Goal: Task Accomplishment & Management: Use online tool/utility

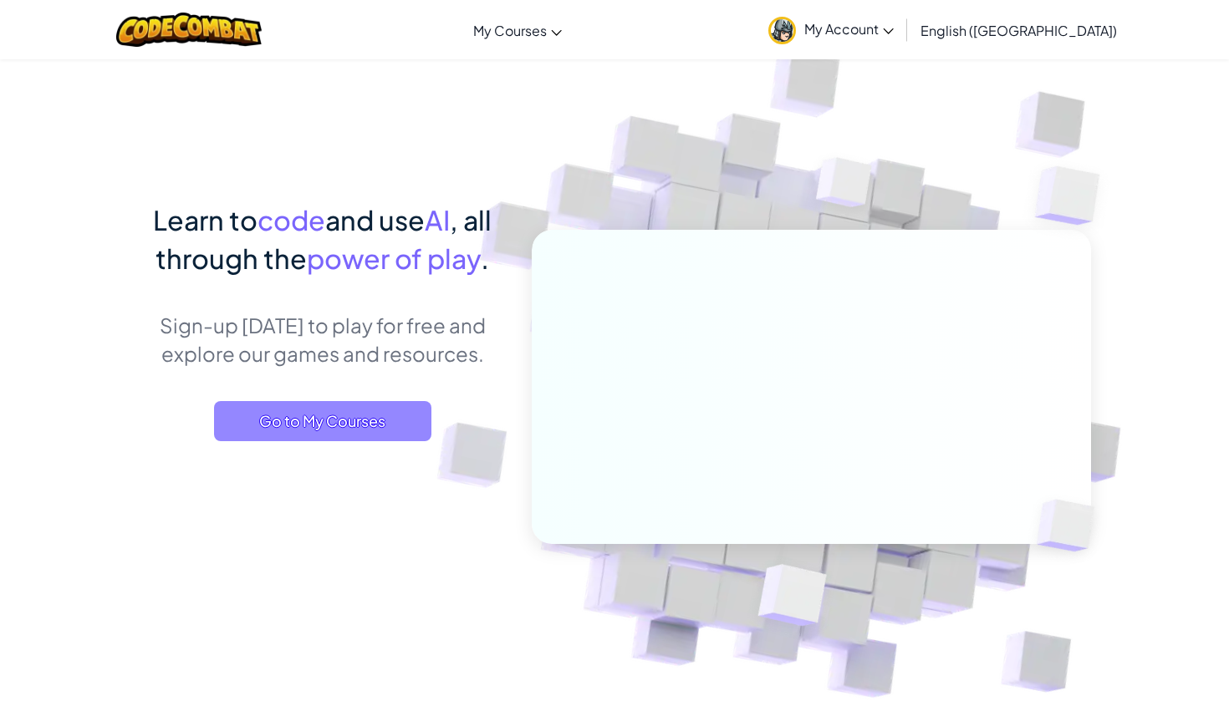
click at [256, 426] on span "Go to My Courses" at bounding box center [322, 421] width 217 height 40
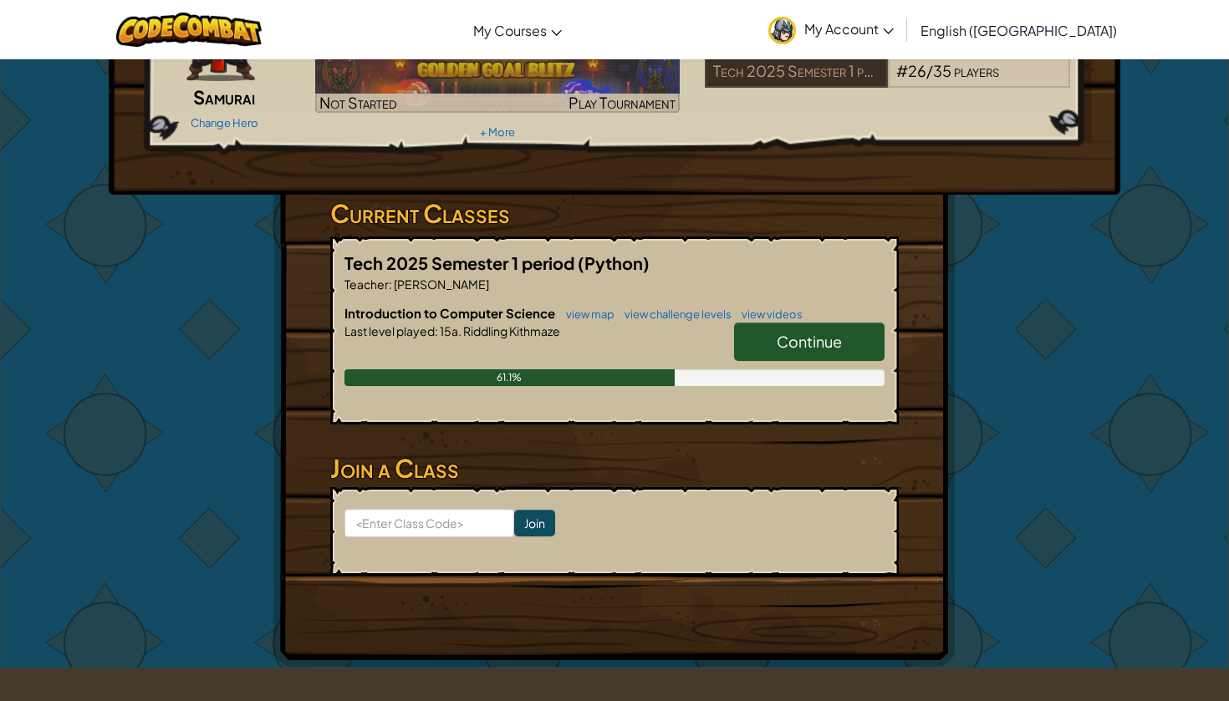
scroll to position [150, 0]
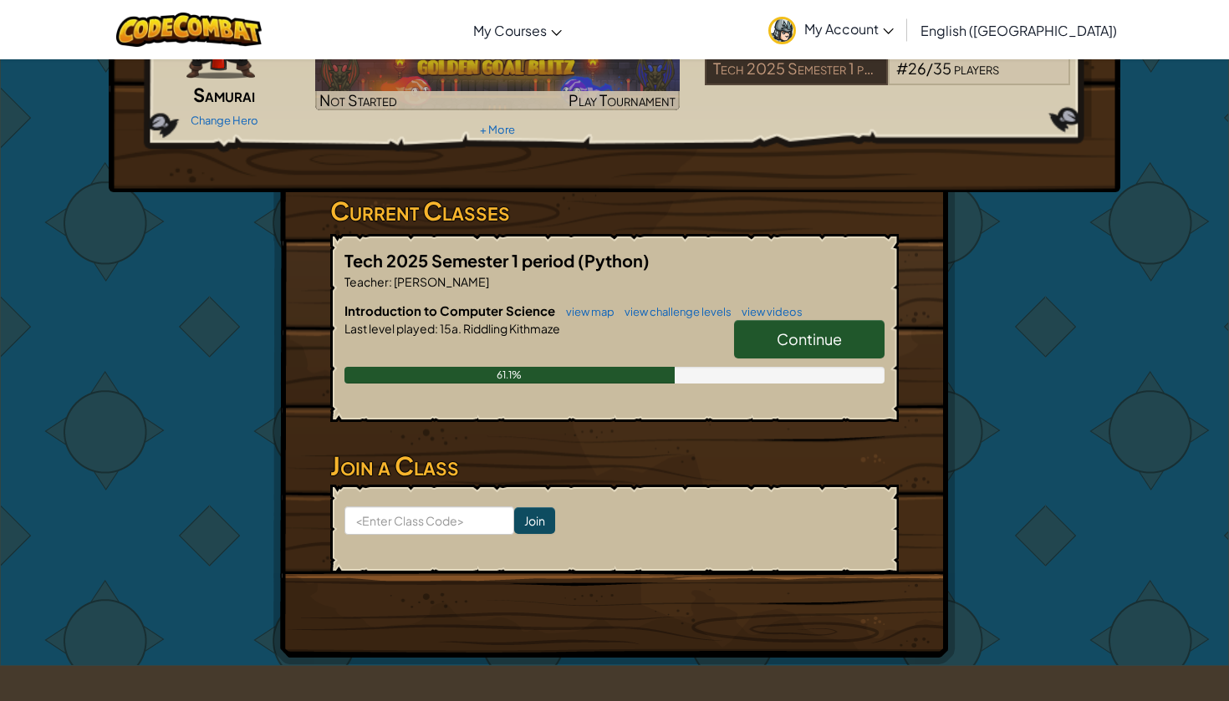
click at [848, 344] on link "Continue" at bounding box center [809, 339] width 150 height 38
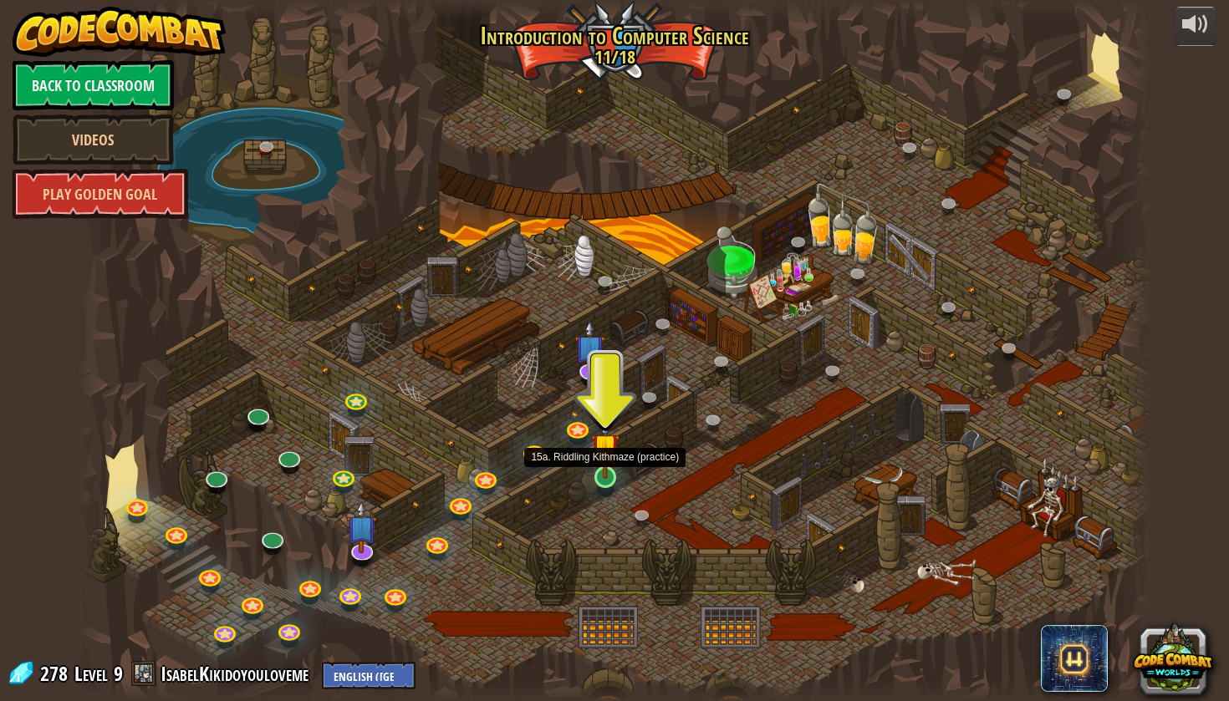
click at [599, 485] on link at bounding box center [605, 477] width 33 height 33
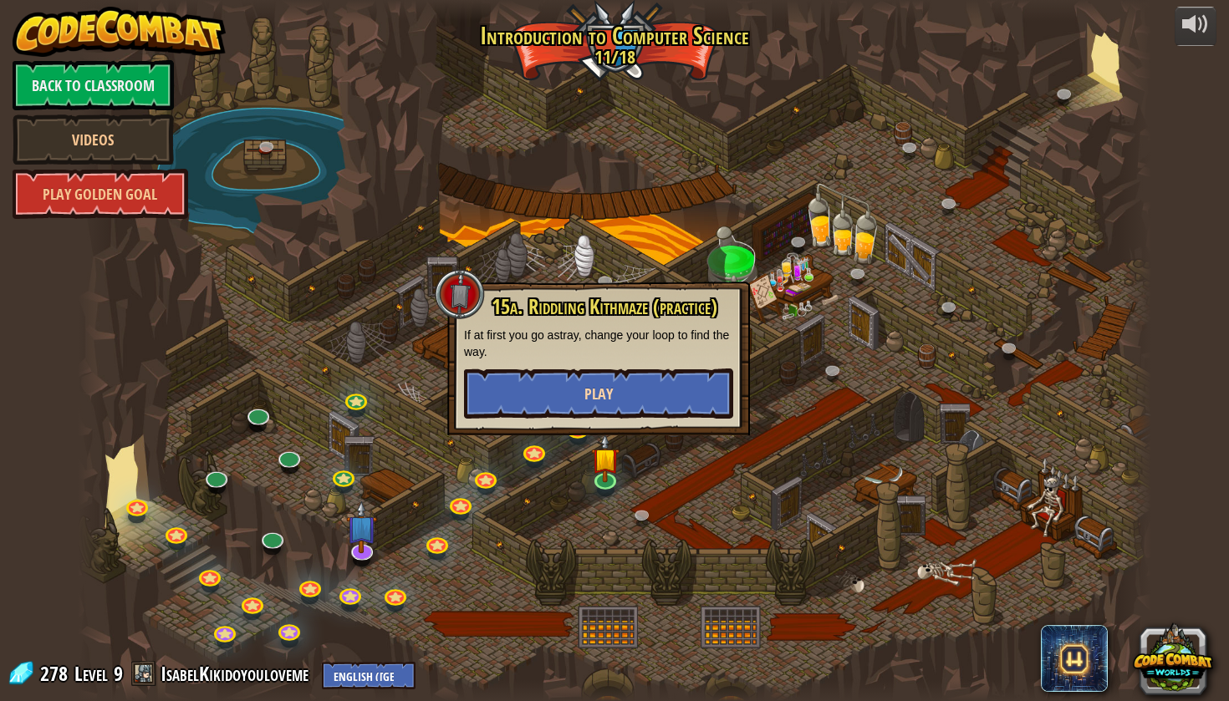
click at [614, 395] on button "Play" at bounding box center [598, 394] width 269 height 50
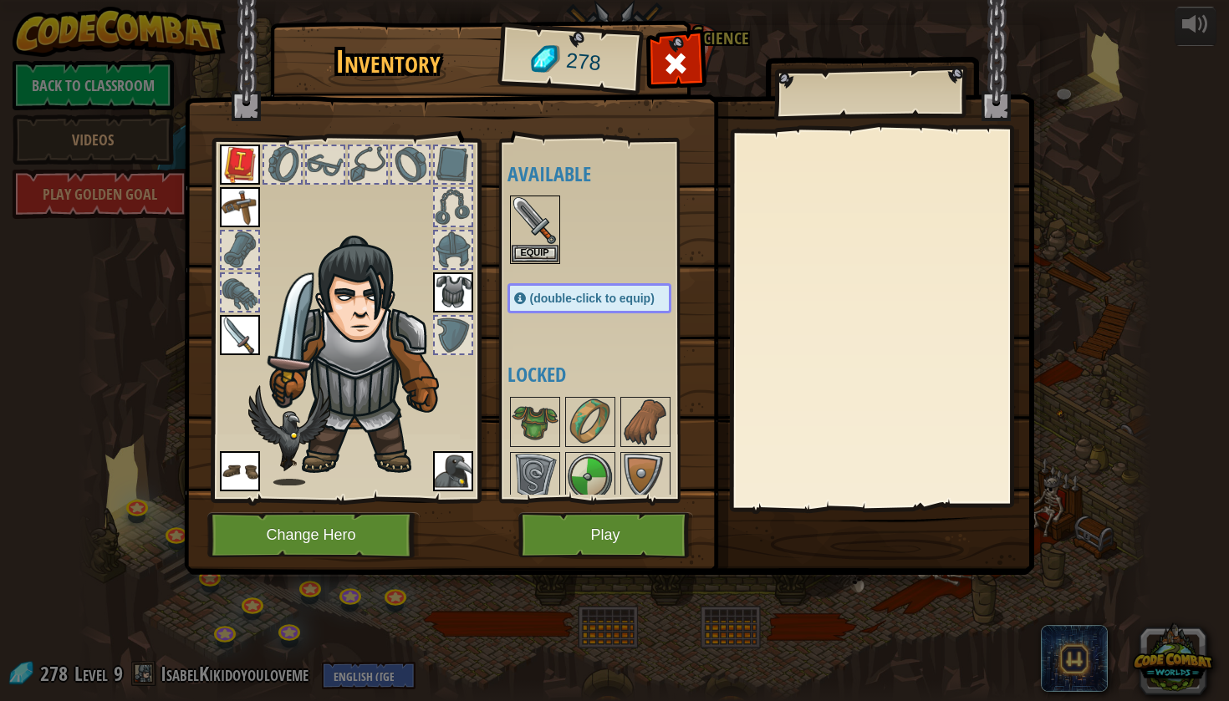
click at [584, 535] on button "Play" at bounding box center [605, 535] width 175 height 46
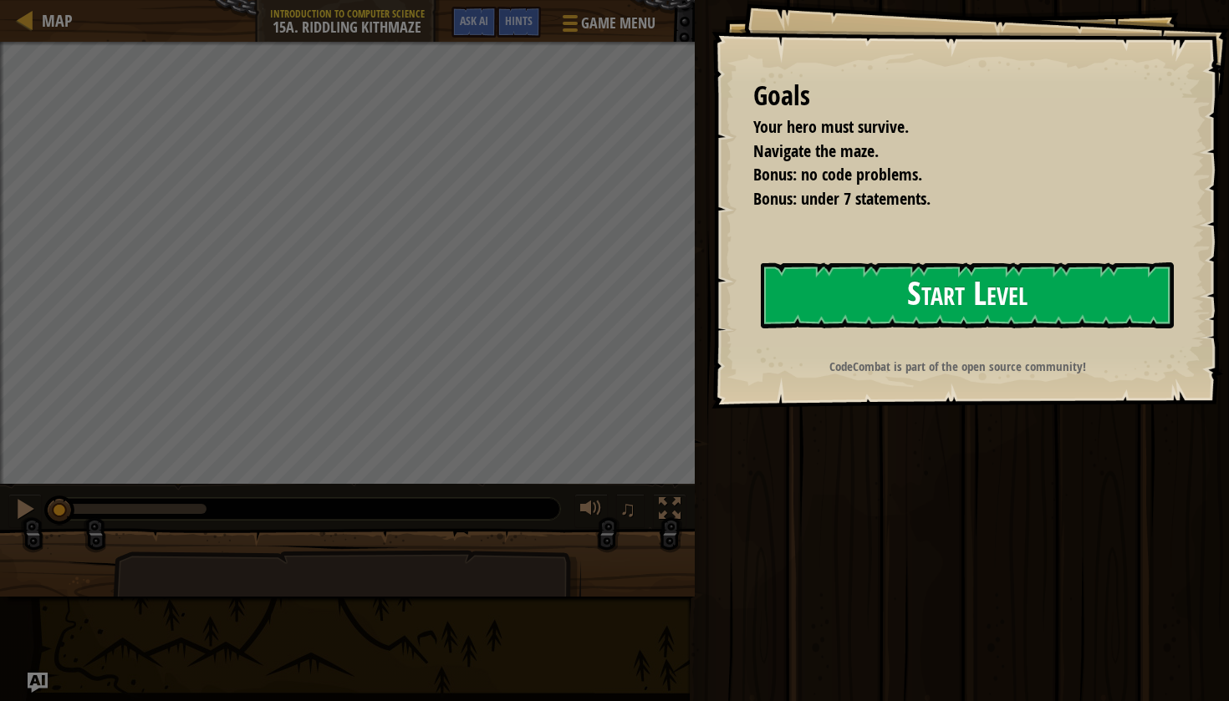
click at [1103, 303] on button "Start Level" at bounding box center [967, 295] width 413 height 66
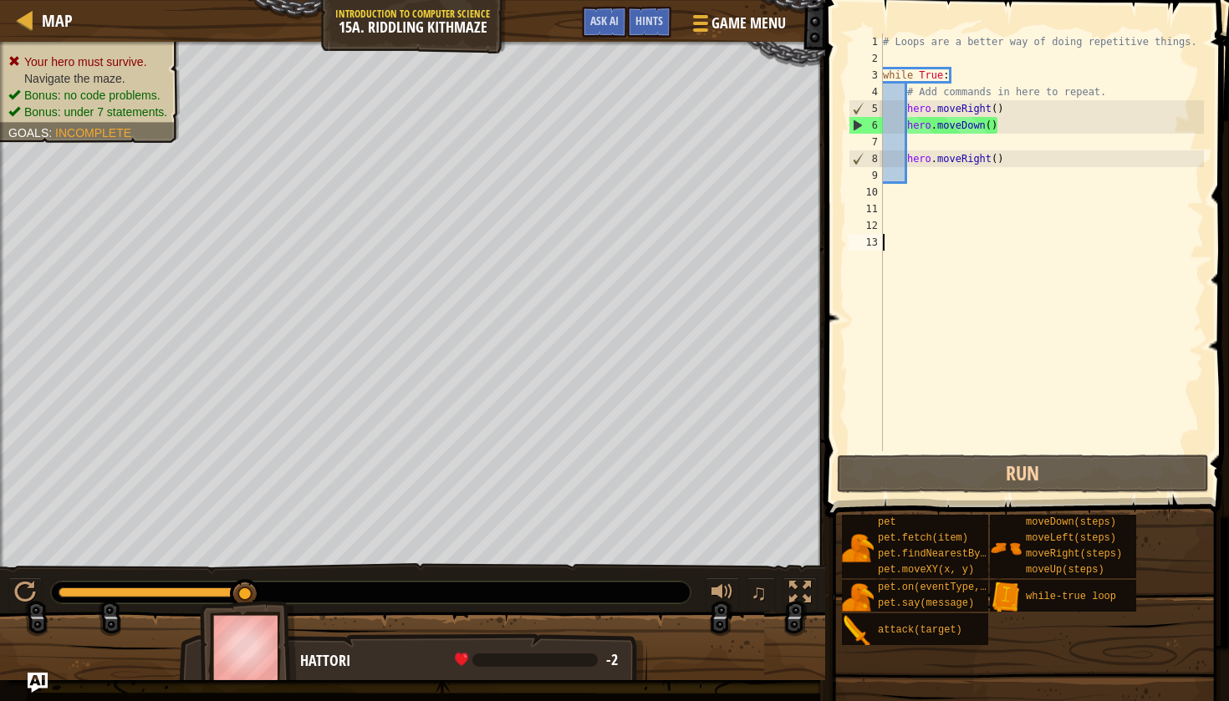
click at [1102, 194] on div "# Loops are a better way of doing repetitive things. while True : # Add command…" at bounding box center [1041, 258] width 324 height 451
click at [1103, 186] on div "# Loops are a better way of doing repetitive things. while True : # Add command…" at bounding box center [1041, 258] width 324 height 451
click at [1103, 181] on div "# Loops are a better way of doing repetitive things. while True : # Add command…" at bounding box center [1041, 258] width 324 height 451
type textarea "h"
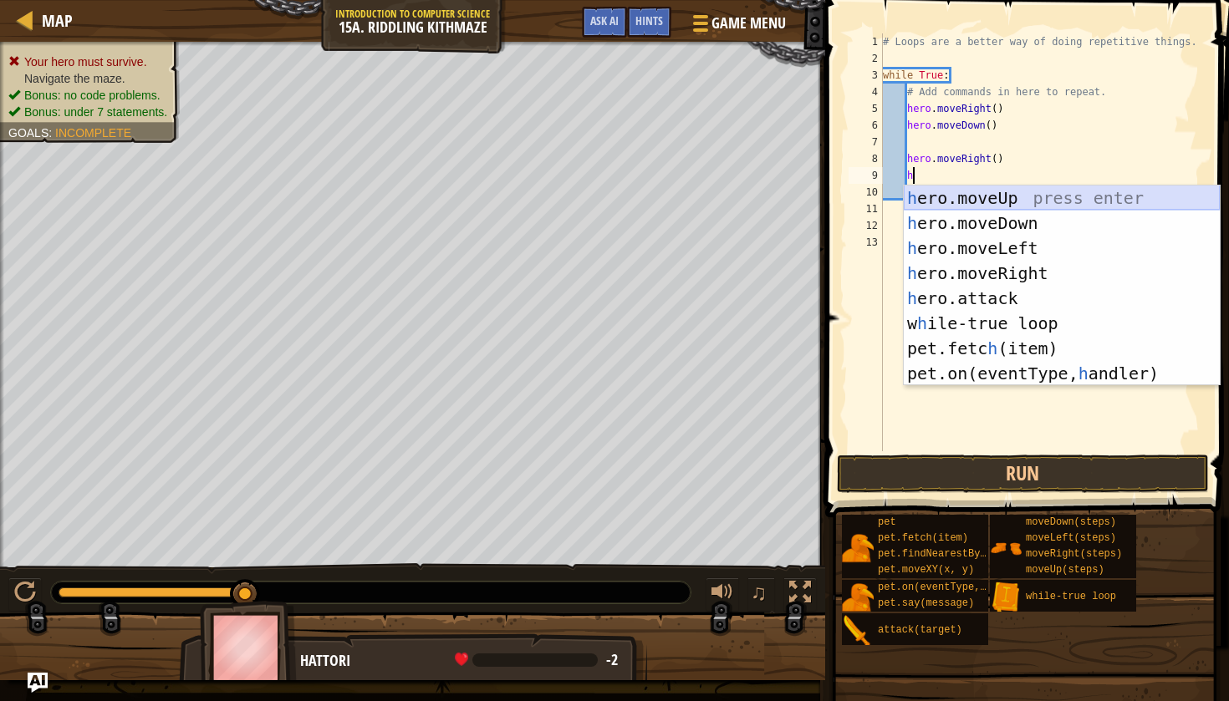
click at [1061, 188] on div "h ero.moveUp press enter h ero.moveDown press enter h ero.moveLeft press enter …" at bounding box center [1062, 311] width 316 height 251
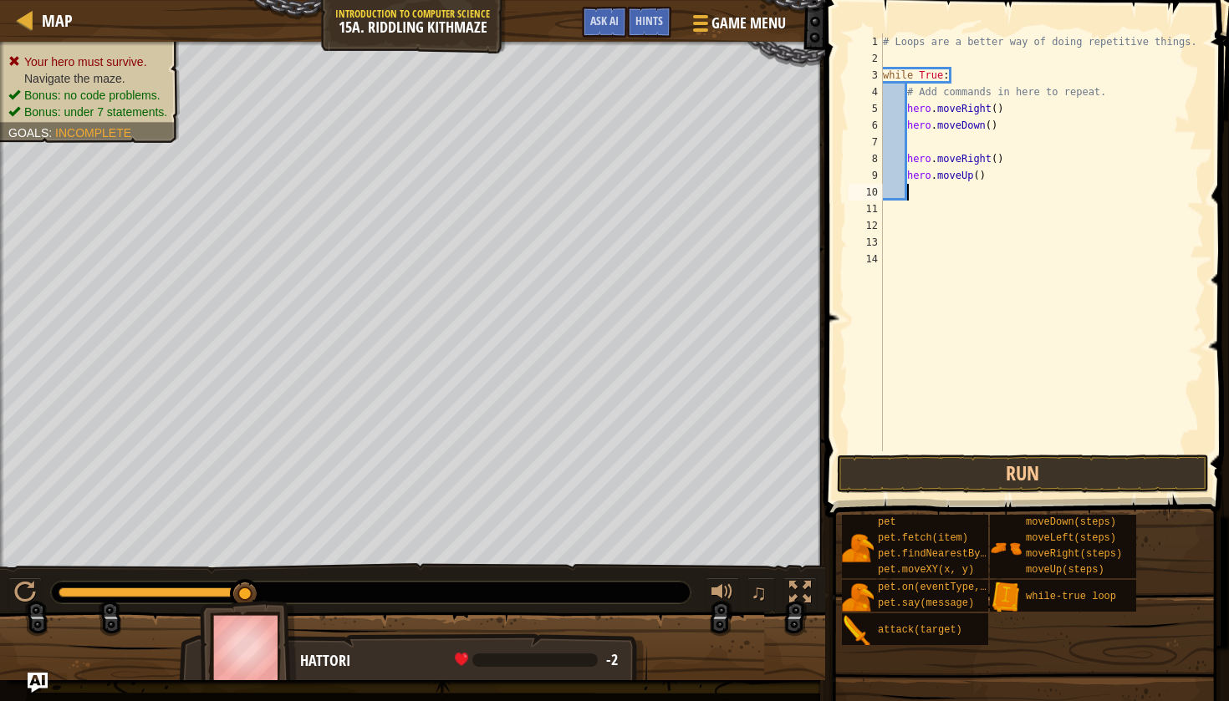
scroll to position [8, 1]
click at [1068, 471] on button "Run" at bounding box center [1023, 474] width 372 height 38
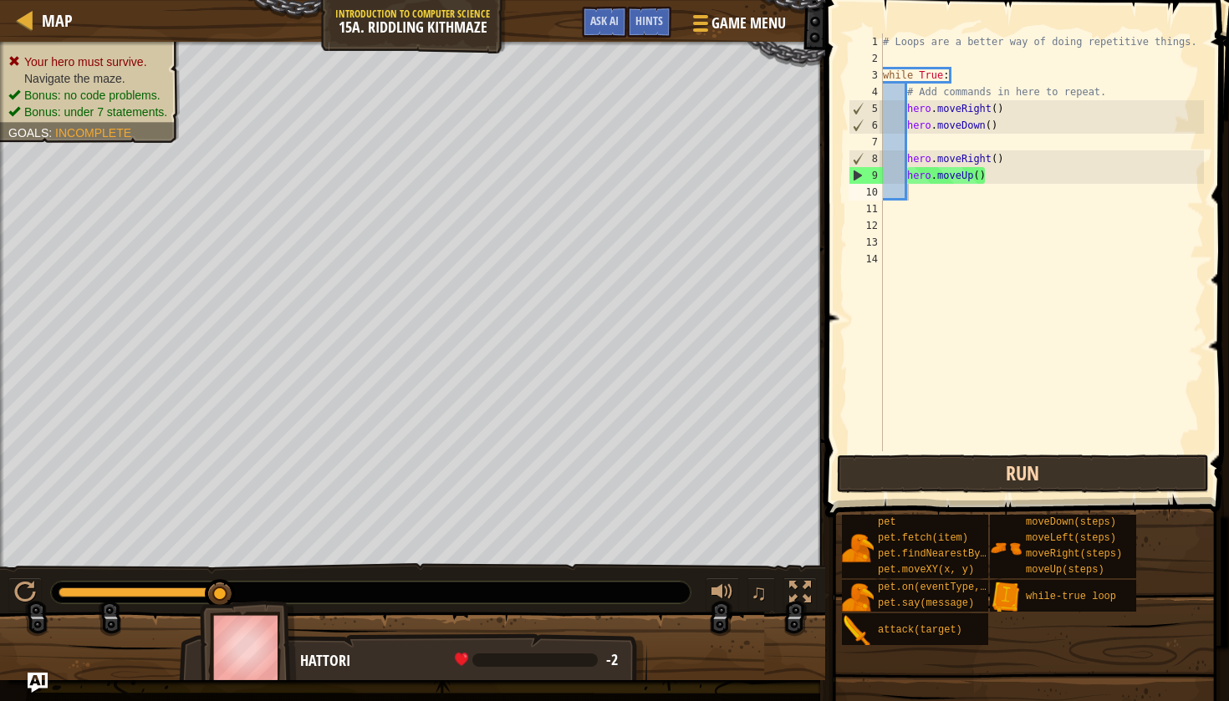
click at [1064, 468] on button "Run" at bounding box center [1023, 474] width 372 height 38
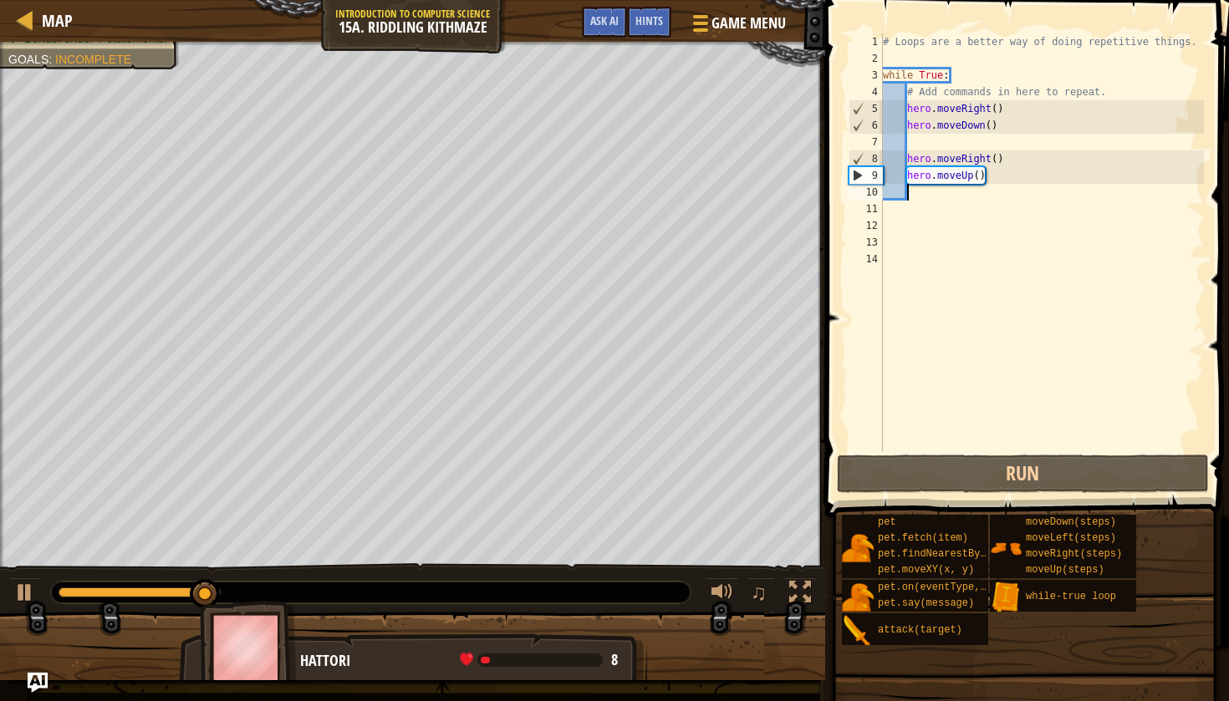
click at [990, 179] on div "# Loops are a better way of doing repetitive things. while True : # Add command…" at bounding box center [1041, 258] width 324 height 451
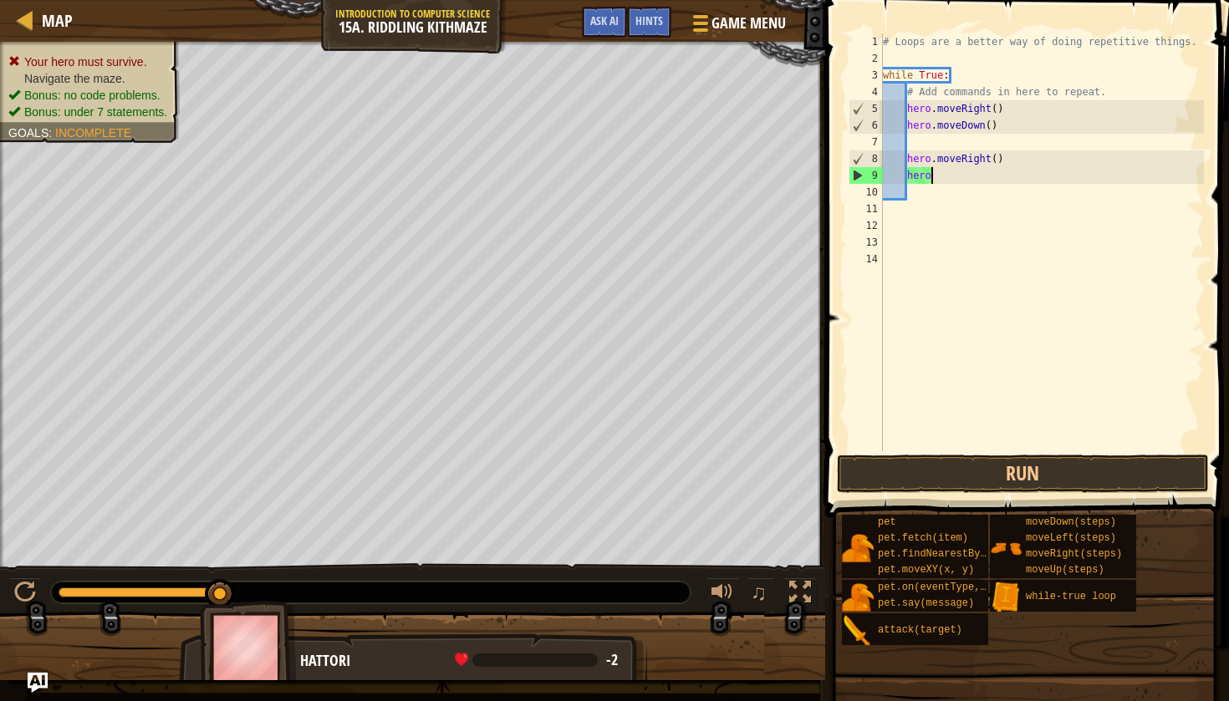
type textarea "h"
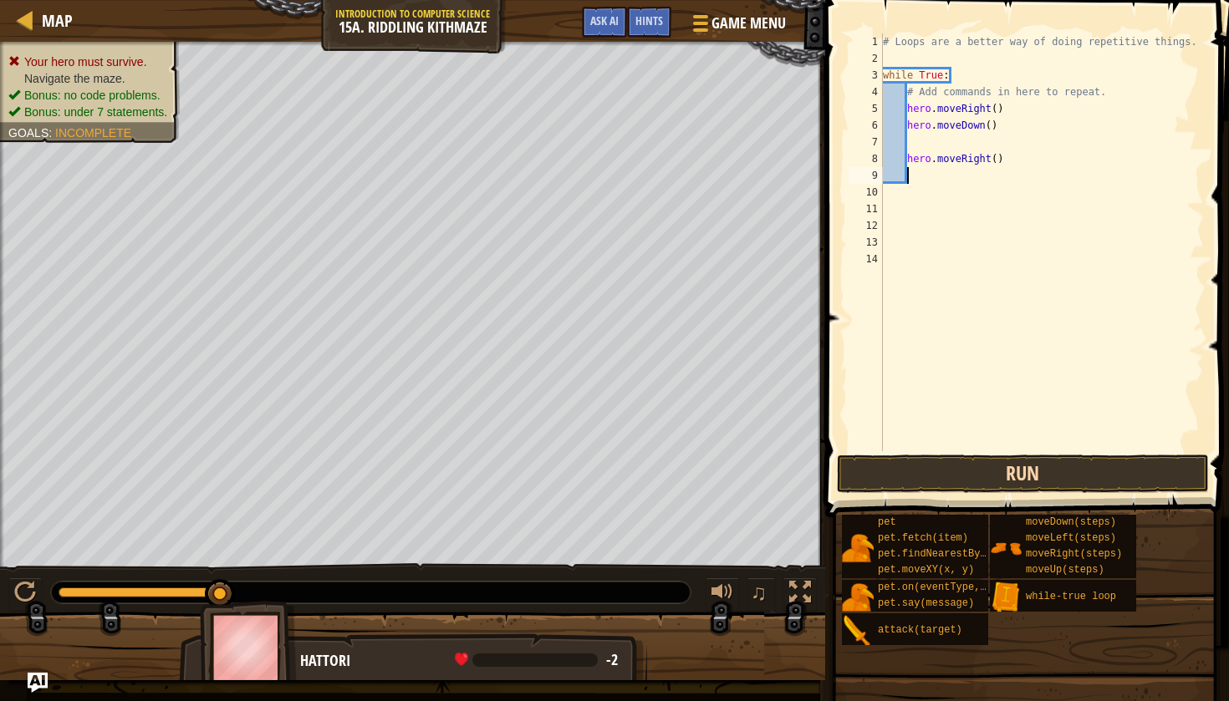
click at [935, 474] on button "Run" at bounding box center [1023, 474] width 372 height 38
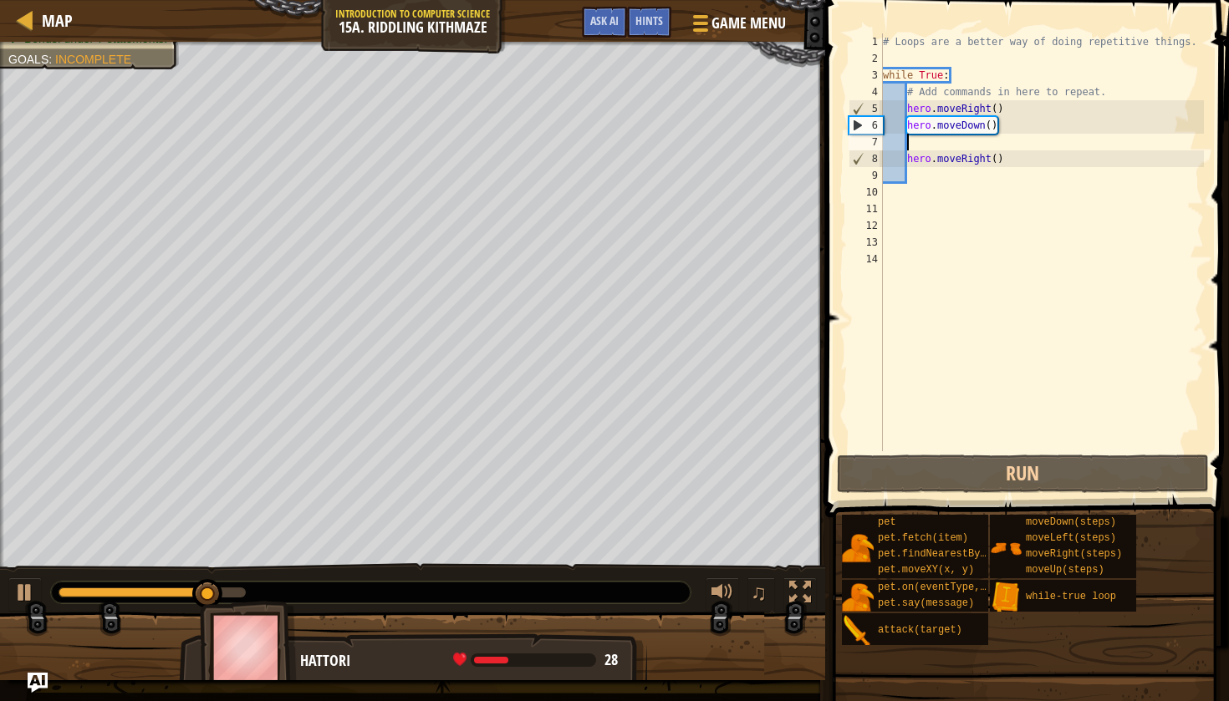
click at [976, 137] on div "# Loops are a better way of doing repetitive things. while True : # Add command…" at bounding box center [1041, 258] width 324 height 451
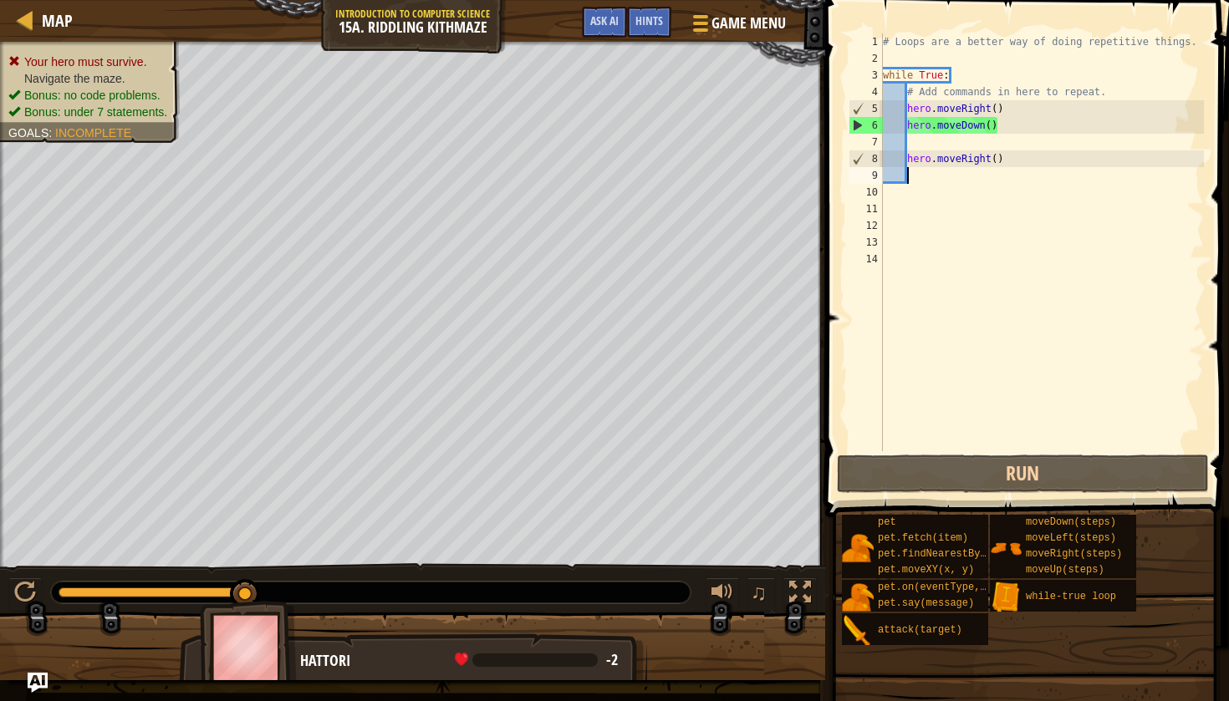
click at [969, 173] on div "# Loops are a better way of doing repetitive things. while True : # Add command…" at bounding box center [1041, 258] width 324 height 451
click at [987, 161] on div "# Loops are a better way of doing repetitive things. while True : # Add command…" at bounding box center [1041, 258] width 324 height 451
drag, startPoint x: 990, startPoint y: 161, endPoint x: 961, endPoint y: 154, distance: 30.0
click at [961, 154] on div "# Loops are a better way of doing repetitive things. while True : # Add command…" at bounding box center [1041, 258] width 324 height 451
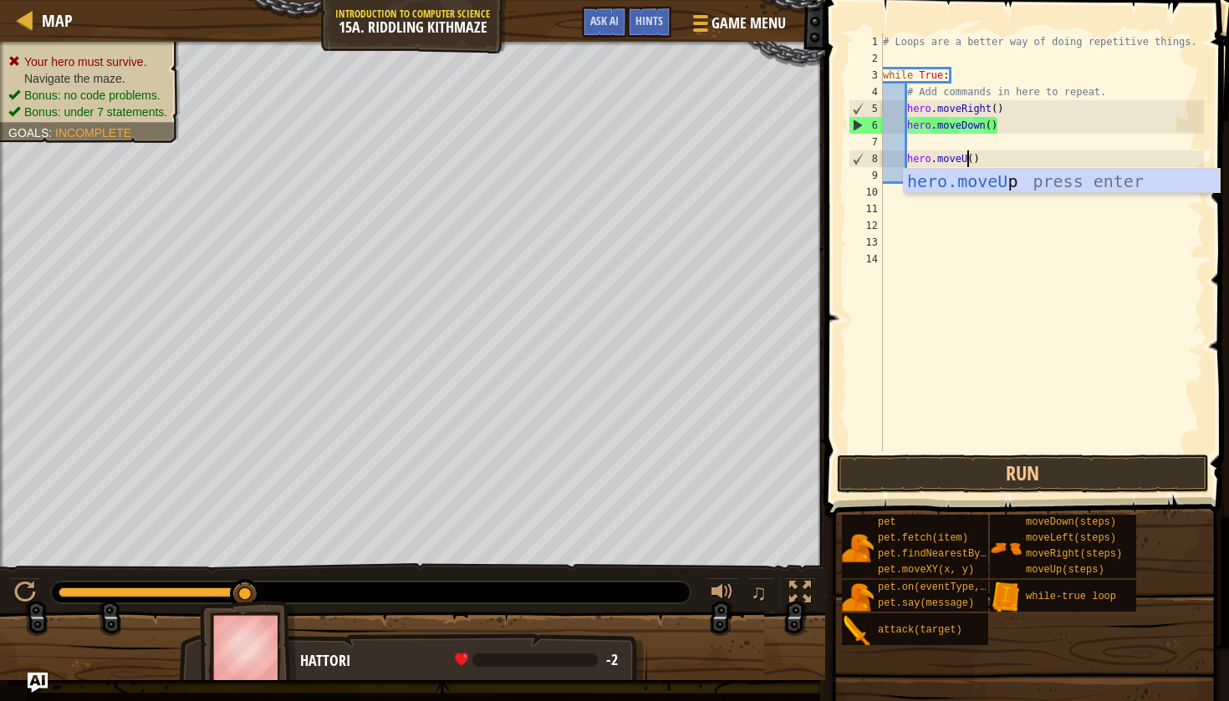
scroll to position [8, 8]
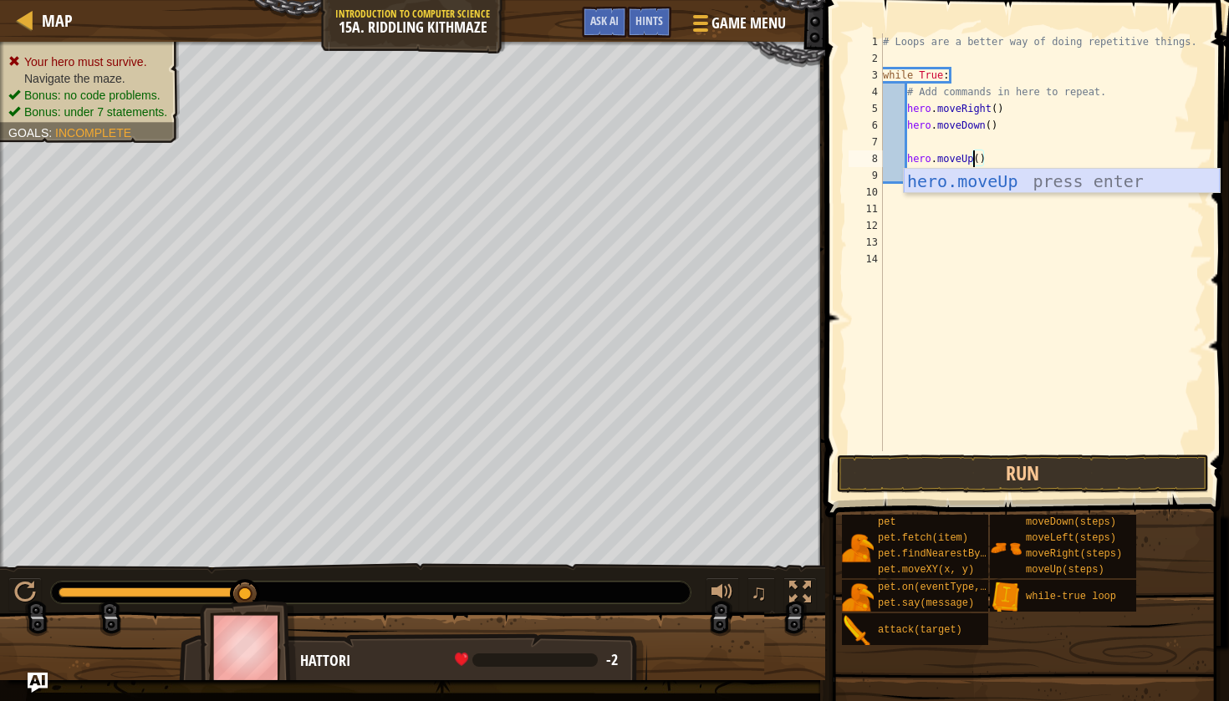
type textarea "hero.moveUp"
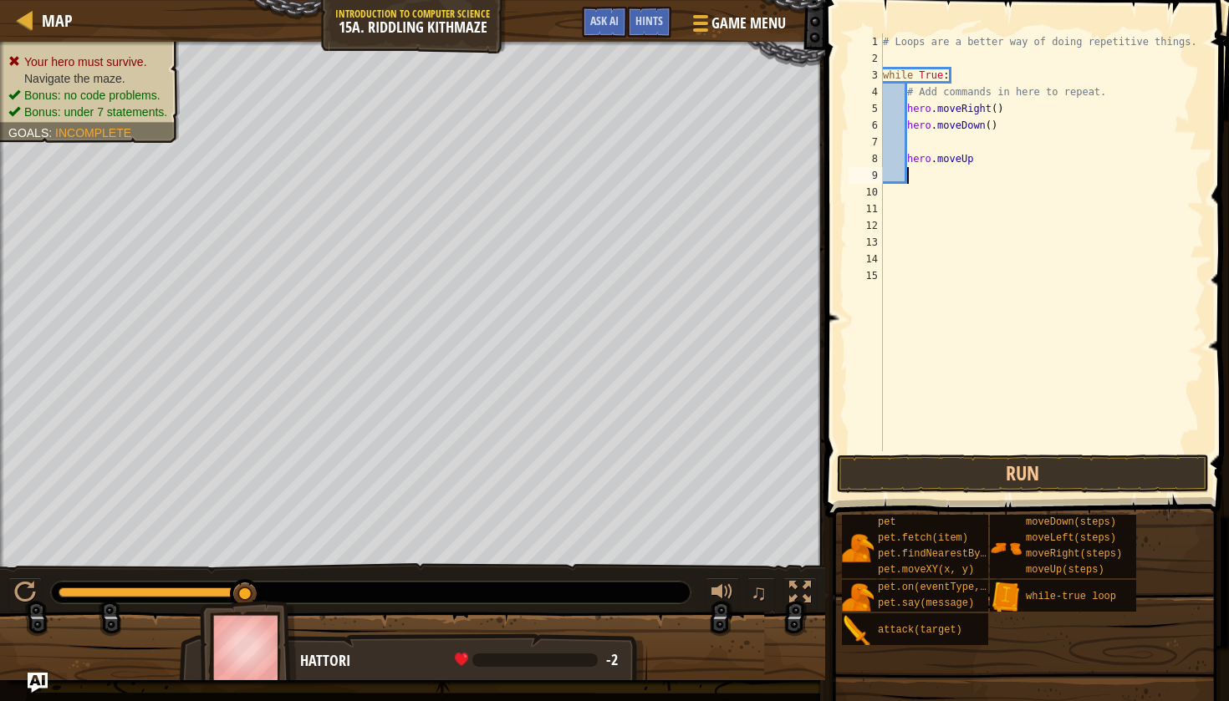
scroll to position [8, 1]
click at [970, 482] on button "Run" at bounding box center [1023, 474] width 372 height 38
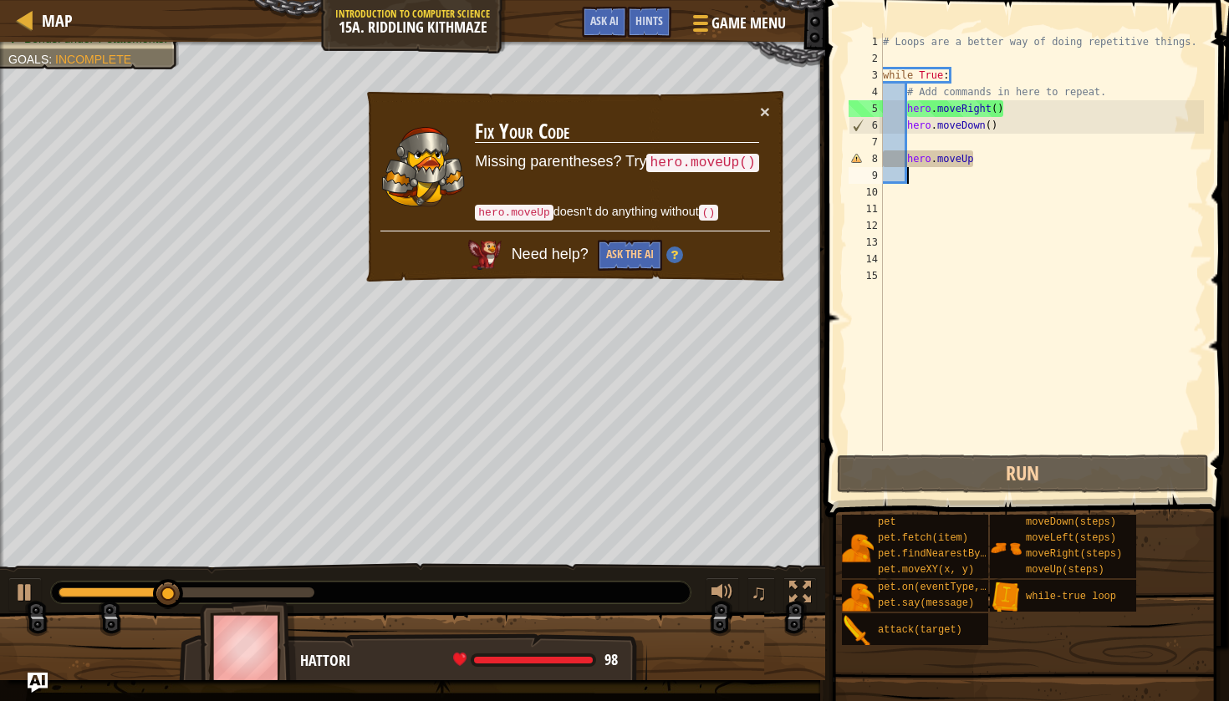
click at [976, 161] on div "# Loops are a better way of doing repetitive things. while True : # Add command…" at bounding box center [1041, 258] width 324 height 451
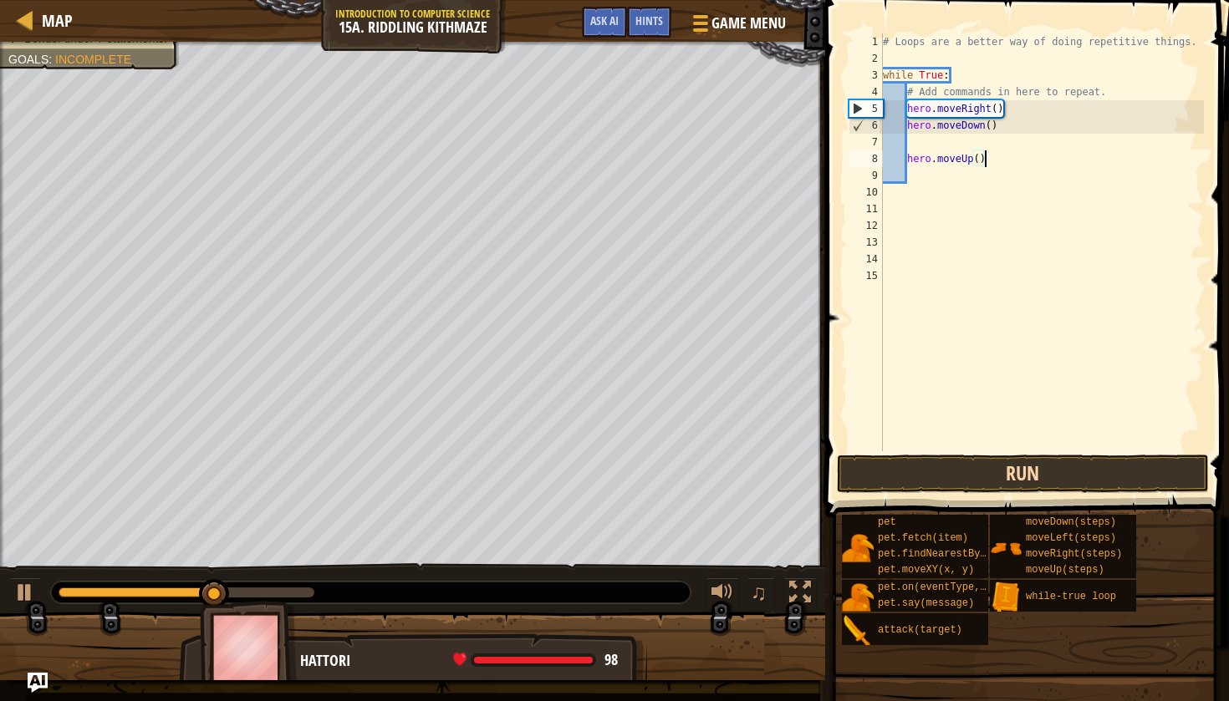
click at [1082, 473] on button "Run" at bounding box center [1023, 474] width 372 height 38
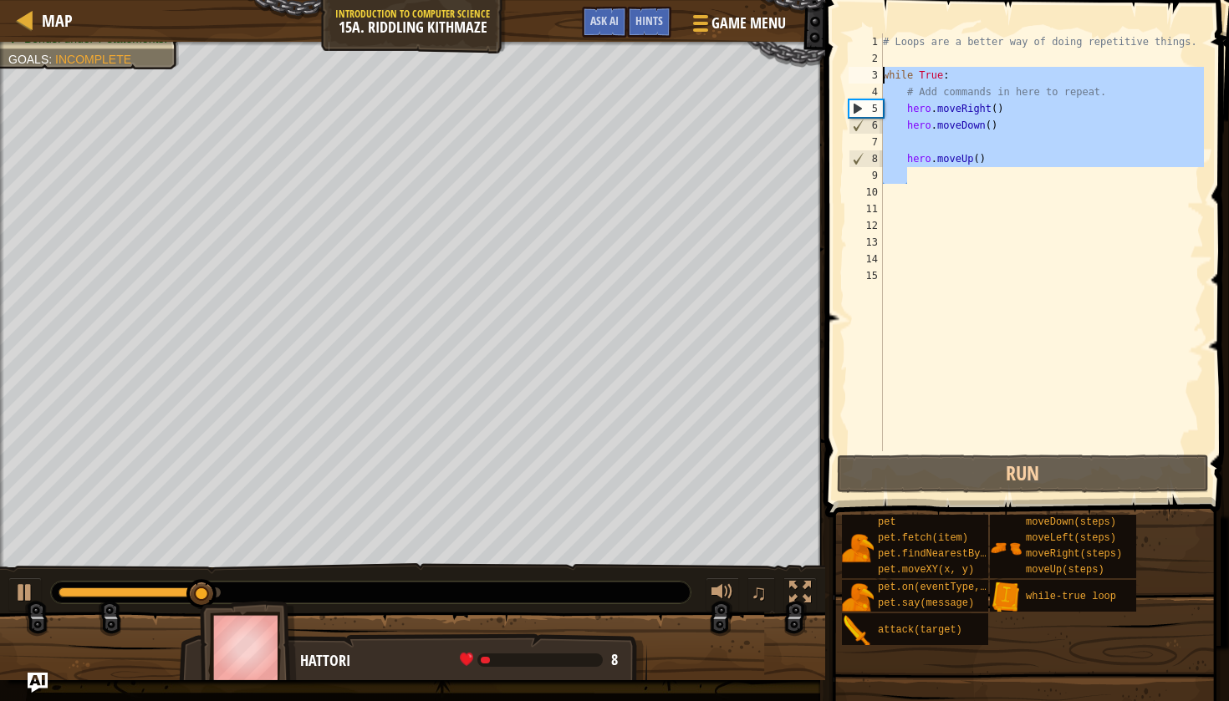
drag, startPoint x: 1019, startPoint y: 168, endPoint x: 881, endPoint y: 69, distance: 170.1
click at [881, 69] on div "hero.moveUp() 1 2 3 4 5 6 7 8 9 10 11 12 13 14 15 # Loops are a better way of d…" at bounding box center [1024, 242] width 359 height 418
type textarea "while True: # Add commands in here to repeat."
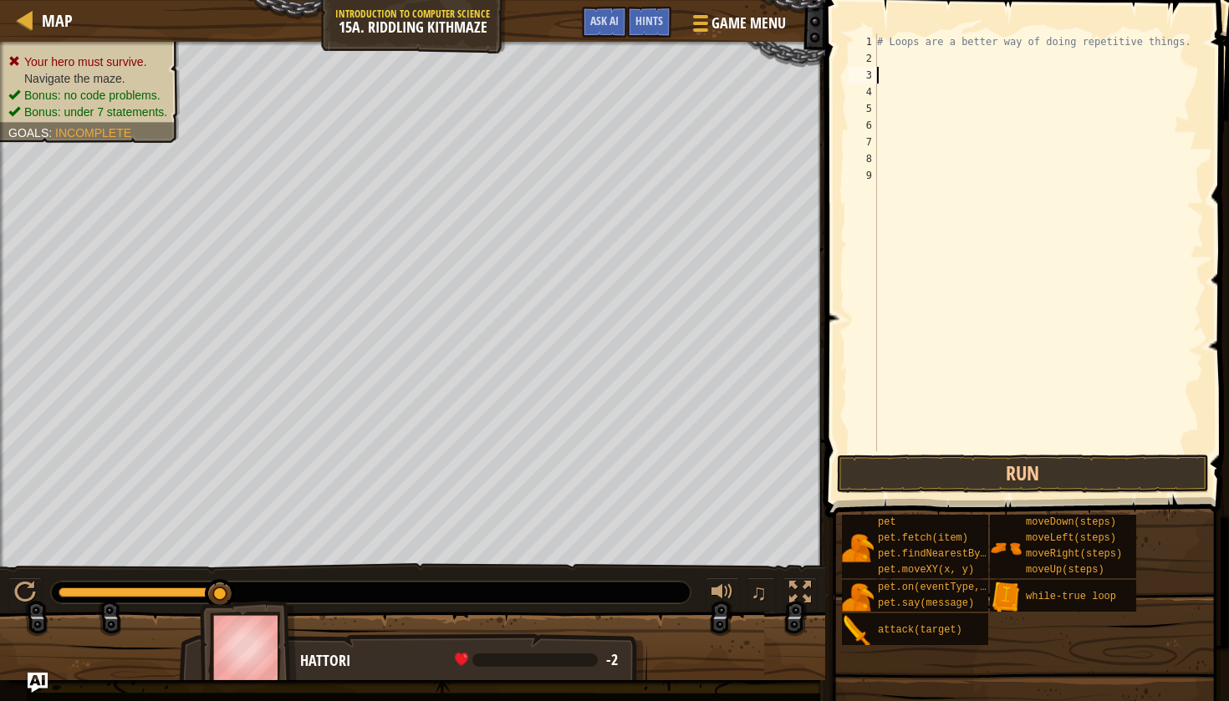
type textarea "w"
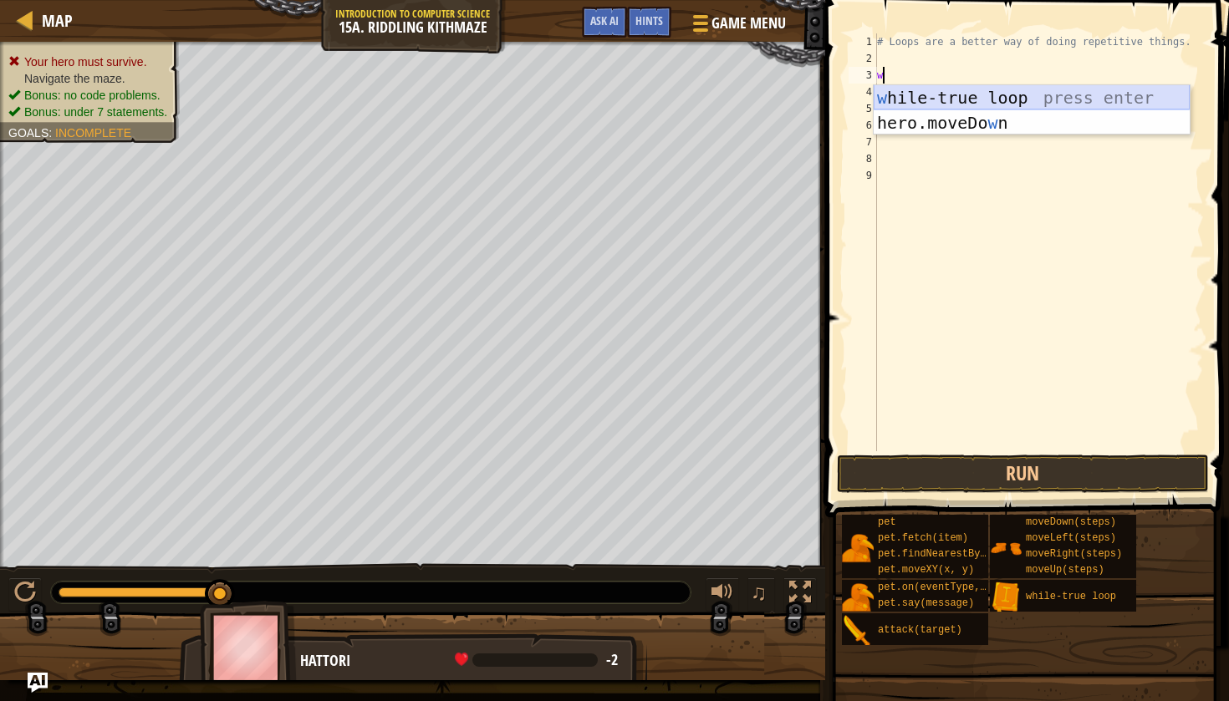
click at [958, 101] on div "w [PERSON_NAME]-true loop press enter hero.moveDo w n press enter" at bounding box center [1032, 135] width 316 height 100
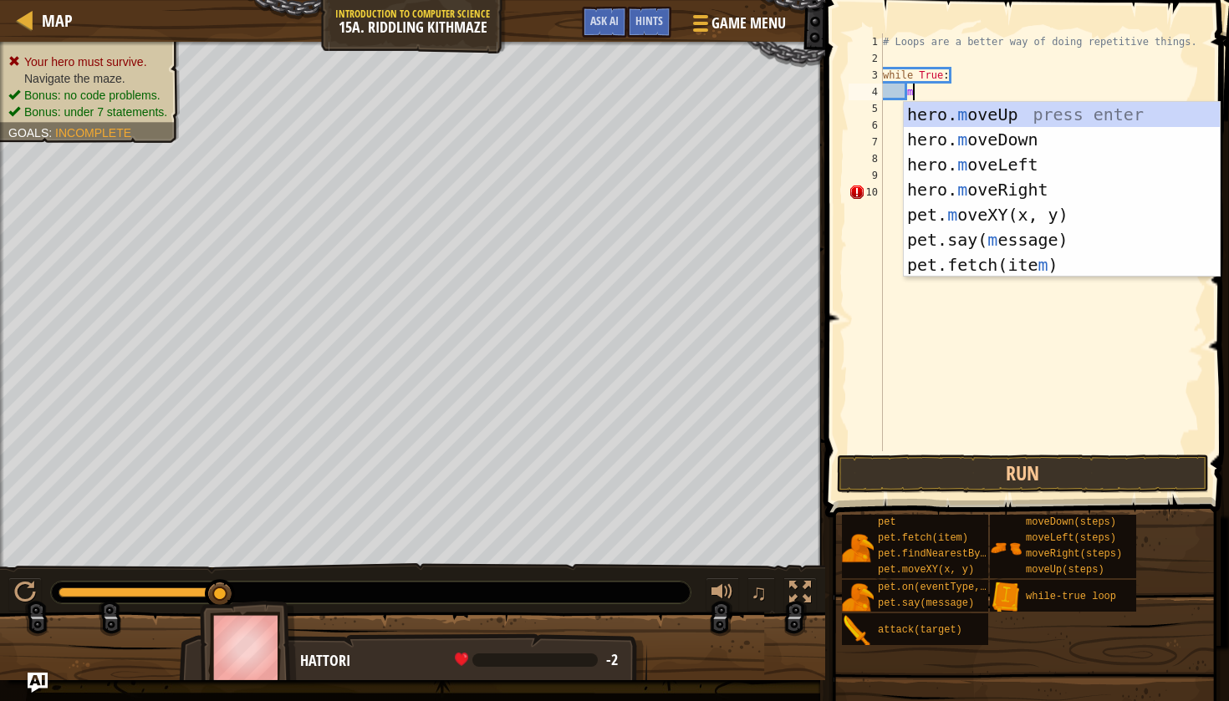
scroll to position [8, 3]
type textarea "mov"
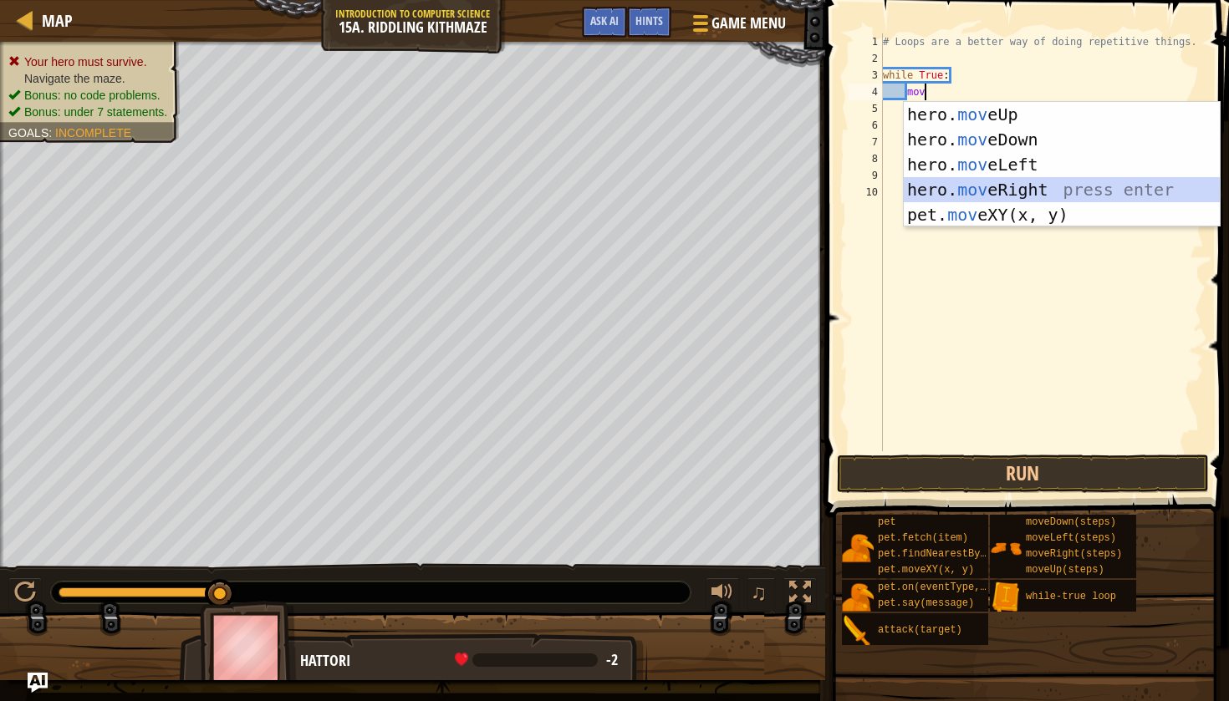
click at [963, 188] on div "hero. mov eUp press enter hero. mov eDown press enter hero. mov eLeft press ent…" at bounding box center [1062, 190] width 316 height 176
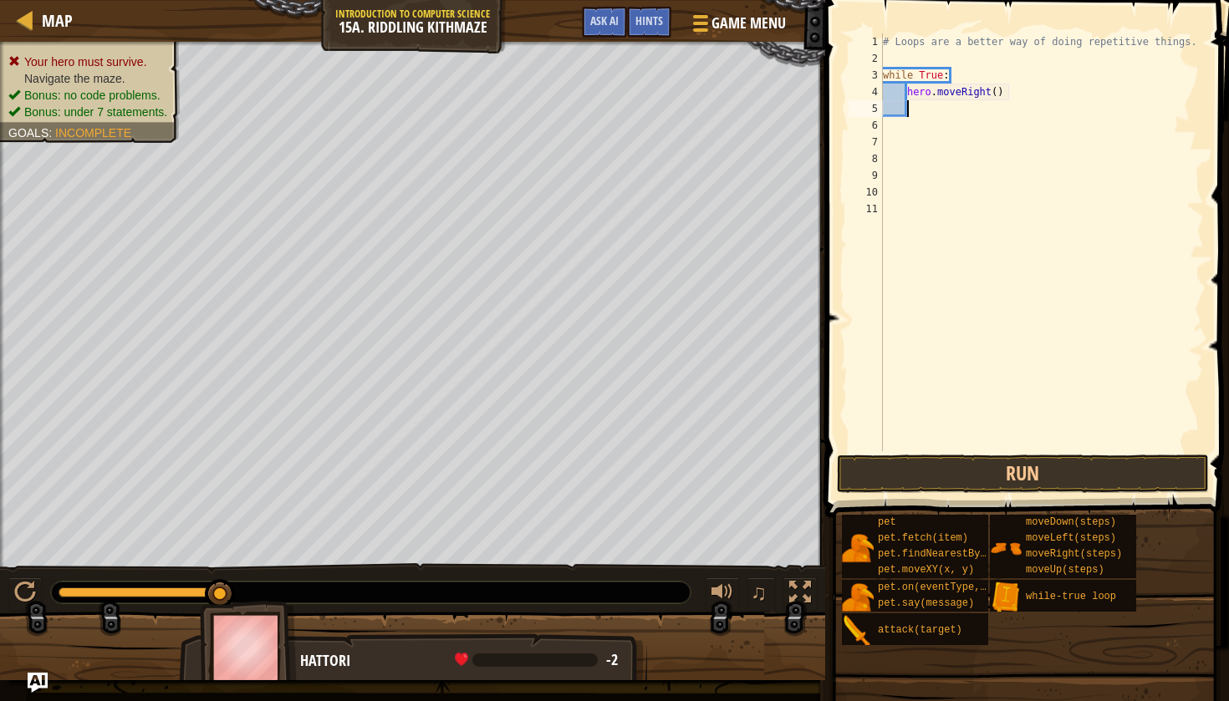
scroll to position [8, 1]
type textarea "h"
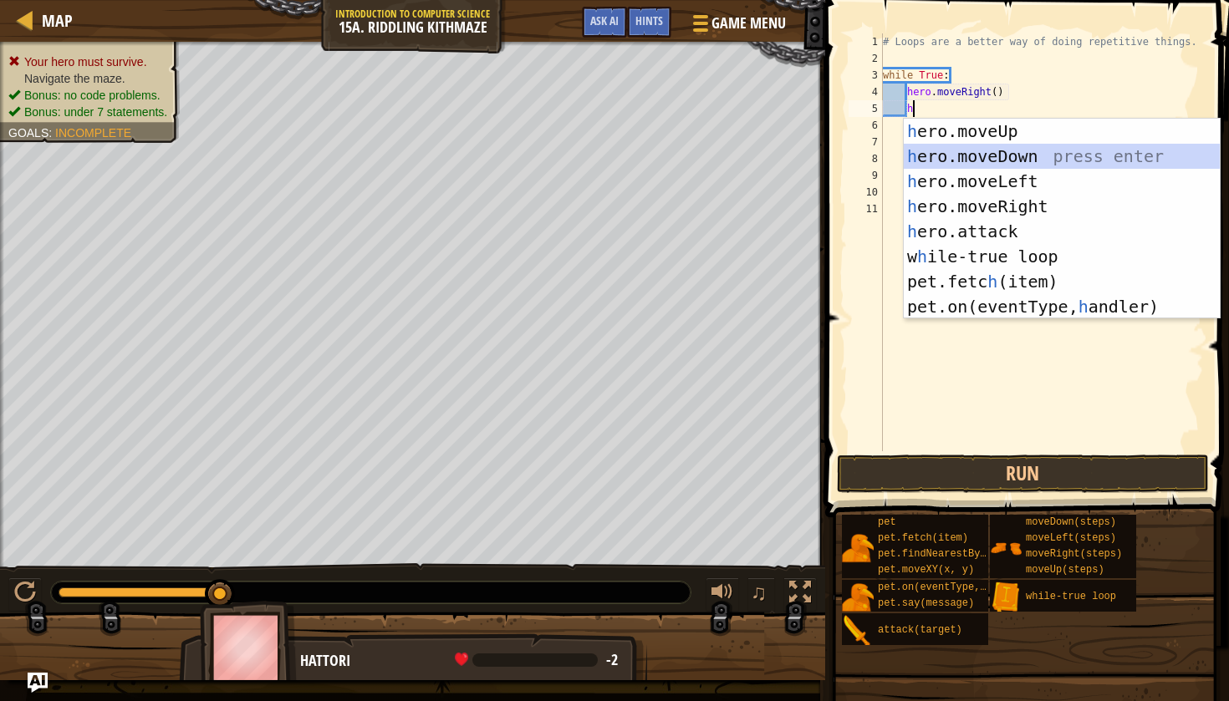
click at [955, 158] on div "h ero.moveUp press enter h ero.moveDown press enter h ero.moveLeft press enter …" at bounding box center [1062, 244] width 316 height 251
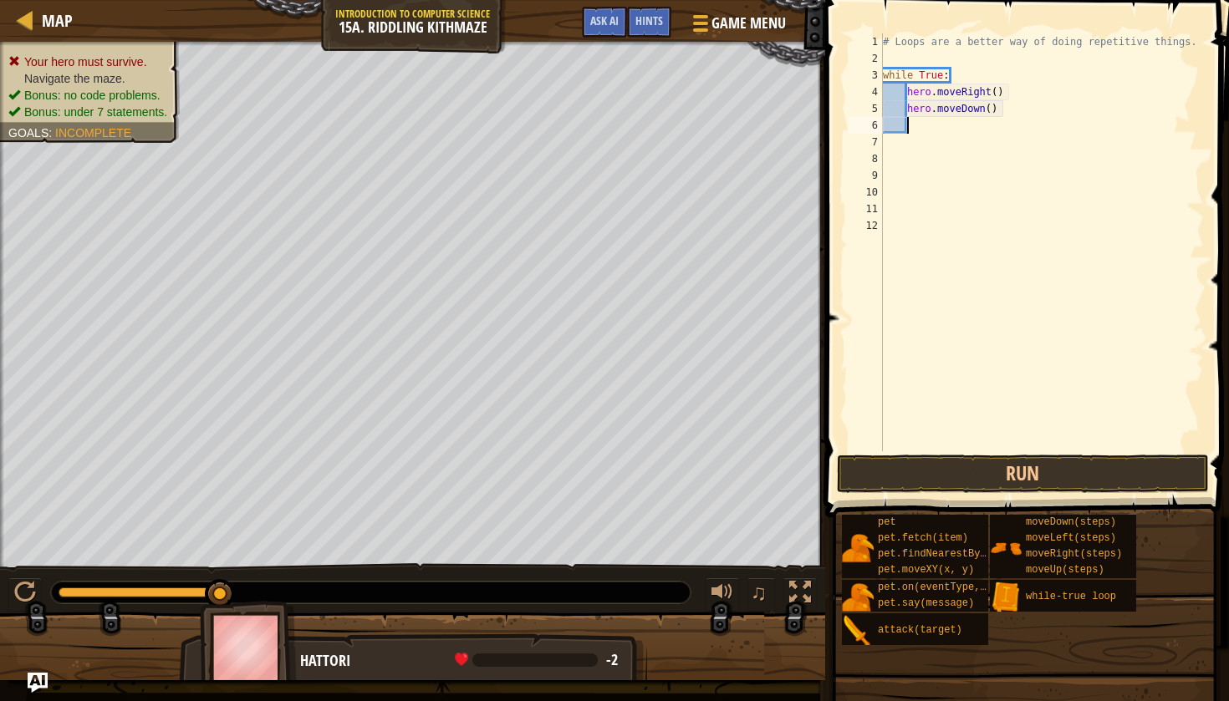
type textarea "he"
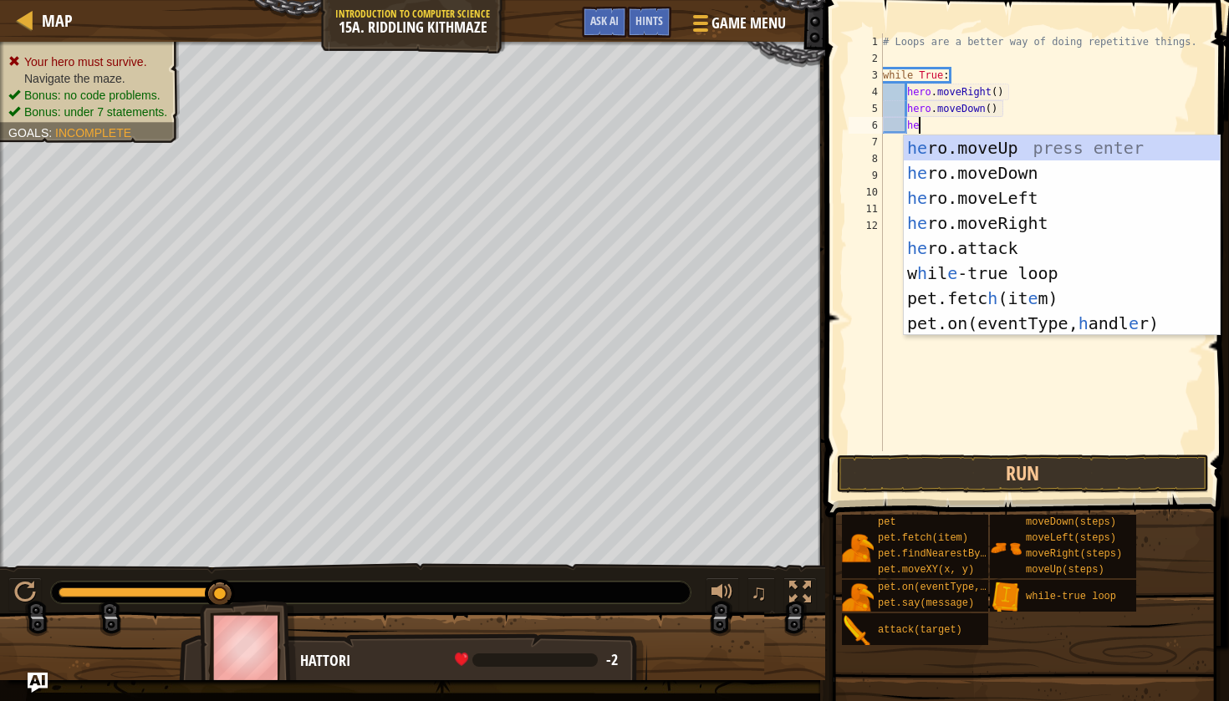
scroll to position [8, 3]
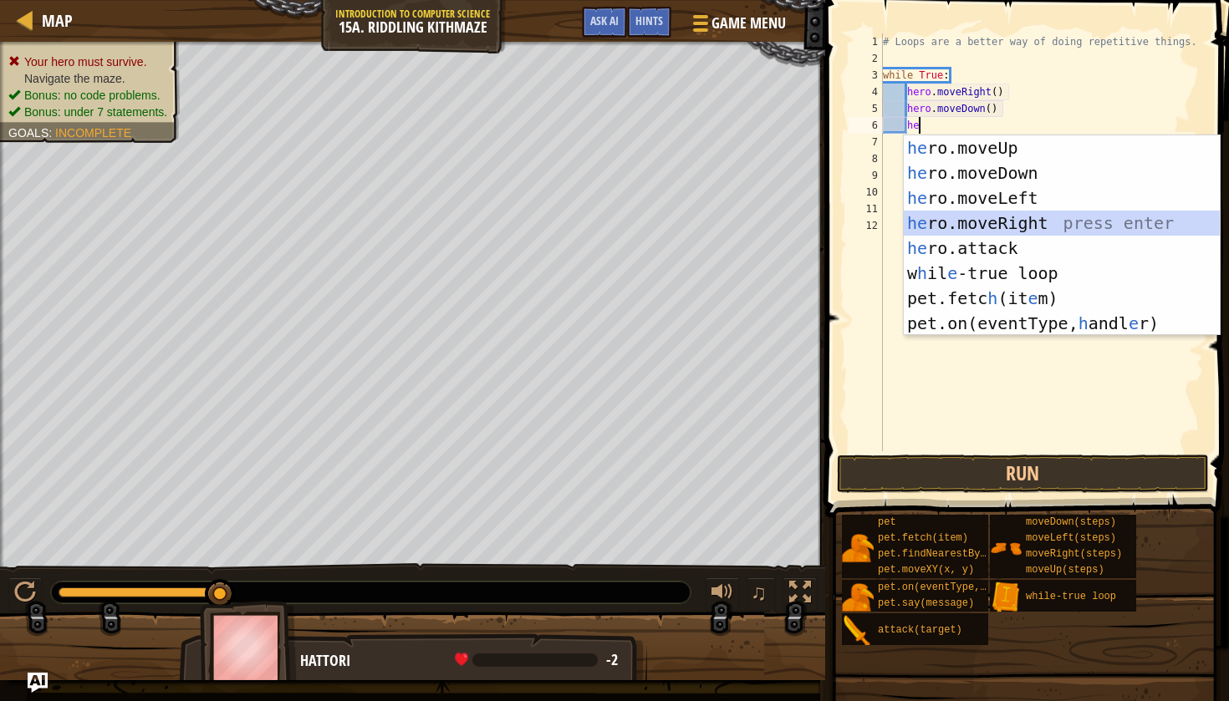
click at [939, 223] on div "he ro.moveUp press enter he ro.moveDown press enter he ro.moveLeft press enter …" at bounding box center [1062, 260] width 316 height 251
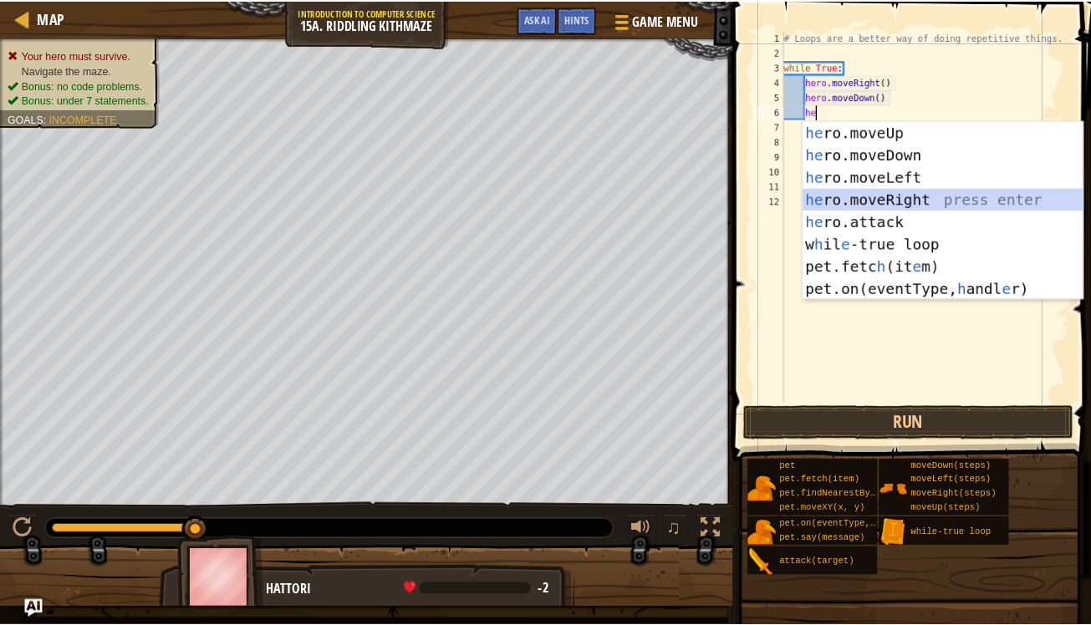
scroll to position [8, 1]
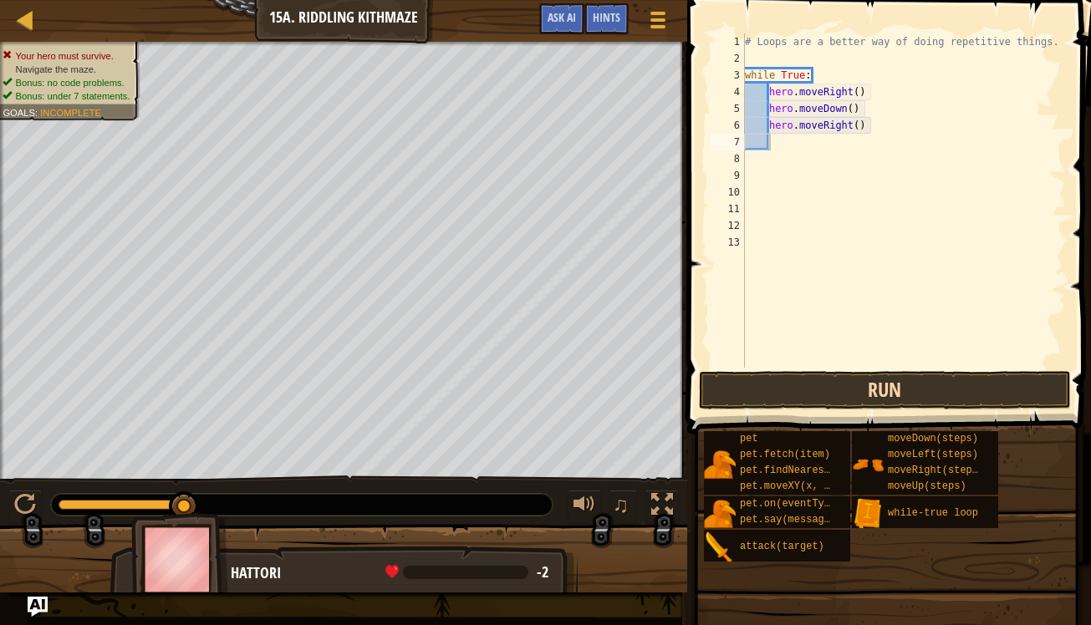
click at [777, 380] on button "Run" at bounding box center [885, 390] width 372 height 38
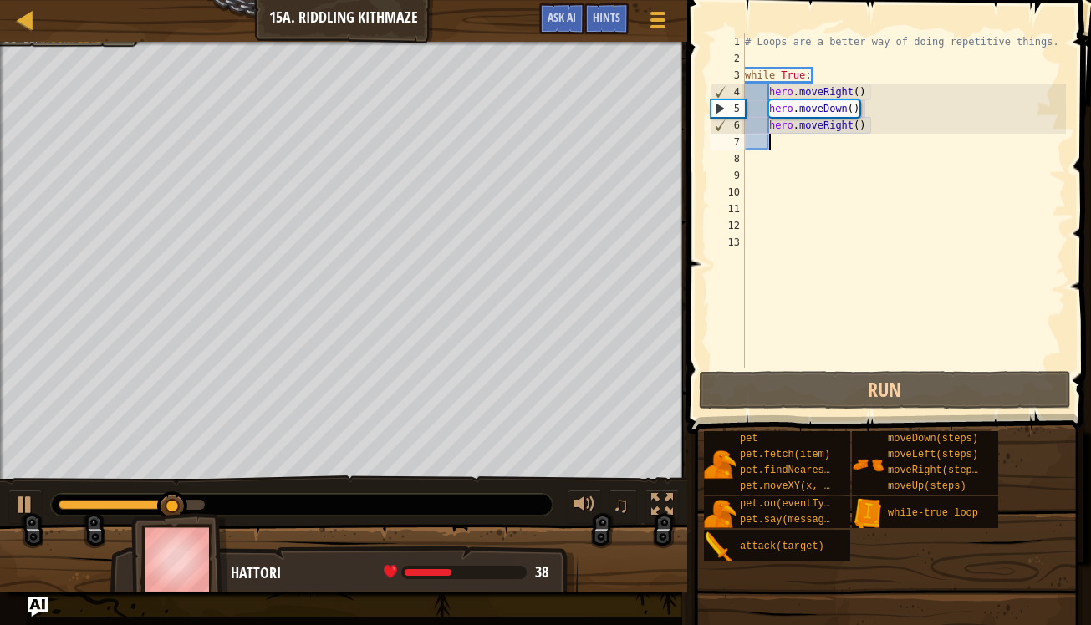
type textarea "m"
type textarea "h"
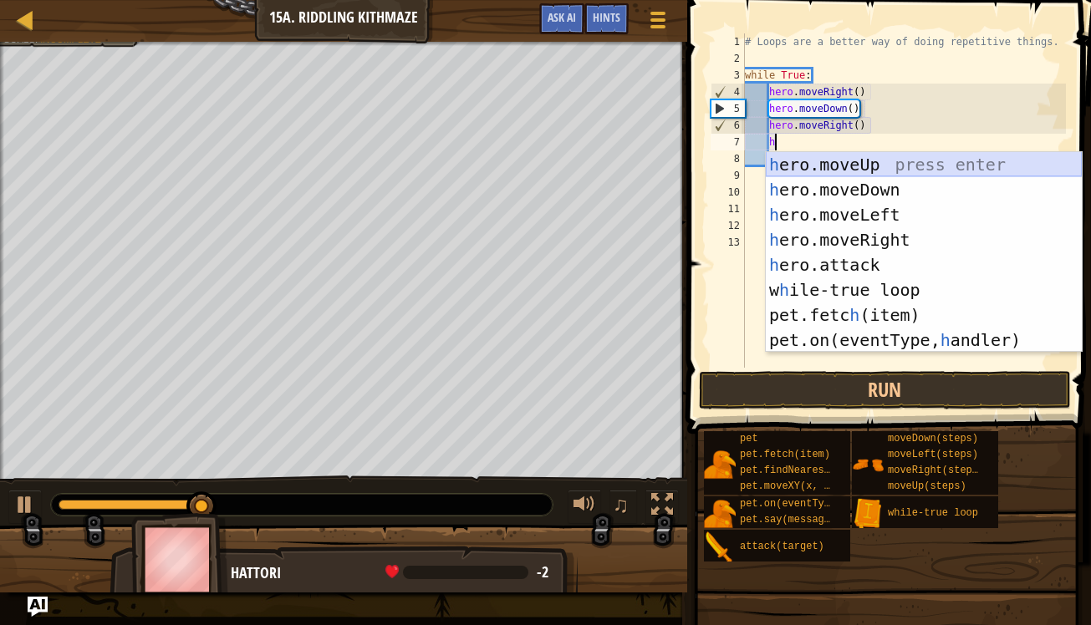
click at [801, 166] on div "h ero.moveUp press enter h ero.moveDown press enter h ero.moveLeft press enter …" at bounding box center [924, 277] width 316 height 251
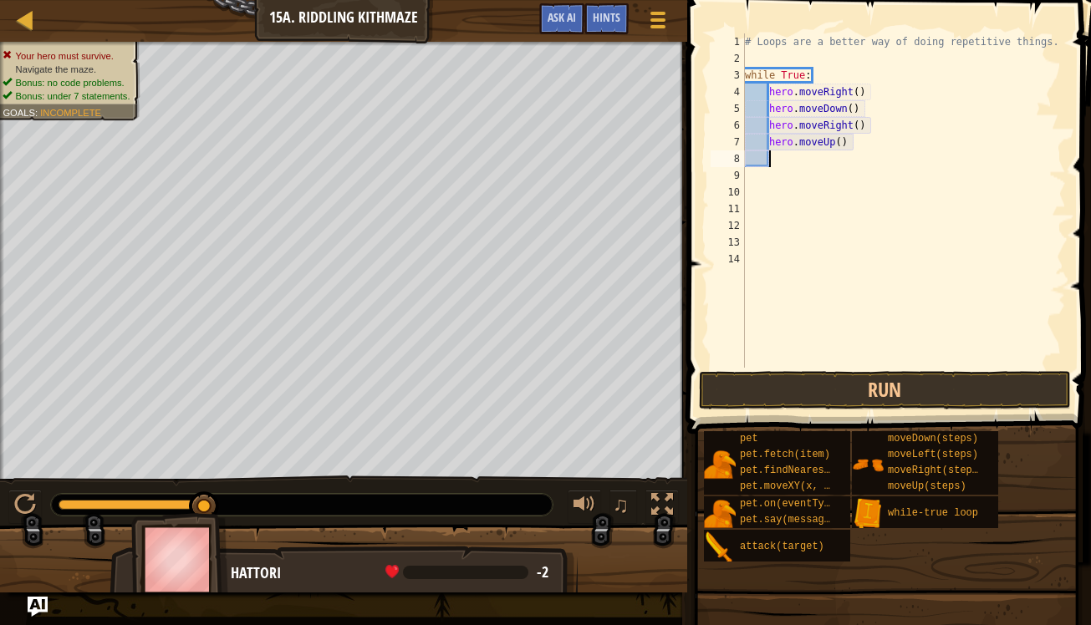
scroll to position [8, 2]
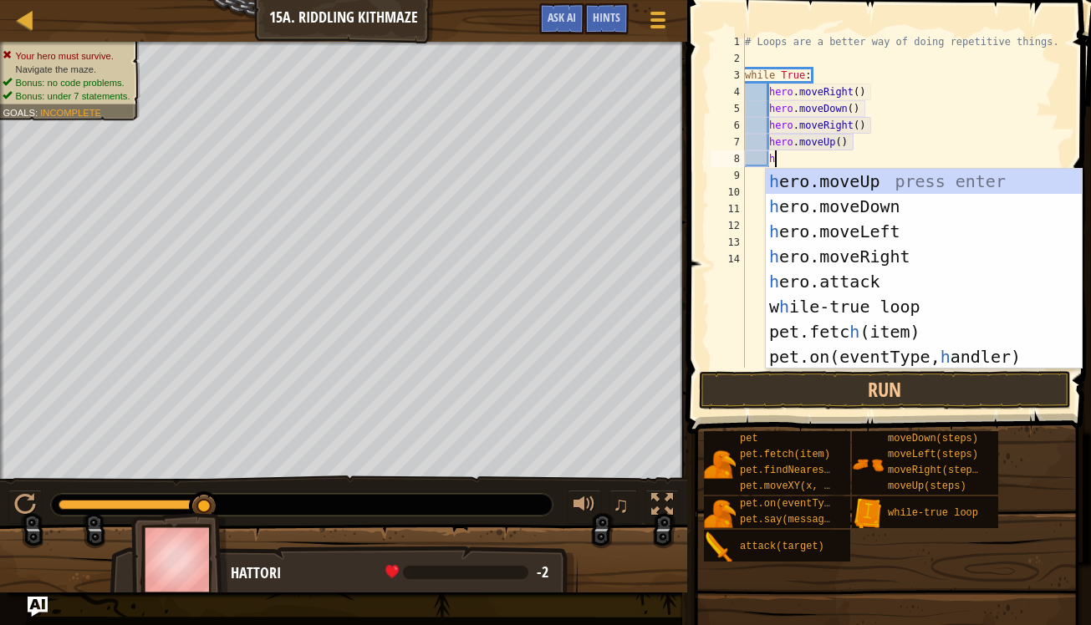
click at [864, 101] on div "# Loops are a better way of doing repetitive things. while True : hero . moveRi…" at bounding box center [904, 217] width 324 height 368
type textarea "hero.moveDown()"
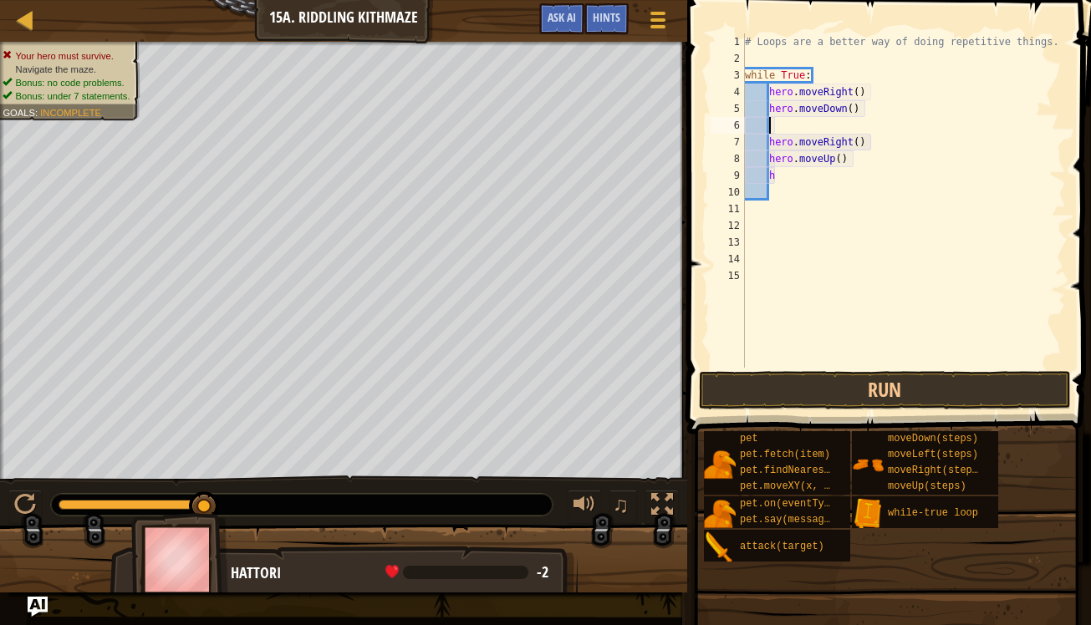
scroll to position [8, 0]
click at [871, 96] on div "# Loops are a better way of doing repetitive things. while True : hero . moveRi…" at bounding box center [904, 217] width 324 height 368
type textarea "hero.moveRight()"
click at [812, 125] on div "# Loops are a better way of doing repetitive things. while True : hero . moveRi…" at bounding box center [904, 217] width 324 height 368
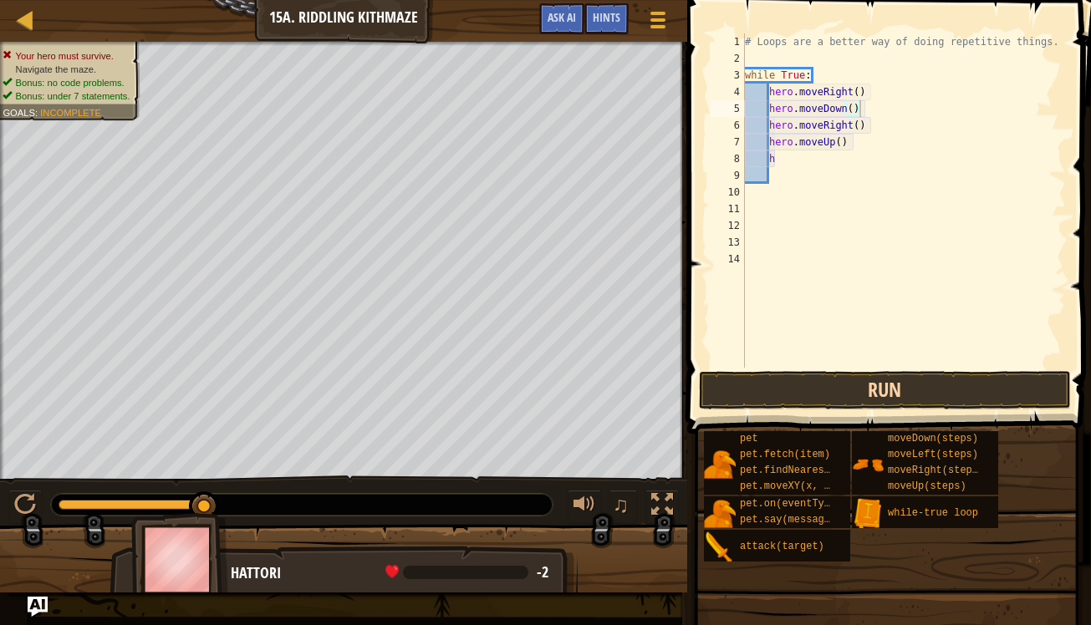
click at [817, 389] on button "Run" at bounding box center [885, 390] width 372 height 38
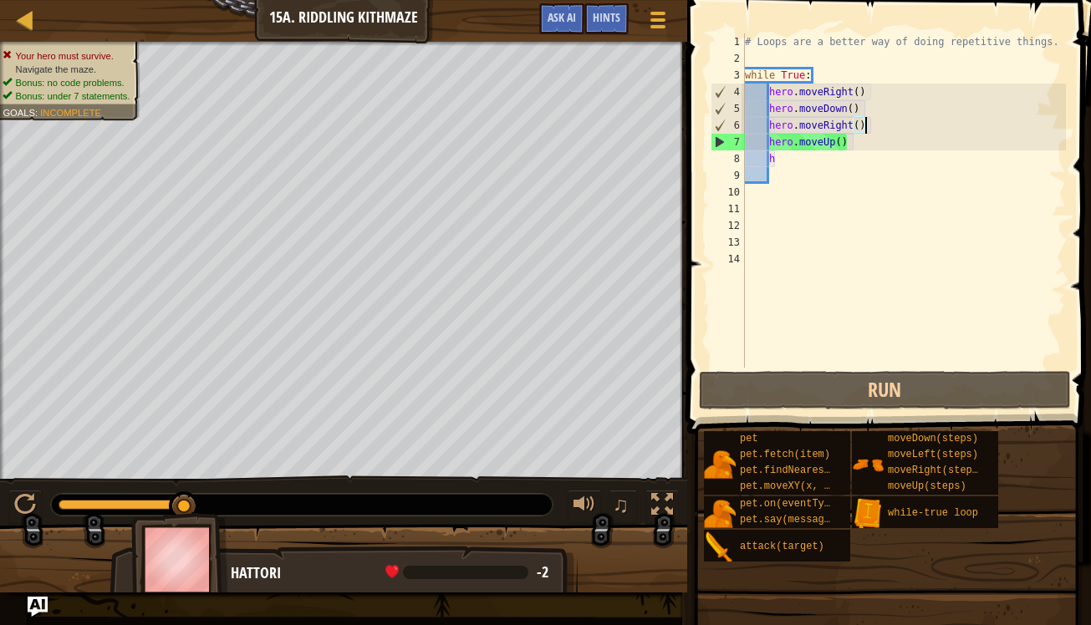
click at [876, 121] on div "# Loops are a better way of doing repetitive things. while True : hero . moveRi…" at bounding box center [904, 217] width 324 height 368
type textarea "hero.moveRight()"
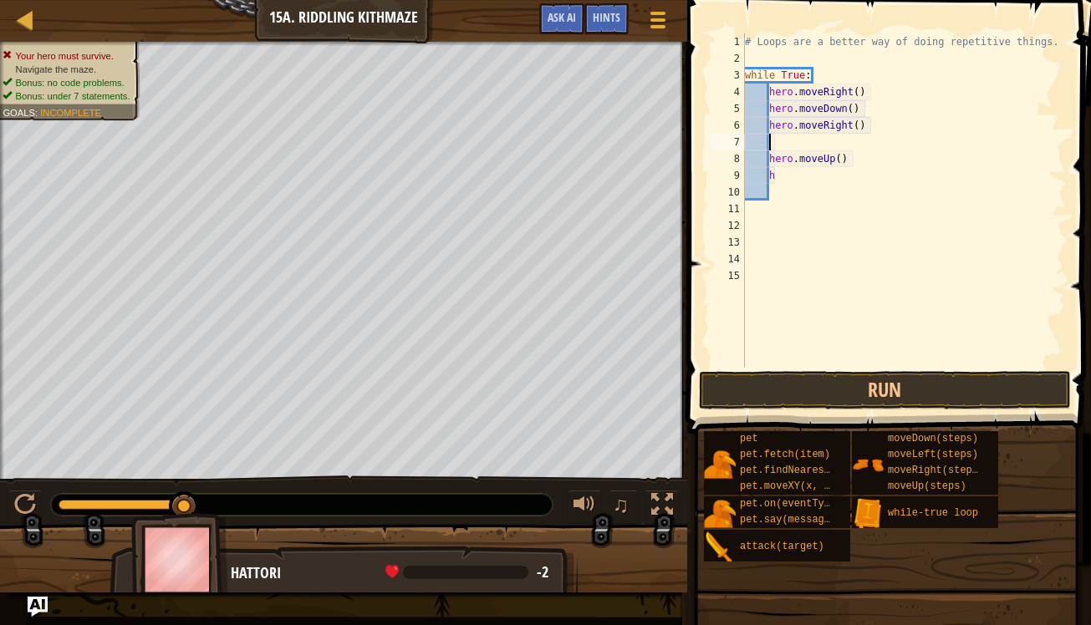
type textarea "h"
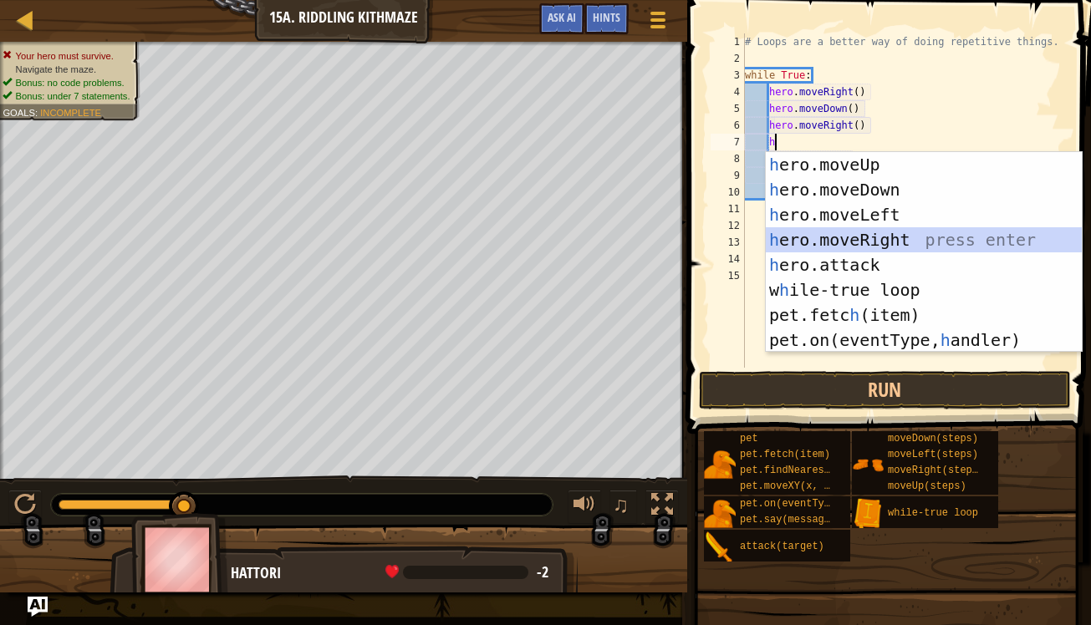
click at [852, 242] on div "h ero.moveUp press enter h ero.moveDown press enter h ero.moveLeft press enter …" at bounding box center [924, 277] width 316 height 251
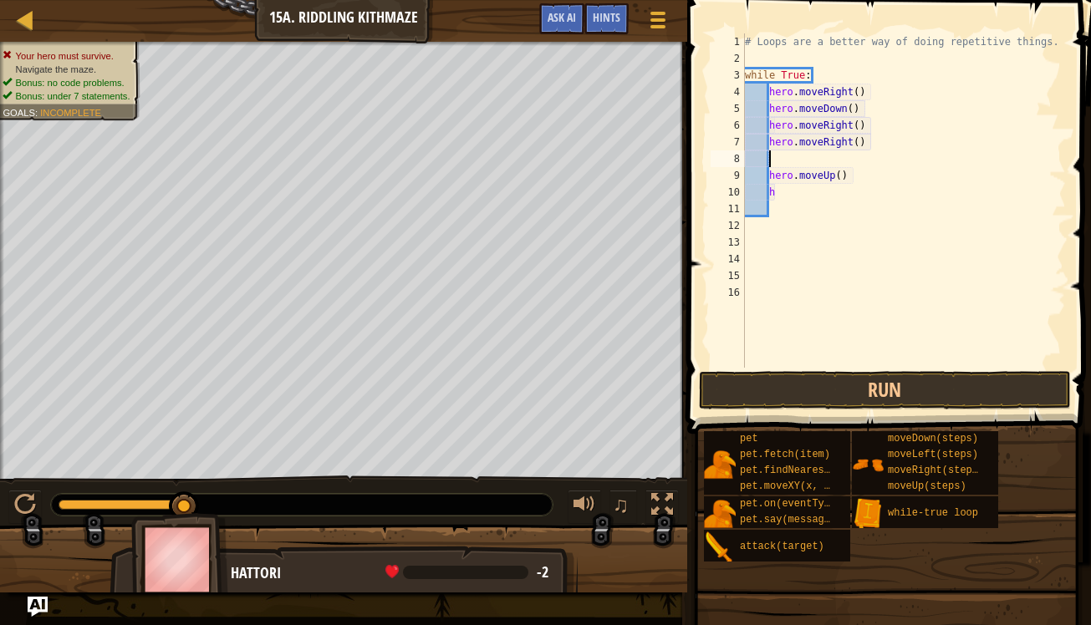
scroll to position [8, 0]
click at [849, 387] on button "Run" at bounding box center [885, 390] width 372 height 38
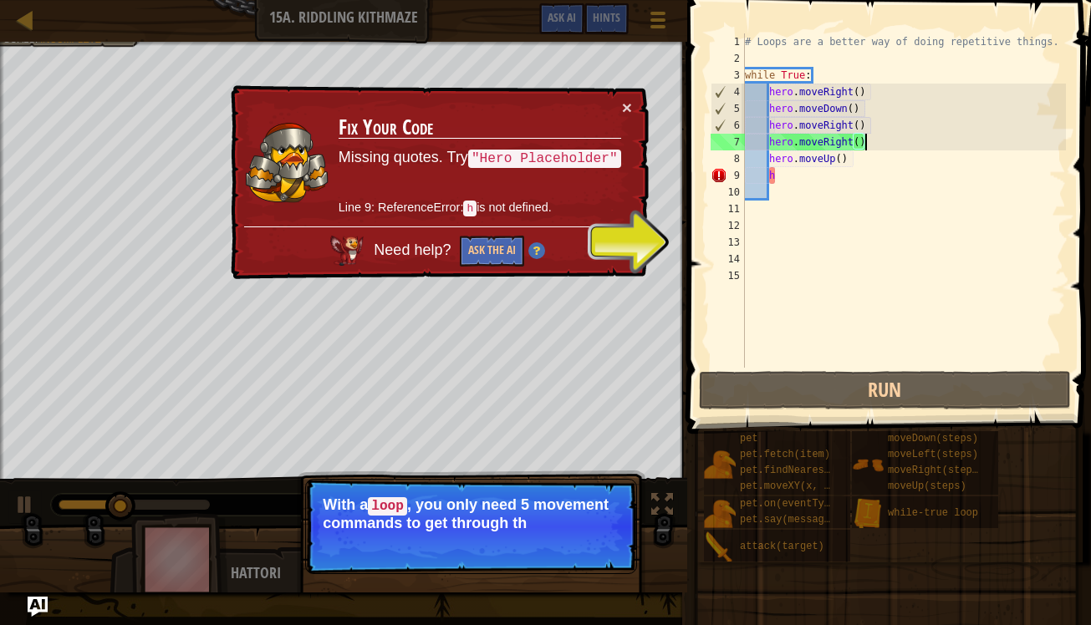
click at [794, 178] on div "# Loops are a better way of doing repetitive things. while True : hero . moveRi…" at bounding box center [904, 217] width 324 height 368
type textarea "h"
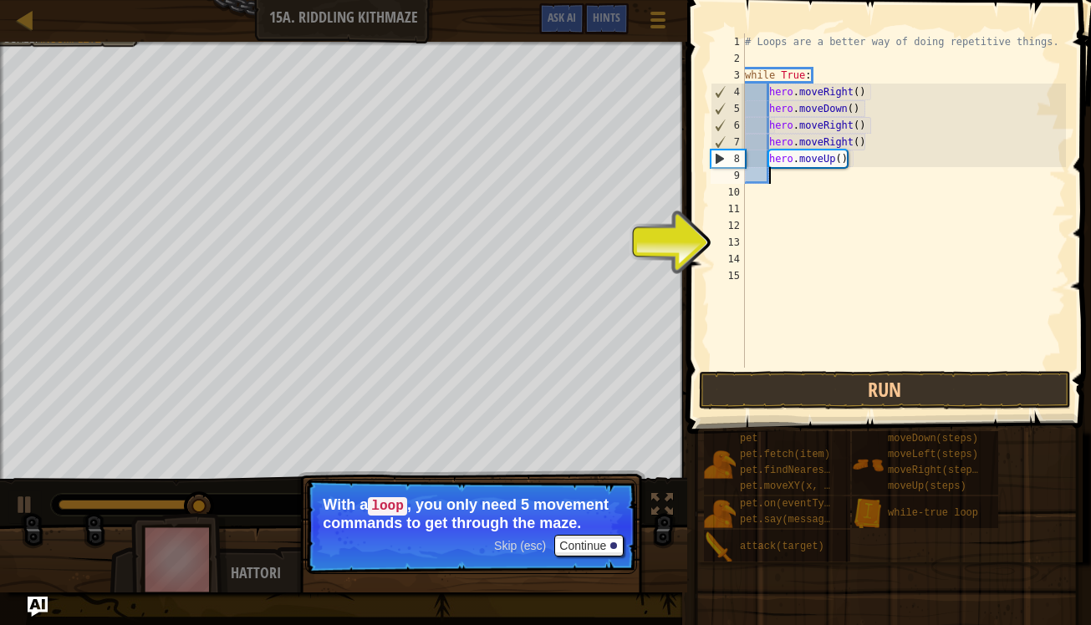
type textarea "h"
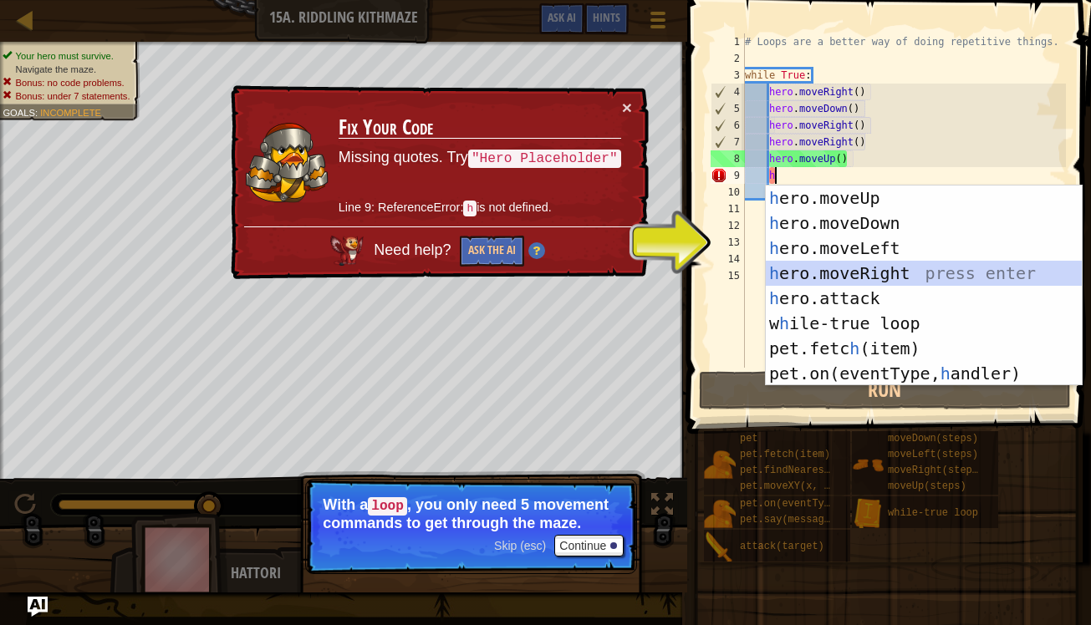
click at [845, 273] on div "h ero.moveUp press enter h ero.moveDown press enter h ero.moveLeft press enter …" at bounding box center [924, 311] width 316 height 251
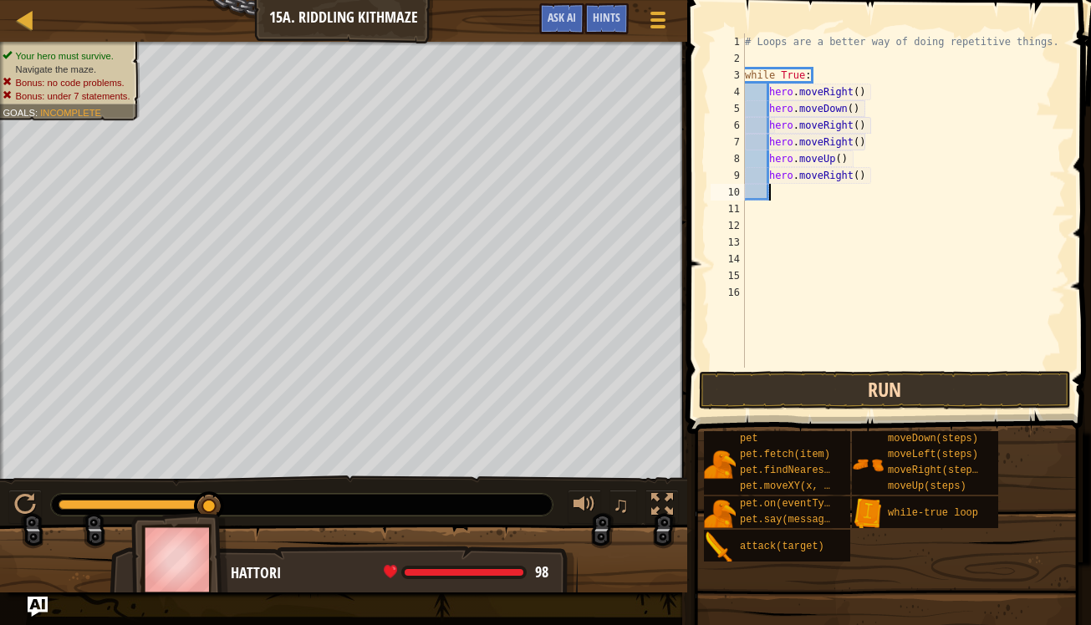
click at [827, 379] on button "Run" at bounding box center [885, 390] width 372 height 38
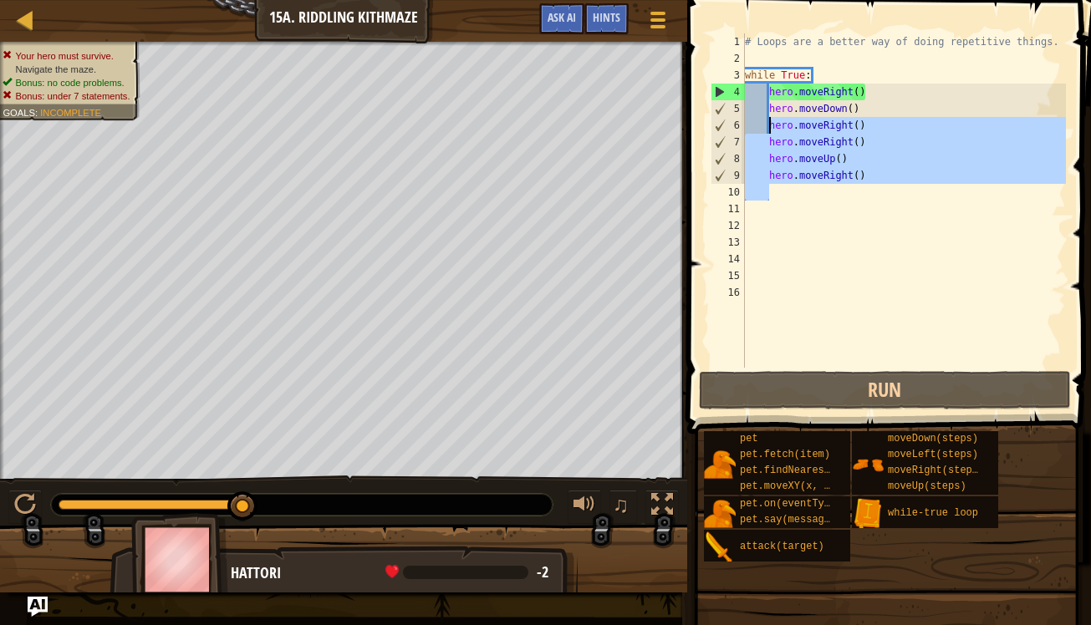
drag, startPoint x: 876, startPoint y: 184, endPoint x: 770, endPoint y: 130, distance: 119.3
click at [770, 130] on div "# Loops are a better way of doing repetitive things. while True : hero . moveRi…" at bounding box center [904, 217] width 324 height 368
type textarea "hero.moveRight() hero.moveRight()"
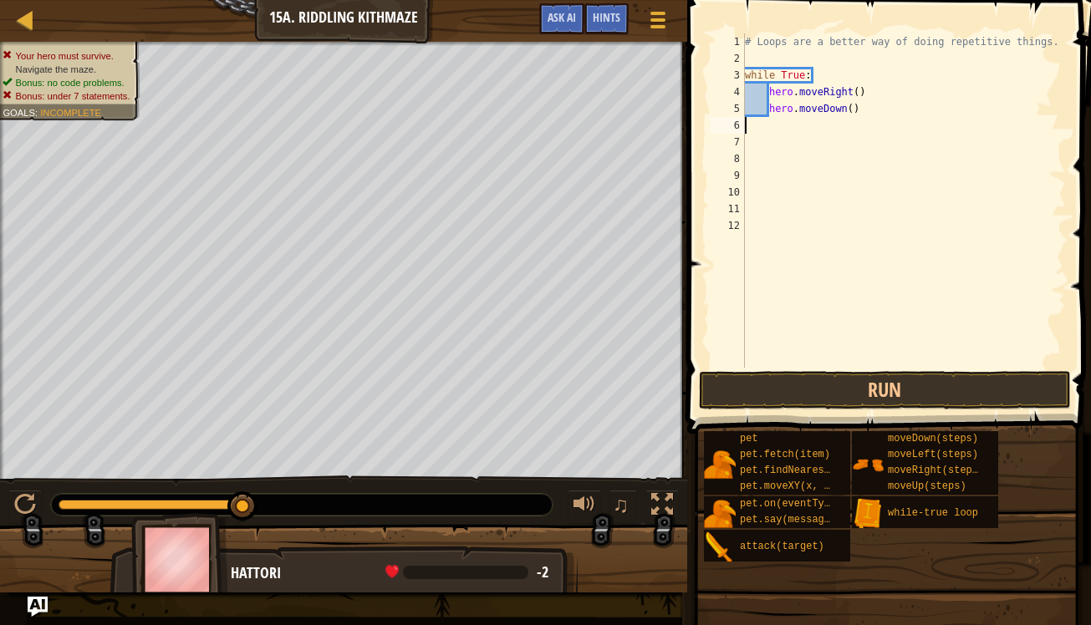
scroll to position [8, 0]
type textarea "he"
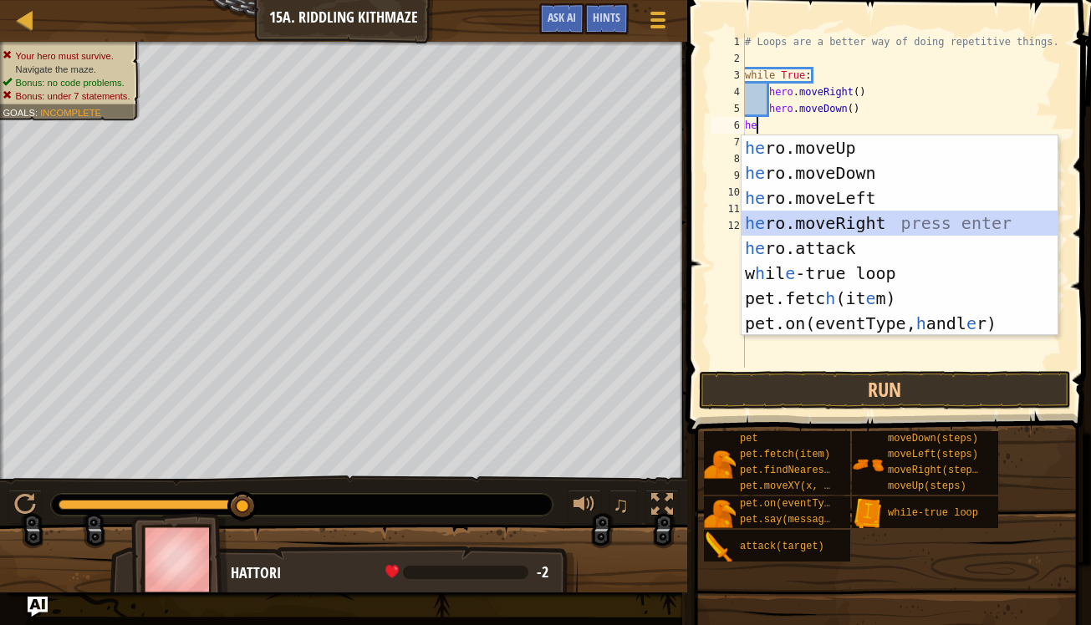
click at [809, 222] on div "he ro.moveUp press enter he ro.moveDown press enter he ro.moveLeft press enter …" at bounding box center [900, 260] width 316 height 251
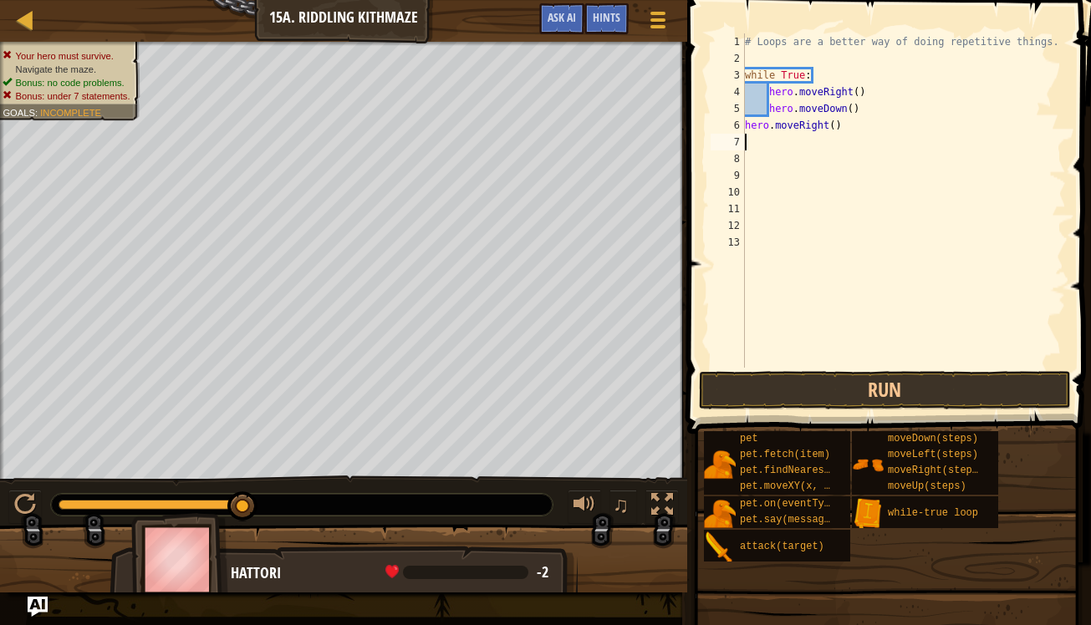
type textarea "h"
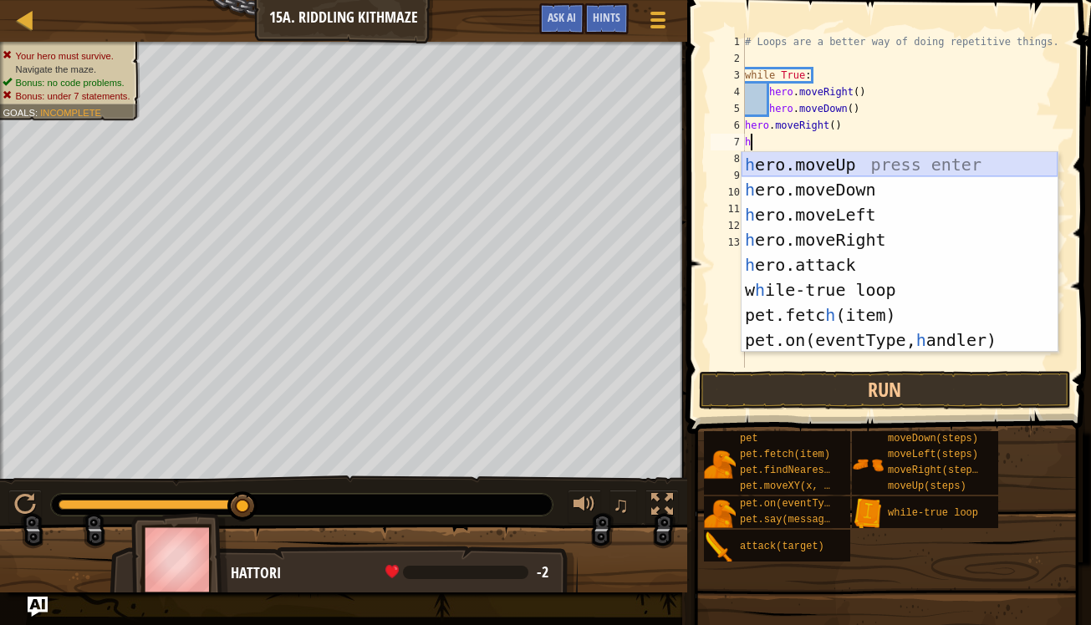
click at [806, 159] on div "h ero.moveUp press enter h ero.moveDown press enter h ero.moveLeft press enter …" at bounding box center [900, 277] width 316 height 251
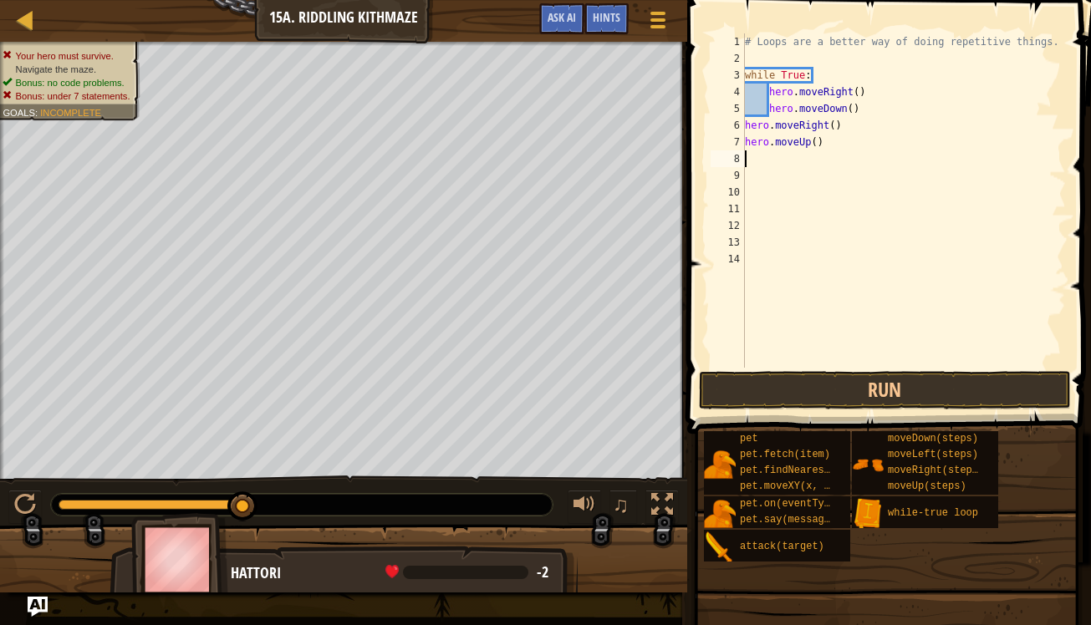
type textarea "h"
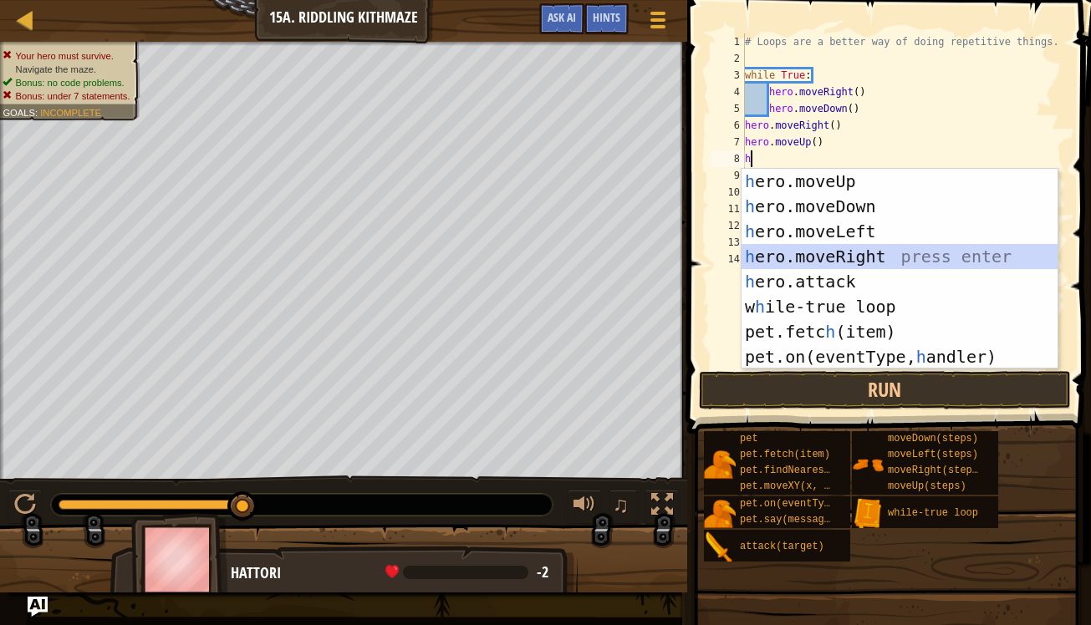
click at [820, 252] on div "h ero.moveUp press enter h ero.moveDown press enter h ero.moveLeft press enter …" at bounding box center [900, 294] width 316 height 251
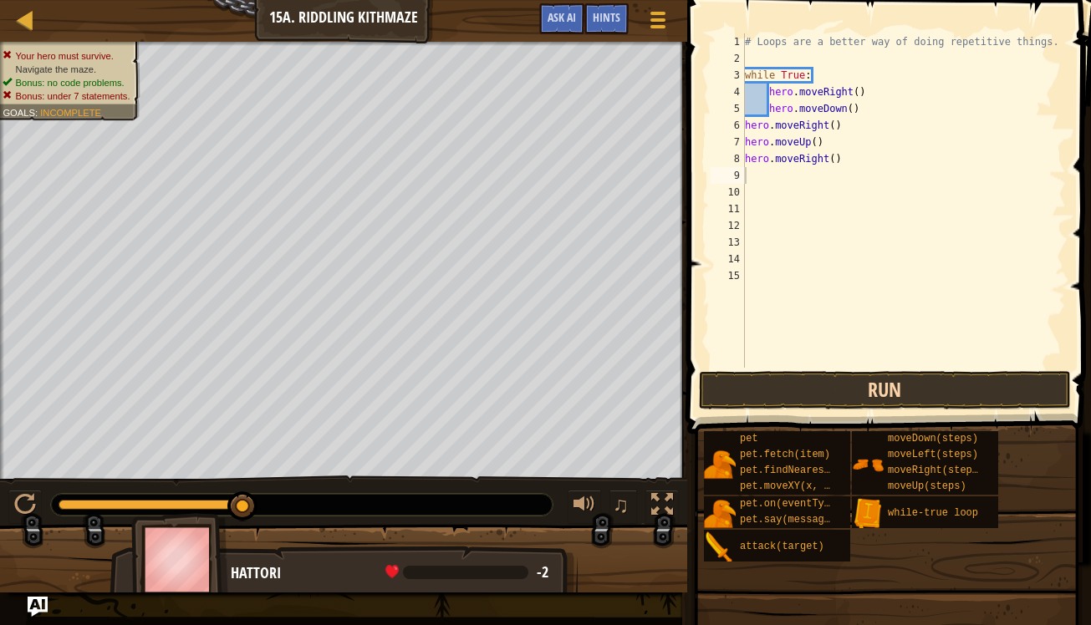
click at [806, 392] on button "Run" at bounding box center [885, 390] width 372 height 38
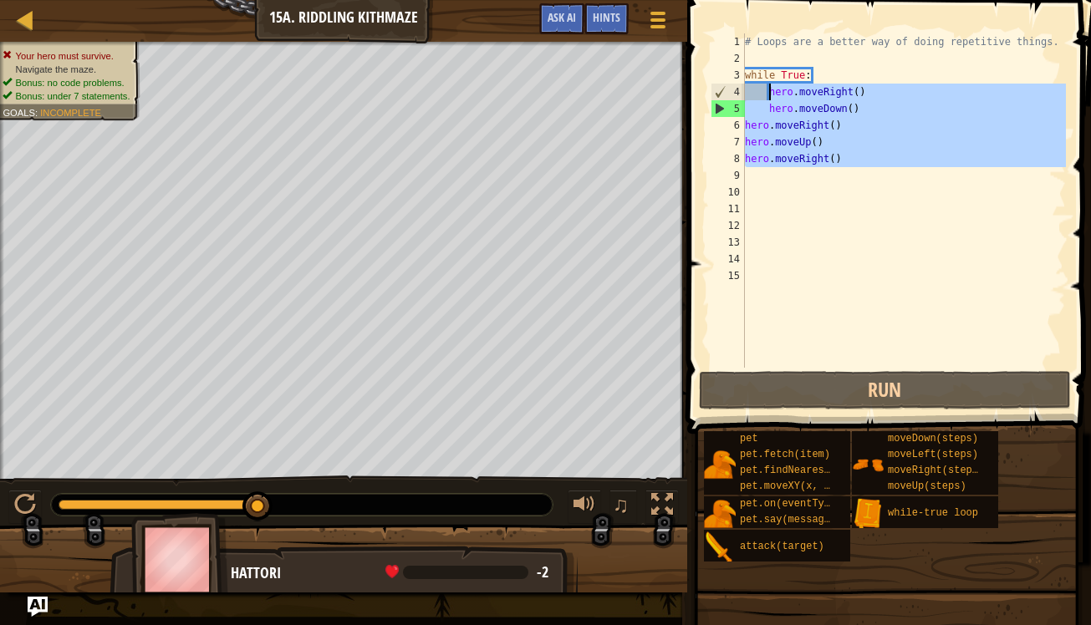
drag, startPoint x: 869, startPoint y: 167, endPoint x: 774, endPoint y: 86, distance: 124.5
click at [773, 87] on div "# Loops are a better way of doing repetitive things. while True : hero . moveRi…" at bounding box center [904, 217] width 324 height 368
type textarea "h"
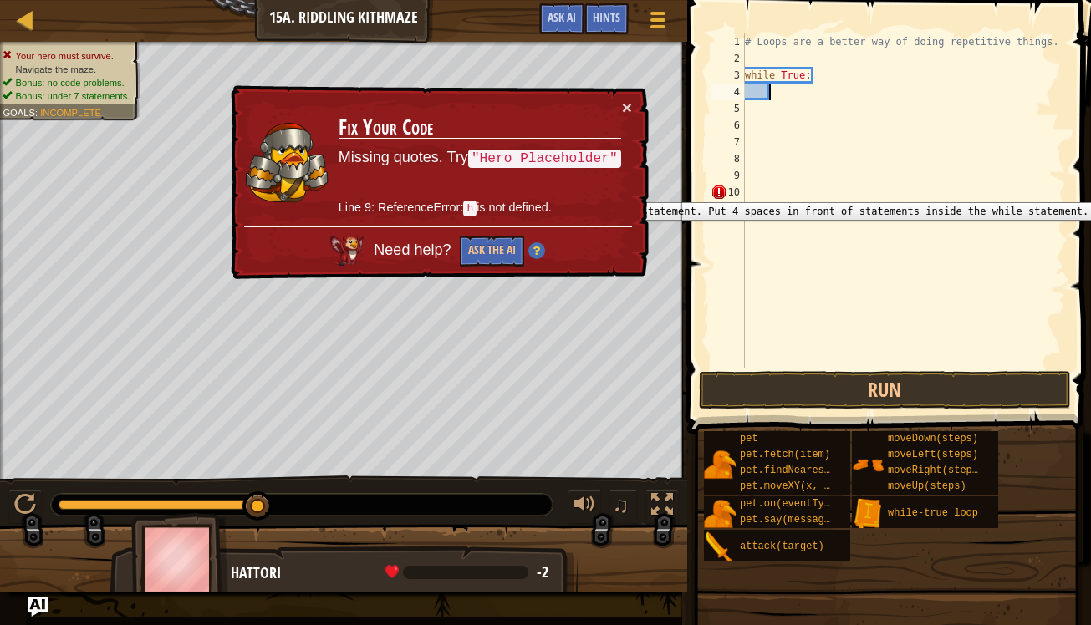
click at [747, 195] on div "# Loops are a better way of doing repetitive things. while True :" at bounding box center [904, 217] width 324 height 368
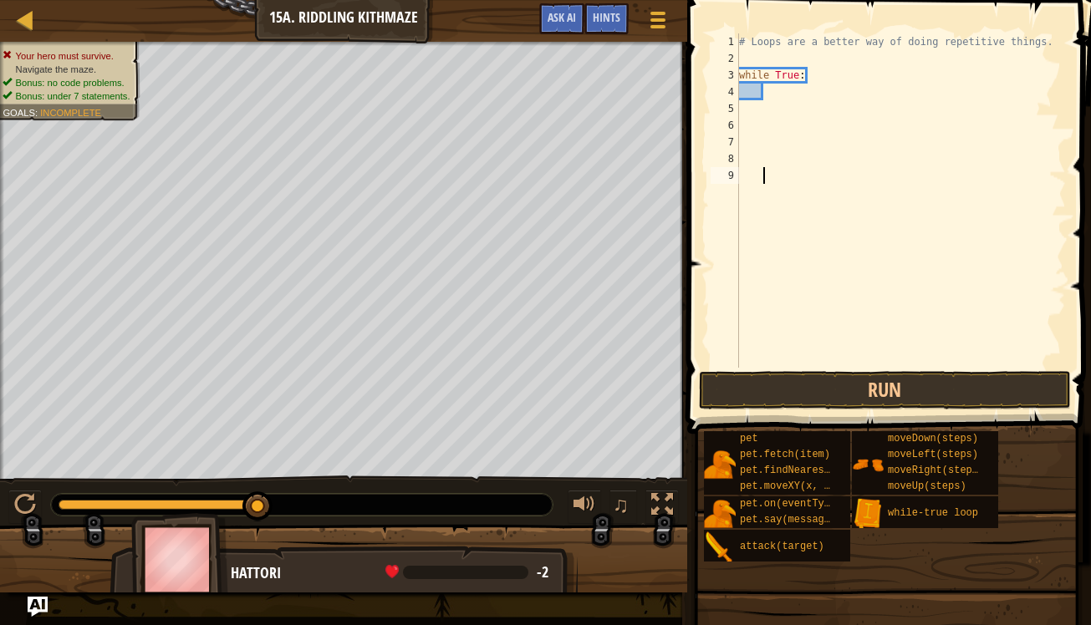
click at [768, 99] on div "# Loops are a better way of doing repetitive things. while True :" at bounding box center [901, 217] width 331 height 368
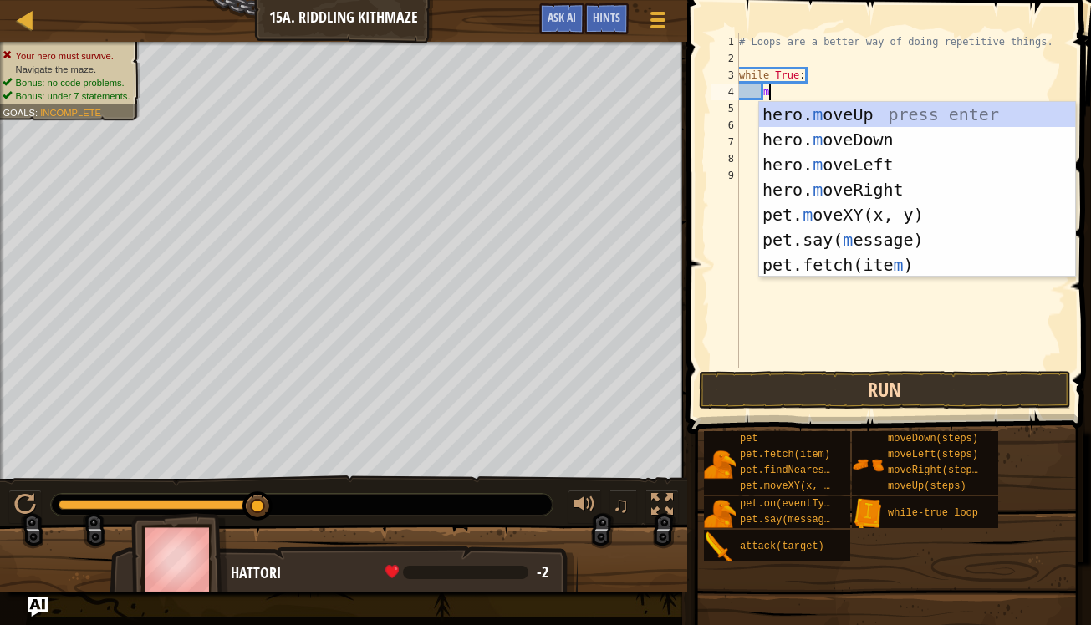
scroll to position [8, 3]
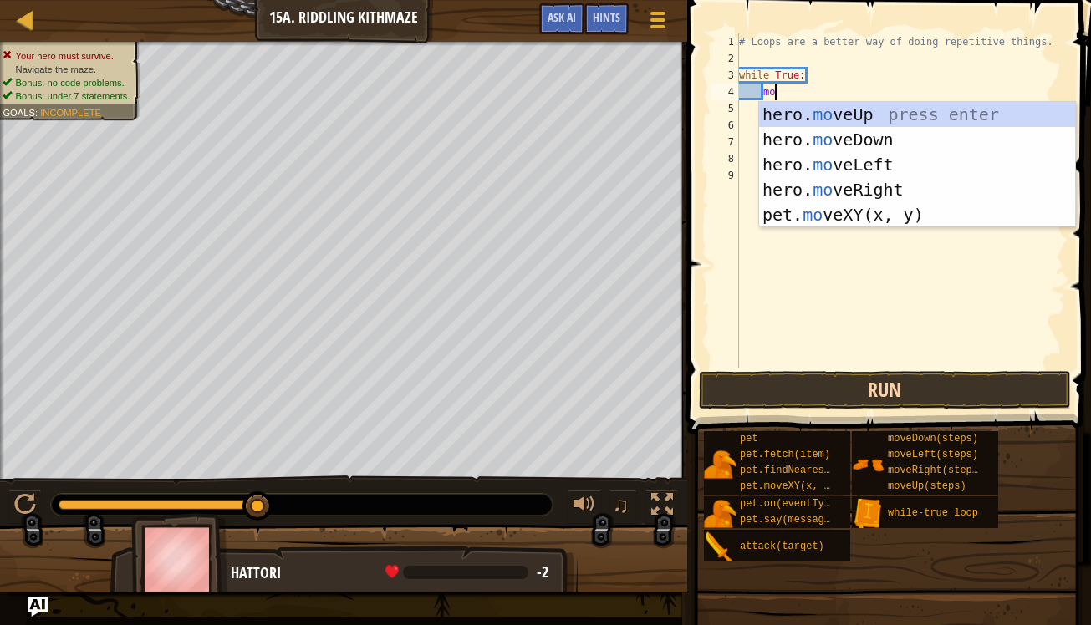
type textarea "mov"
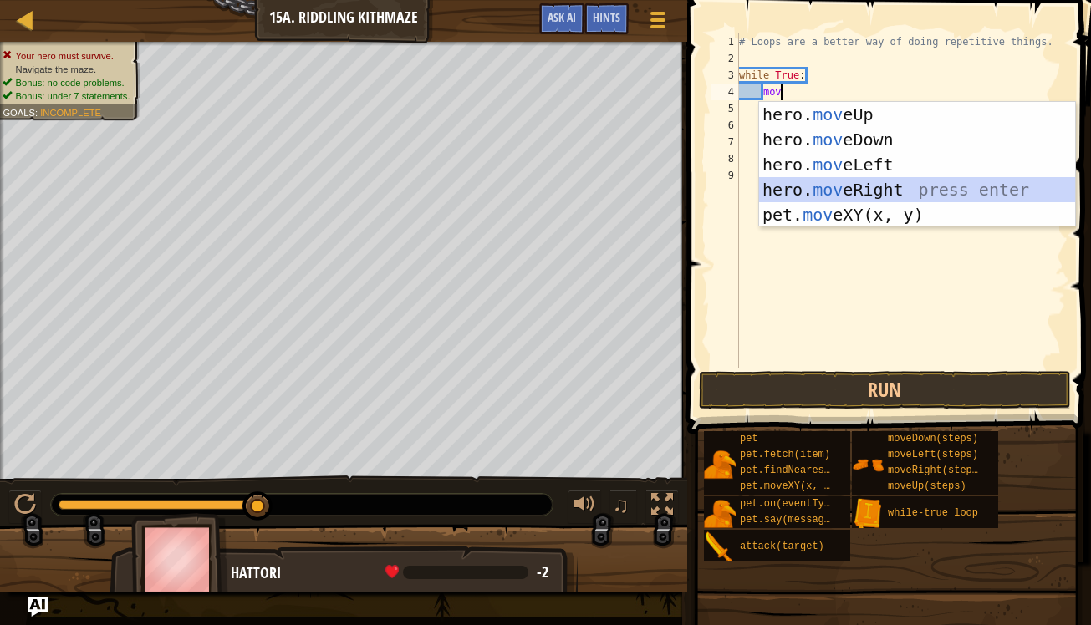
click at [833, 188] on div "hero. mov eUp press enter hero. mov eDown press enter hero. mov eLeft press ent…" at bounding box center [917, 190] width 316 height 176
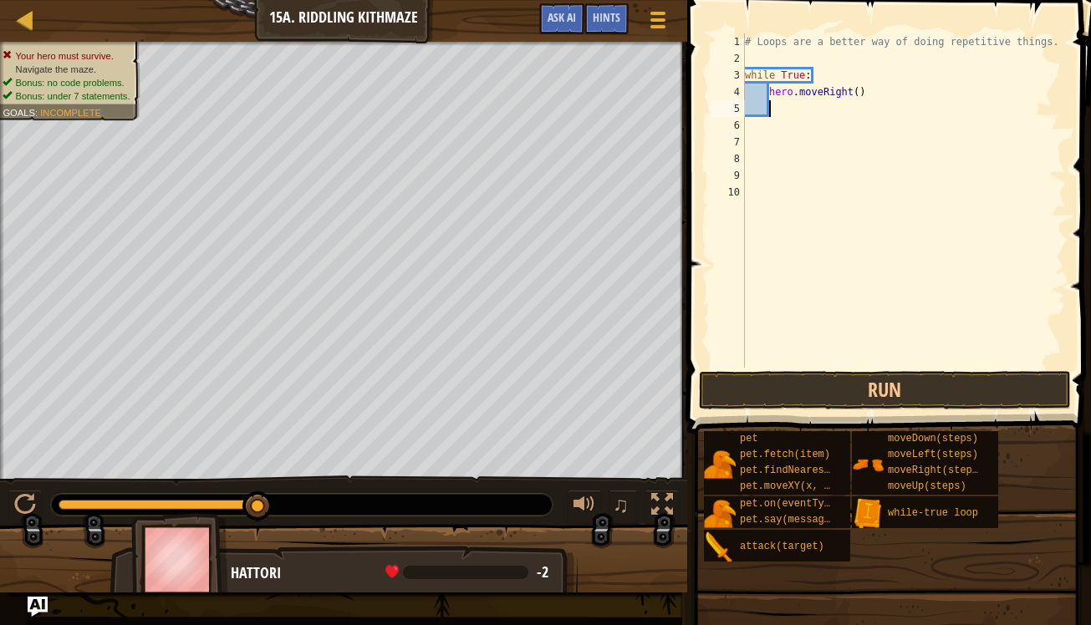
type textarea "h"
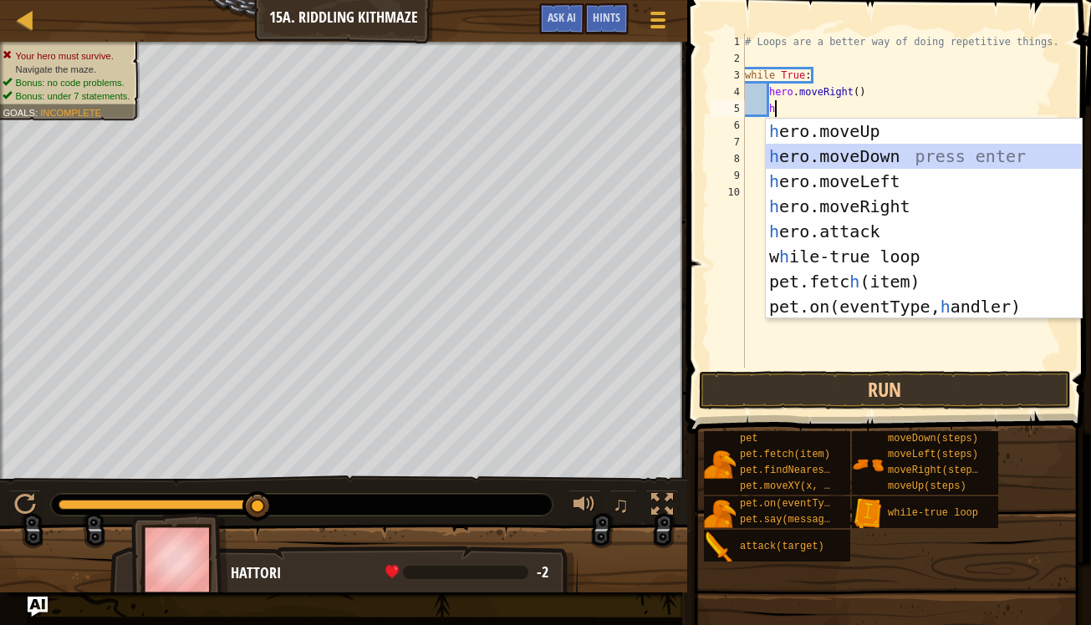
click at [855, 158] on div "h ero.moveUp press enter h ero.moveDown press enter h ero.moveLeft press enter …" at bounding box center [924, 244] width 316 height 251
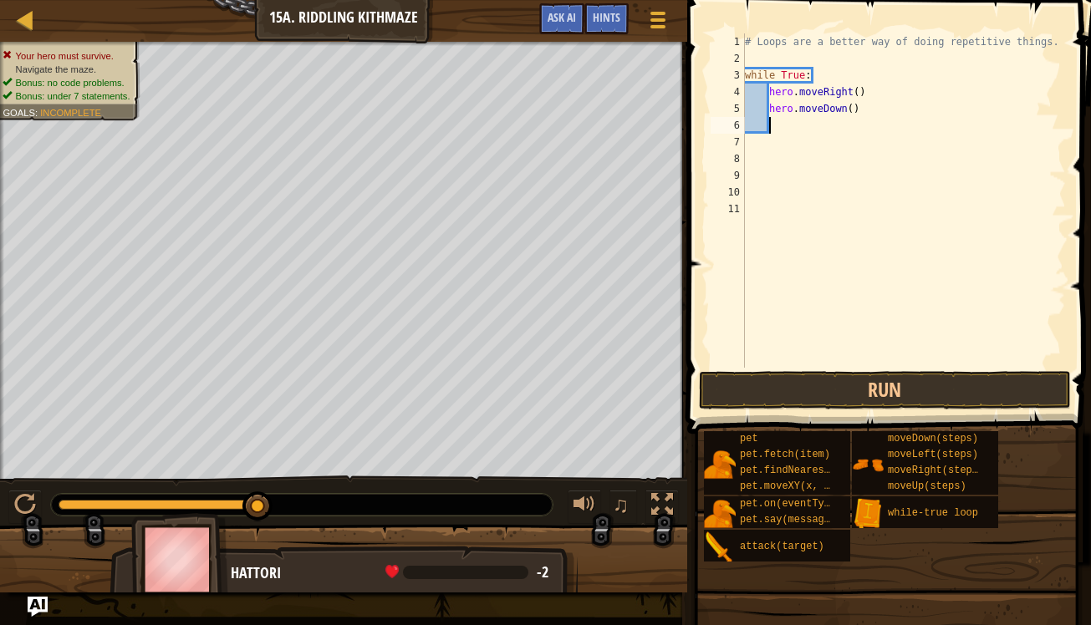
type textarea "h"
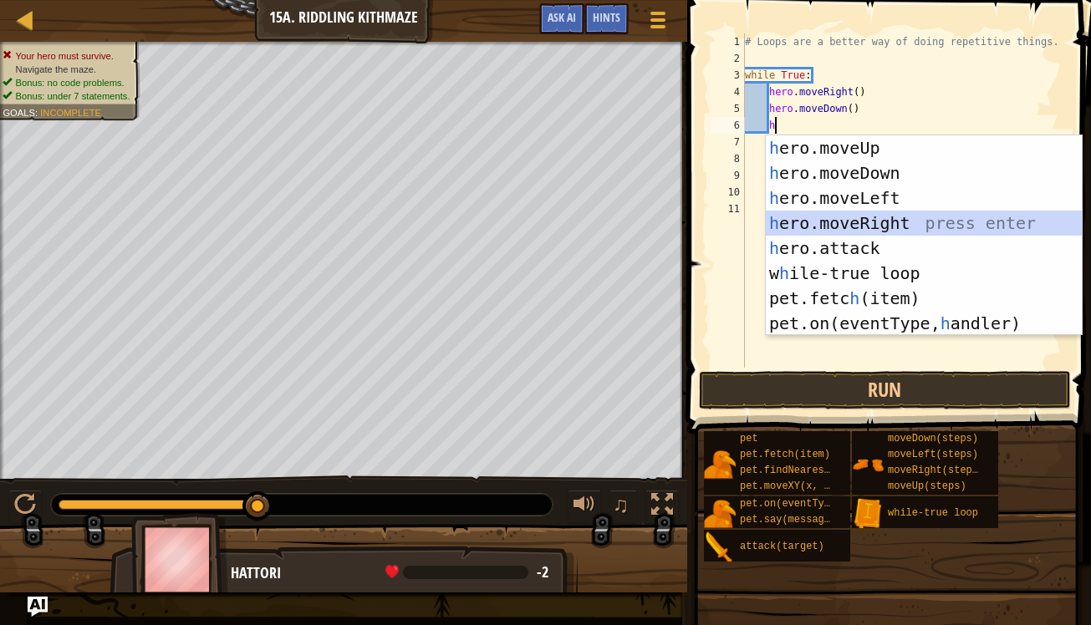
click at [857, 227] on div "h ero.moveUp press enter h ero.moveDown press enter h ero.moveLeft press enter …" at bounding box center [924, 260] width 316 height 251
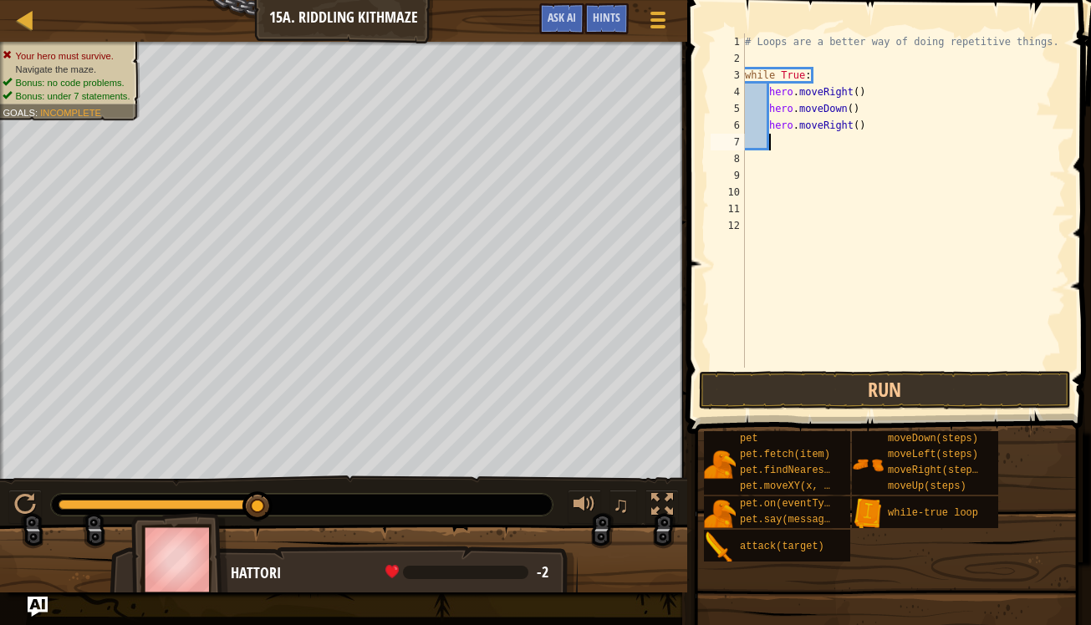
type textarea "h"
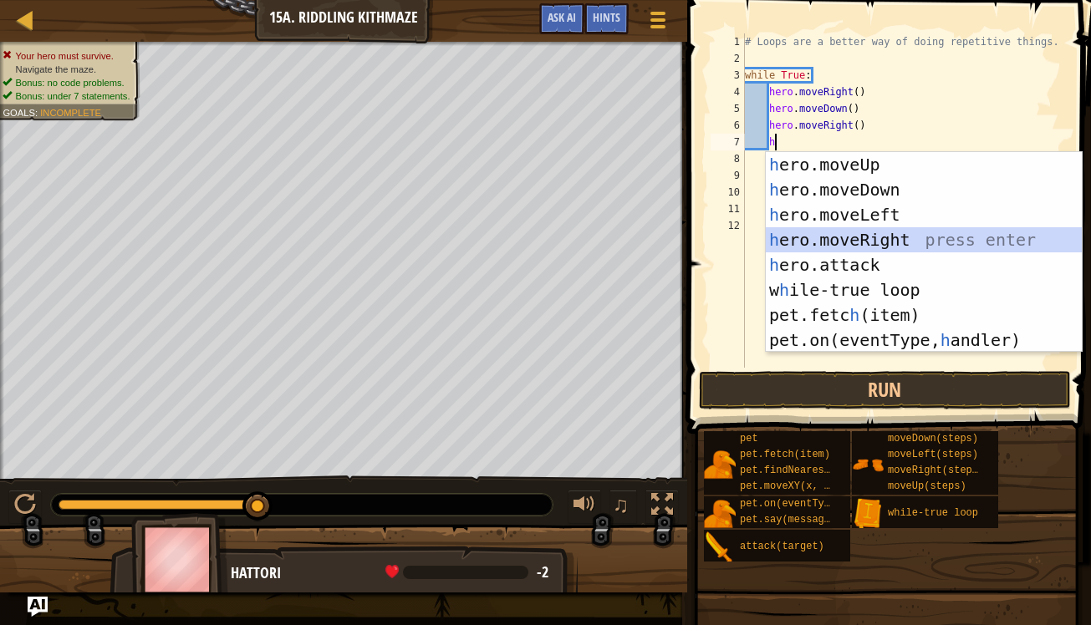
click at [852, 235] on div "h ero.moveUp press enter h ero.moveDown press enter h ero.moveLeft press enter …" at bounding box center [924, 277] width 316 height 251
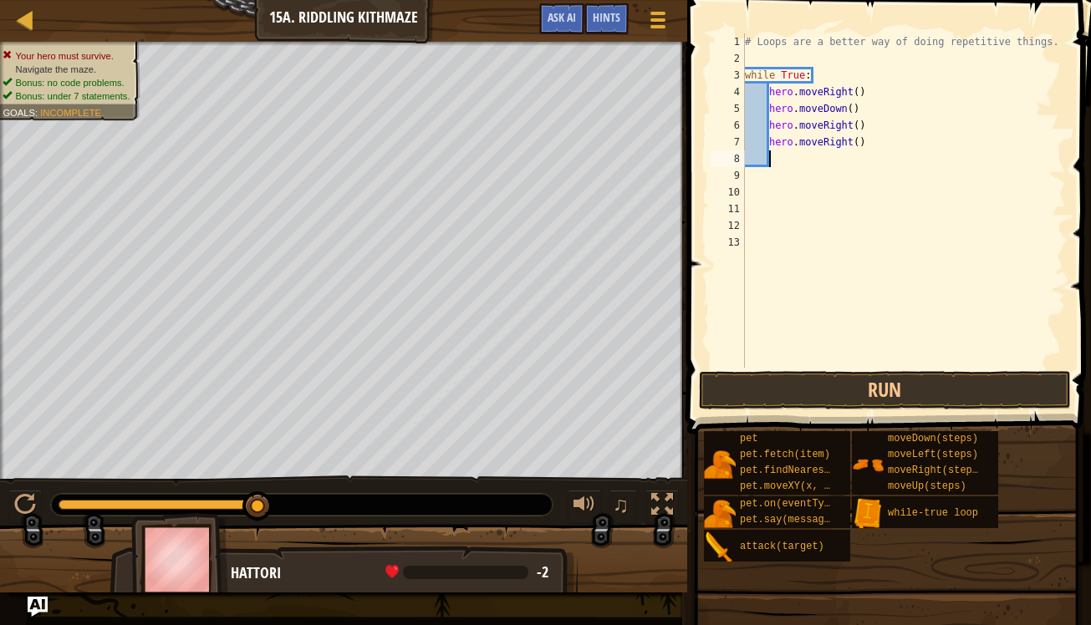
type textarea "h"
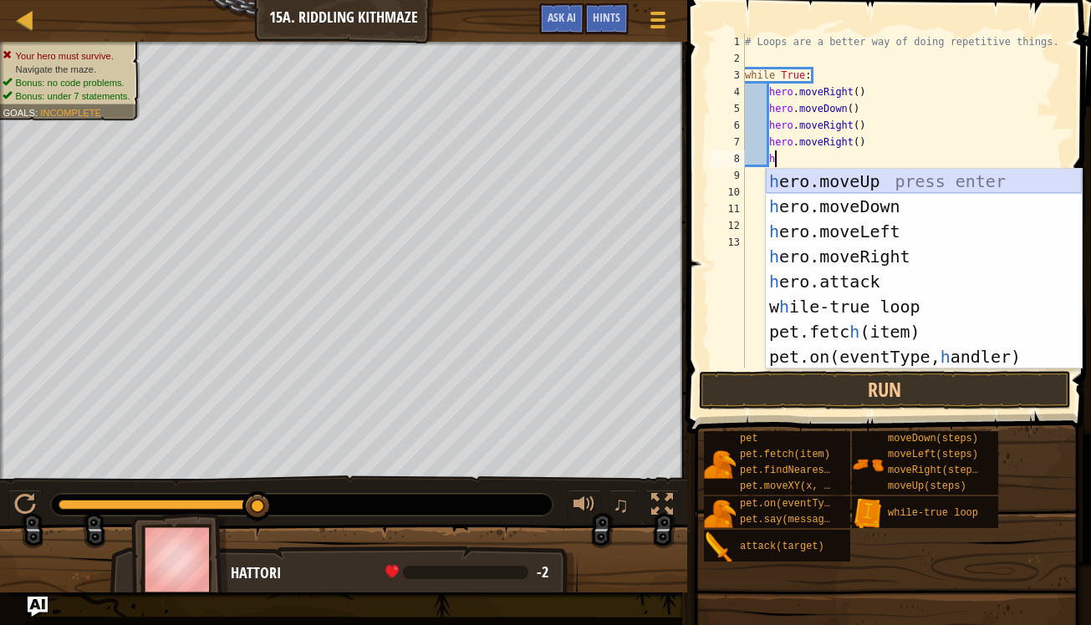
click at [828, 188] on div "h ero.moveUp press enter h ero.moveDown press enter h ero.moveLeft press enter …" at bounding box center [924, 294] width 316 height 251
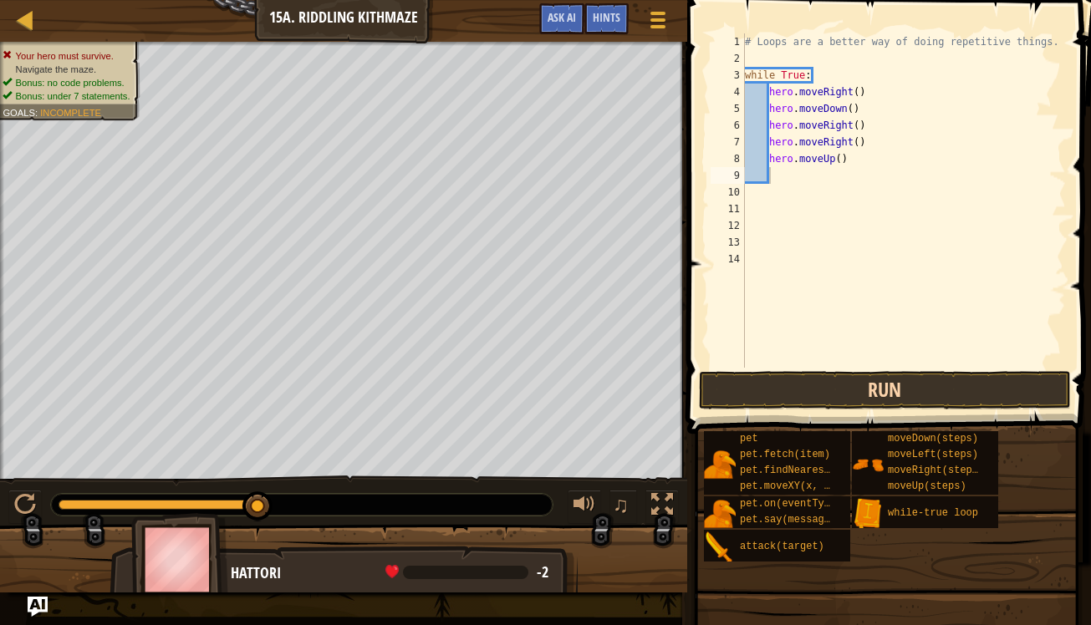
click at [827, 390] on button "Run" at bounding box center [885, 390] width 372 height 38
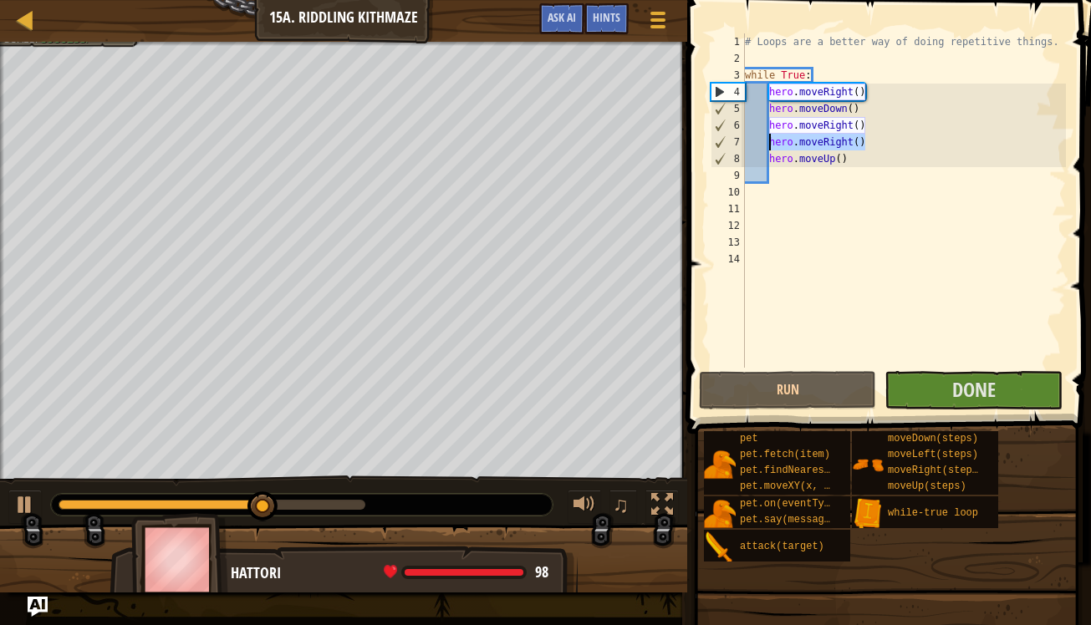
drag, startPoint x: 870, startPoint y: 149, endPoint x: 769, endPoint y: 148, distance: 101.2
click at [769, 148] on div "# Loops are a better way of doing repetitive things. while True : hero . moveRi…" at bounding box center [904, 217] width 325 height 368
type textarea "hero.moveRight()"
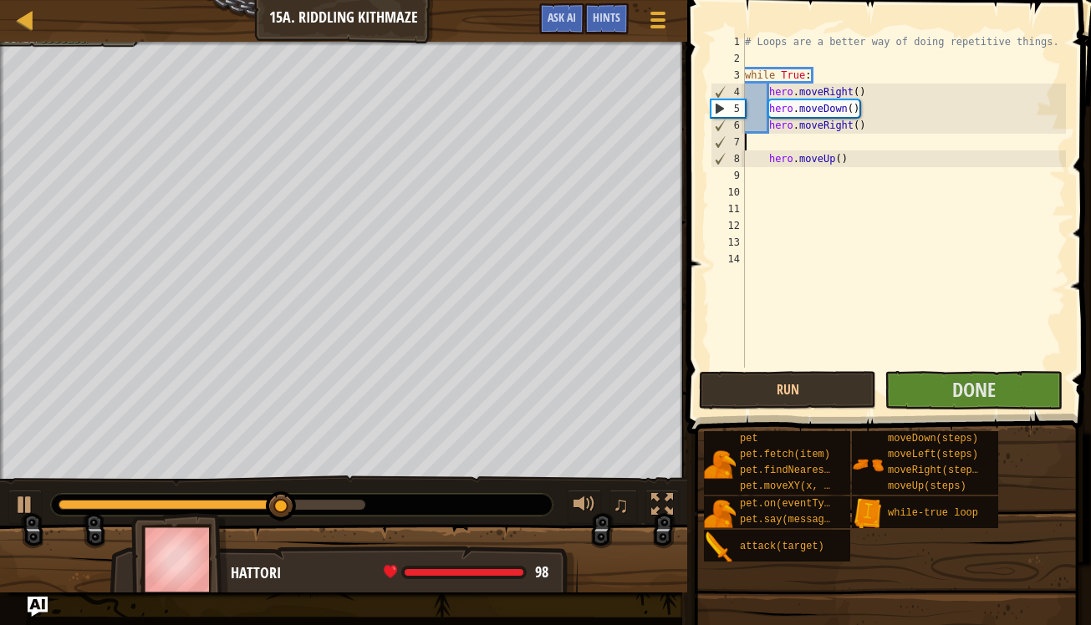
scroll to position [8, 0]
click at [856, 141] on div "# Loops are a better way of doing repetitive things. while True : hero . moveRi…" at bounding box center [904, 217] width 325 height 368
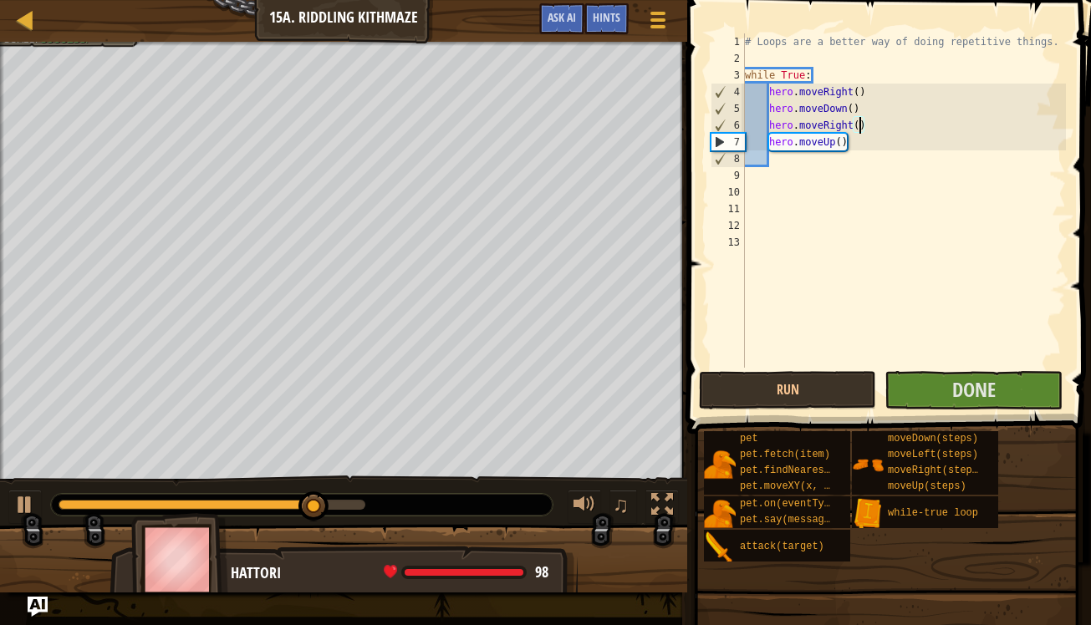
click at [858, 125] on div "# Loops are a better way of doing repetitive things. while True : hero . moveRi…" at bounding box center [904, 217] width 325 height 368
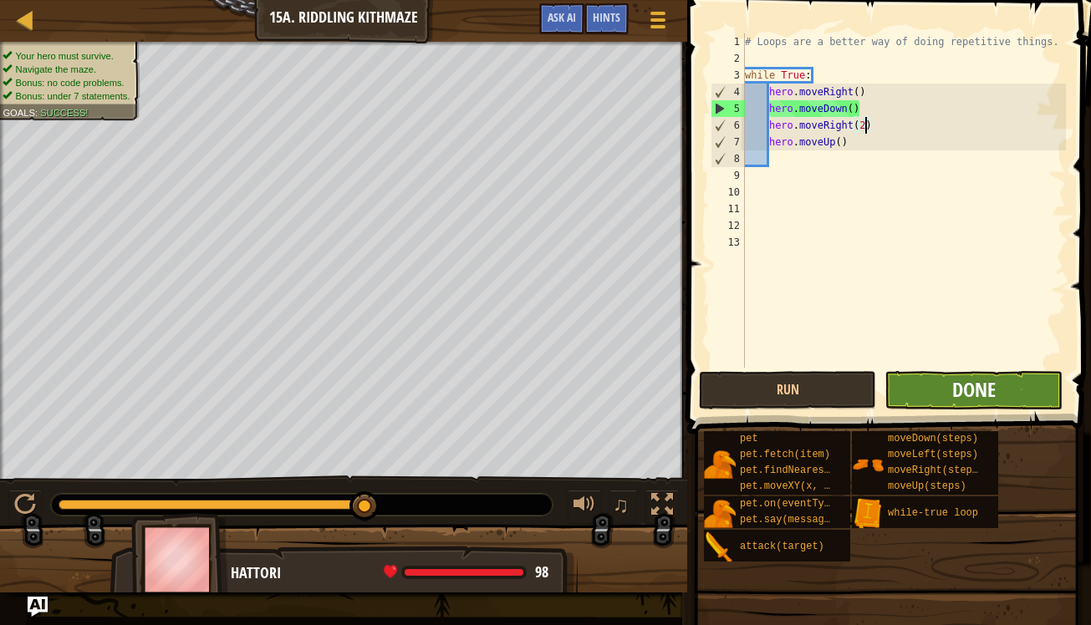
type textarea "hero.moveRight(2)"
click at [967, 380] on span "Done" at bounding box center [973, 389] width 43 height 27
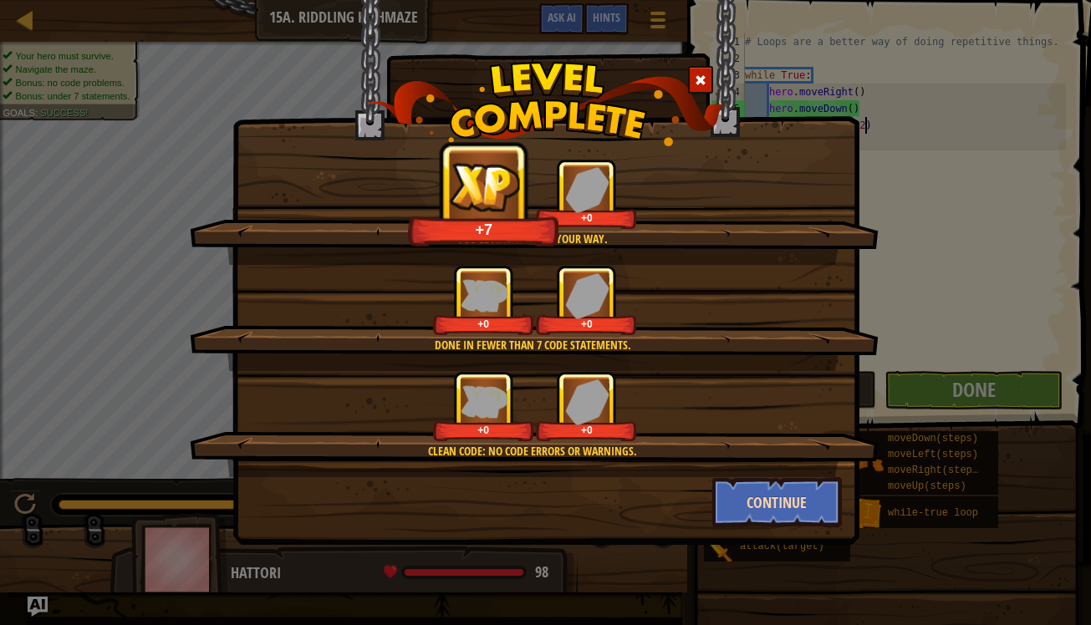
click at [807, 512] on button "Continue" at bounding box center [777, 502] width 130 height 50
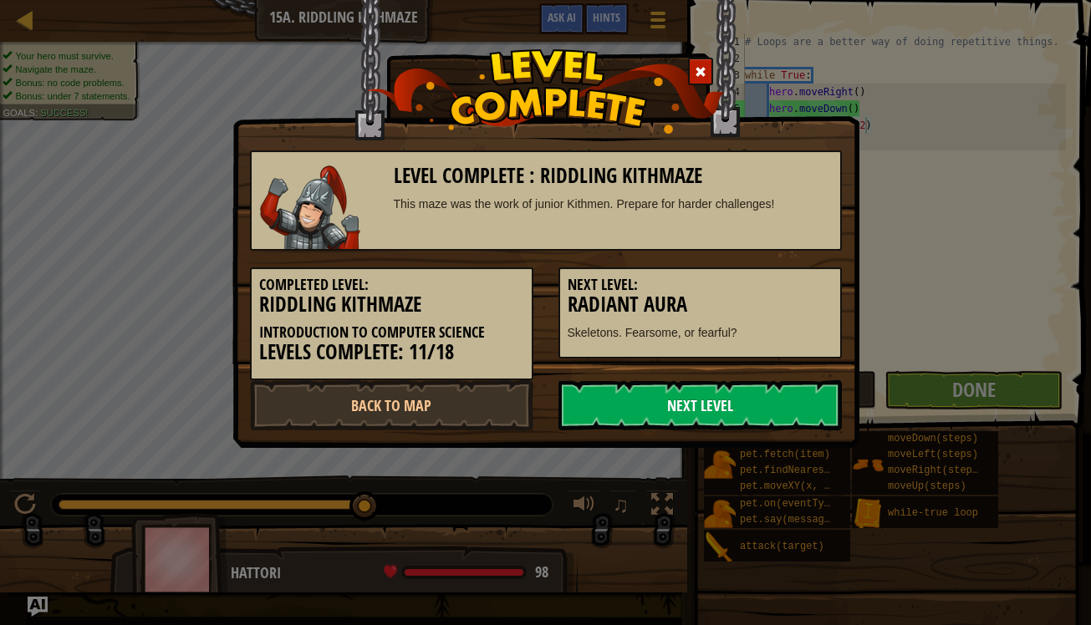
click at [767, 400] on link "Next Level" at bounding box center [699, 405] width 283 height 50
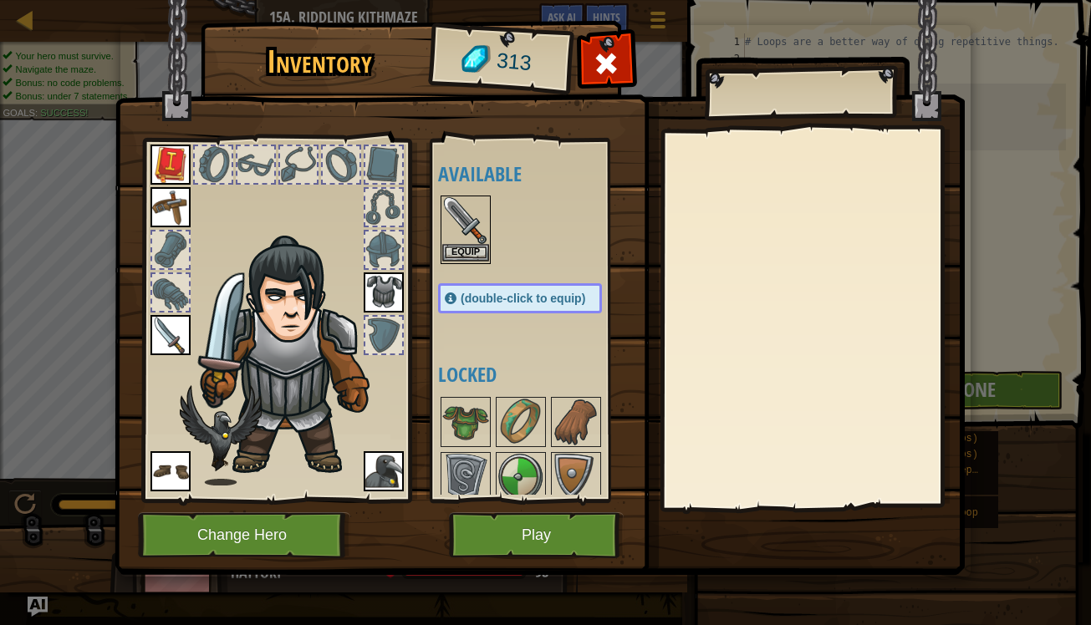
click at [477, 251] on button "Equip" at bounding box center [465, 253] width 47 height 18
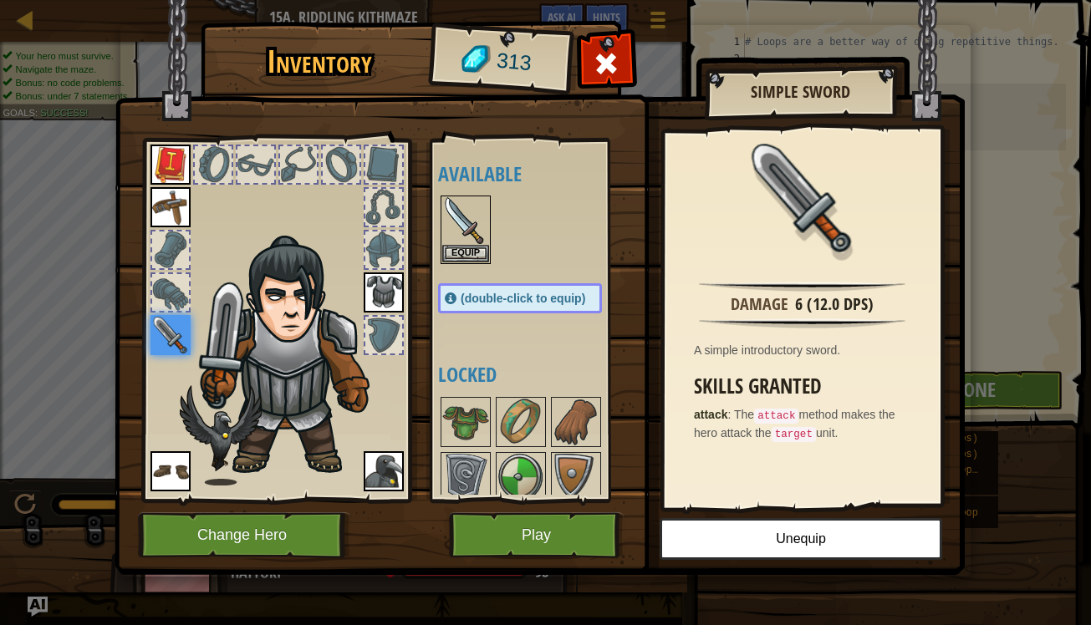
click at [487, 547] on button "Play" at bounding box center [536, 535] width 175 height 46
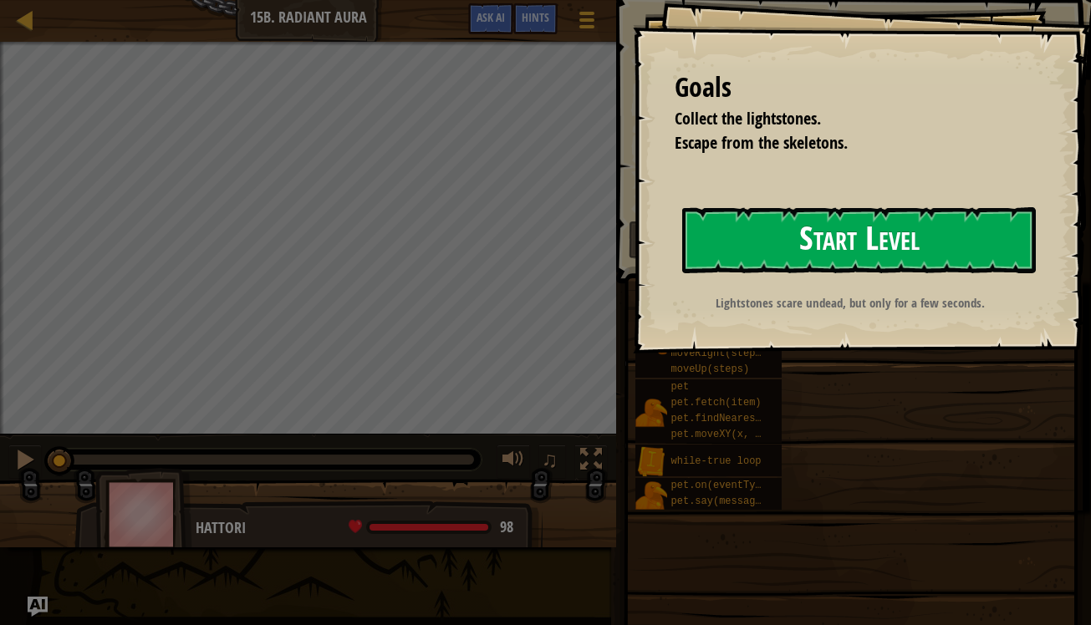
click at [833, 252] on button "Start Level" at bounding box center [859, 240] width 354 height 66
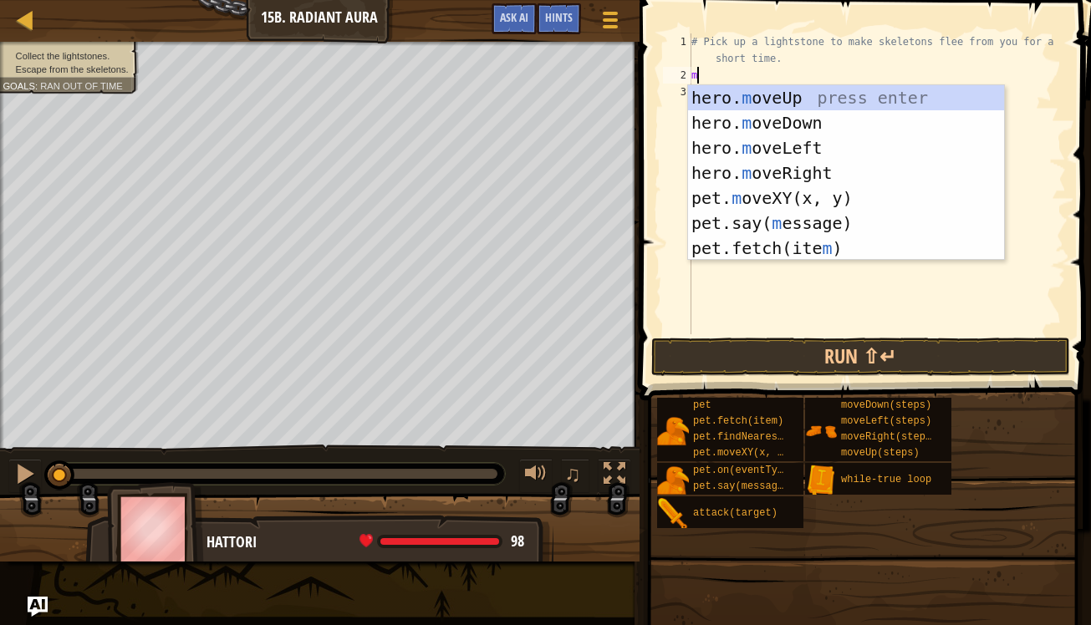
scroll to position [8, 0]
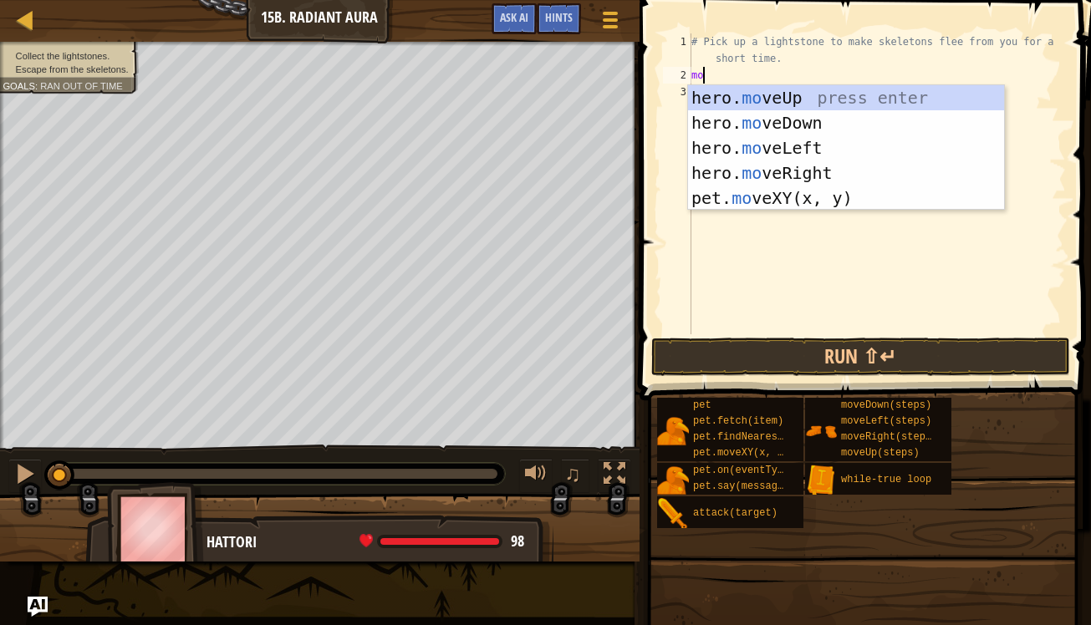
type textarea "mov"
click at [712, 99] on div "hero. mov eUp press enter hero. mov eDown press enter hero. mov eLeft press ent…" at bounding box center [846, 173] width 316 height 176
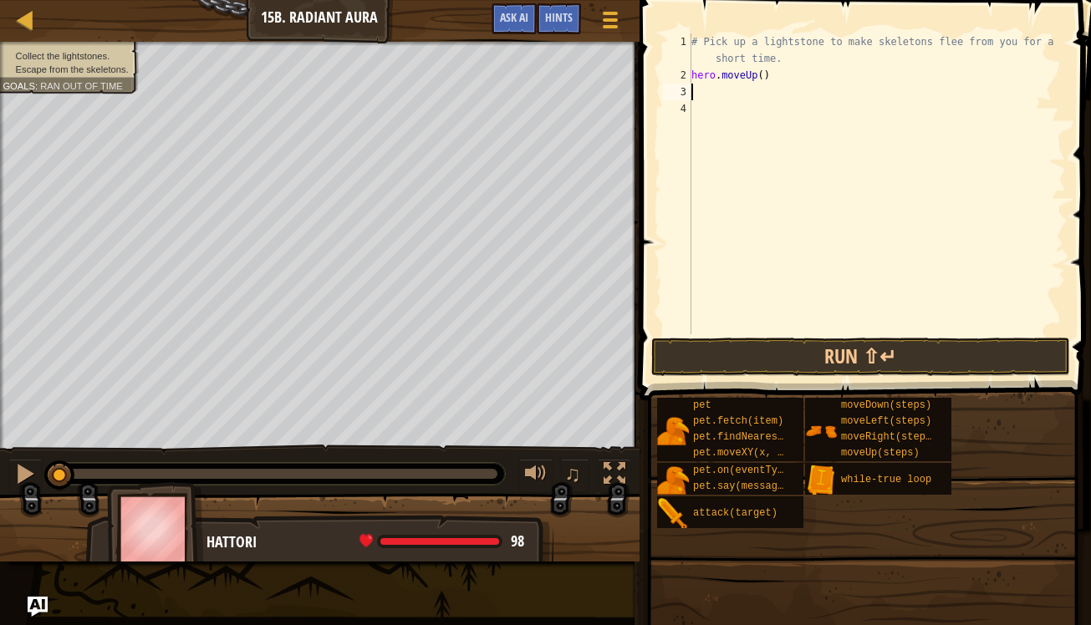
click at [692, 70] on div "# Pick up a lightstone to make skeletons flee from you for a short time. hero .…" at bounding box center [877, 208] width 378 height 351
type textarea "hero.moveUp()"
click at [694, 76] on div "# Pick up a lightstone to make skeletons flee from you for a short time. hero .…" at bounding box center [877, 208] width 378 height 351
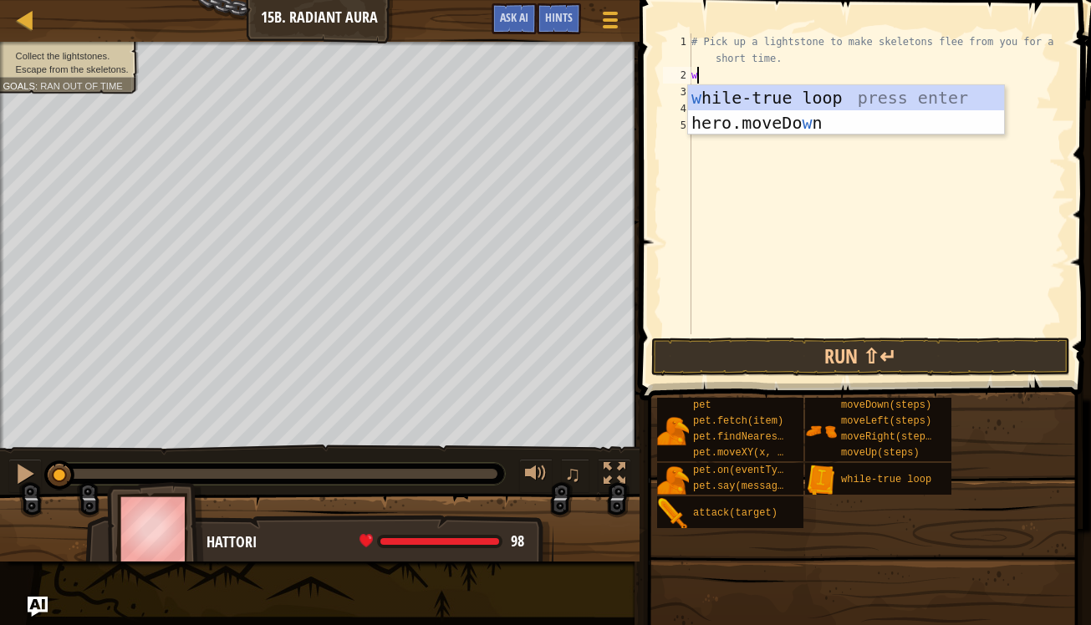
type textarea "wh"
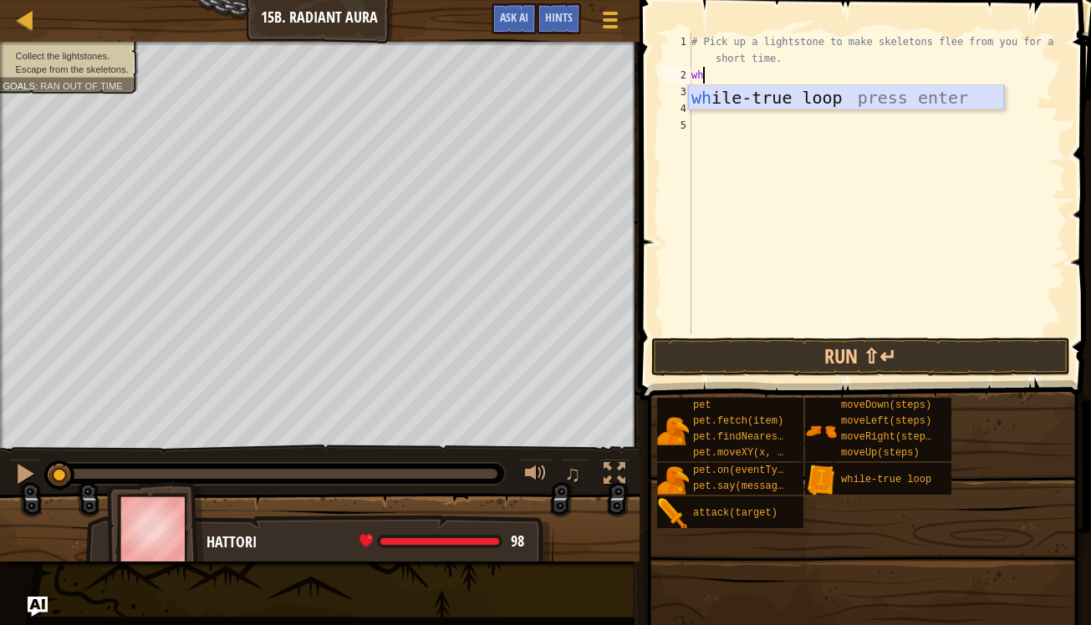
click at [724, 94] on div "wh ile-true loop press enter" at bounding box center [846, 122] width 316 height 75
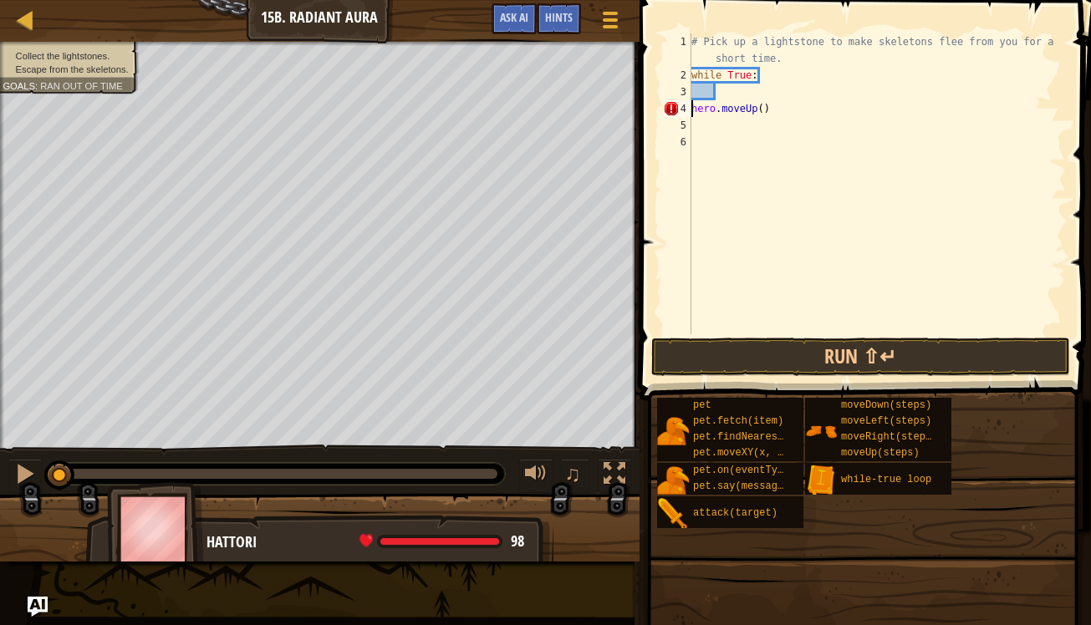
click at [692, 110] on div "# Pick up a lightstone to make skeletons flee from you for a short time. while …" at bounding box center [877, 208] width 378 height 351
type textarea "hero.moveUp()"
click at [802, 94] on div "# Pick up a lightstone to make skeletons flee from you for a short time. while …" at bounding box center [877, 208] width 378 height 351
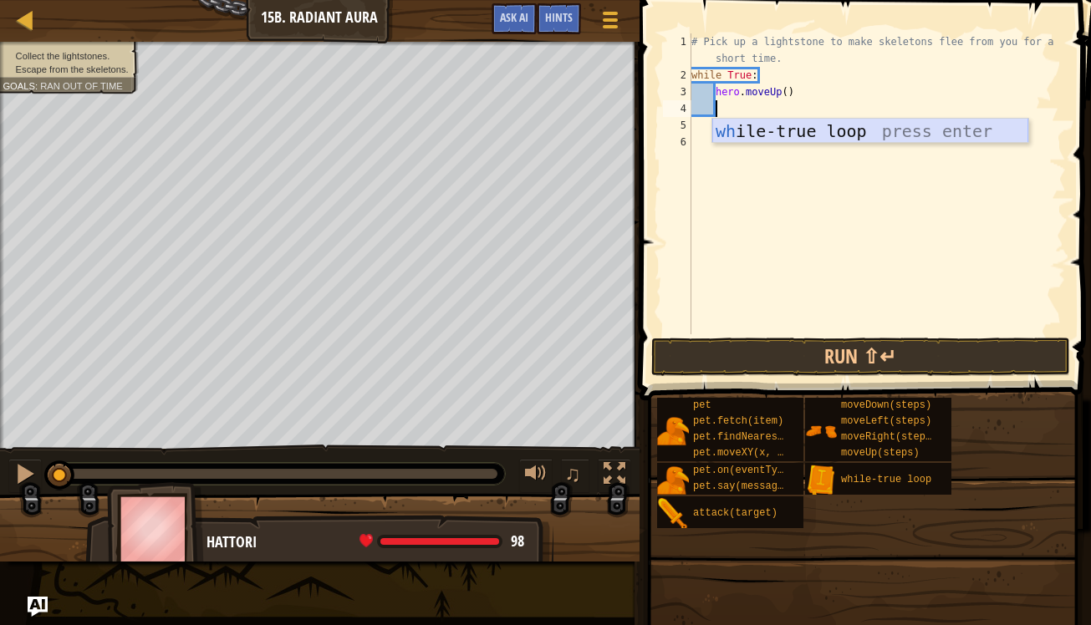
scroll to position [8, 2]
type textarea "he"
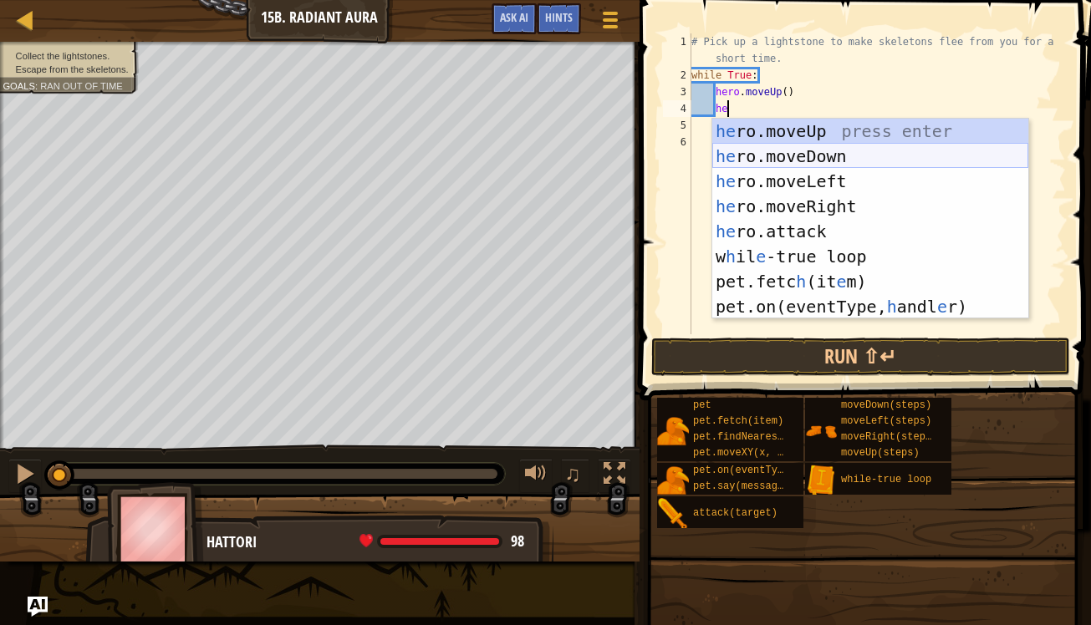
click at [810, 157] on div "he ro.moveUp press enter he ro.moveDown press enter he ro.moveLeft press enter …" at bounding box center [870, 244] width 316 height 251
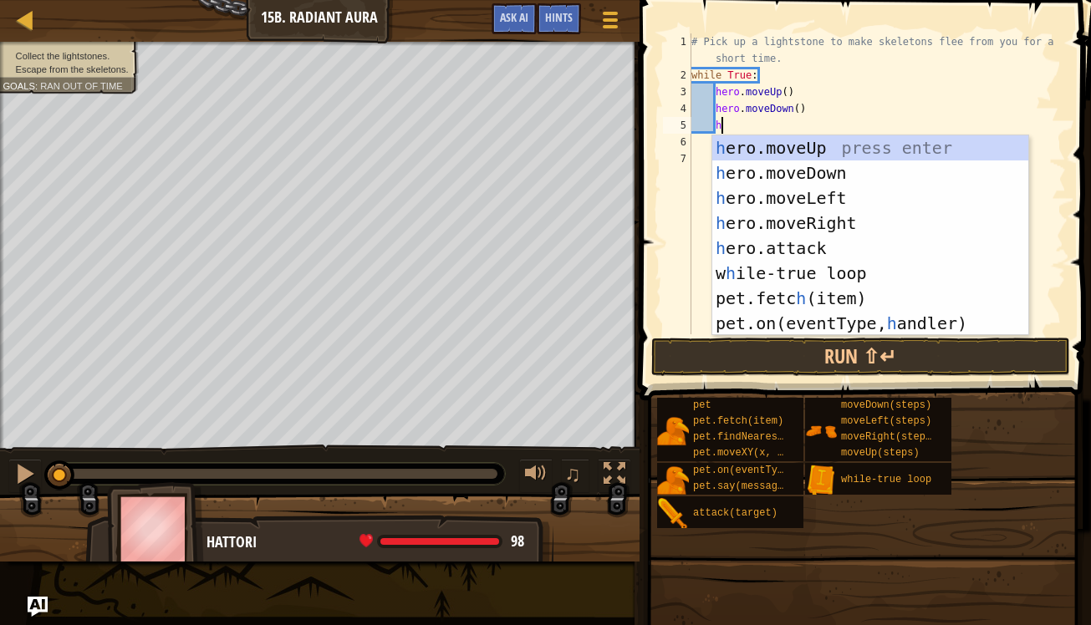
type textarea "he"
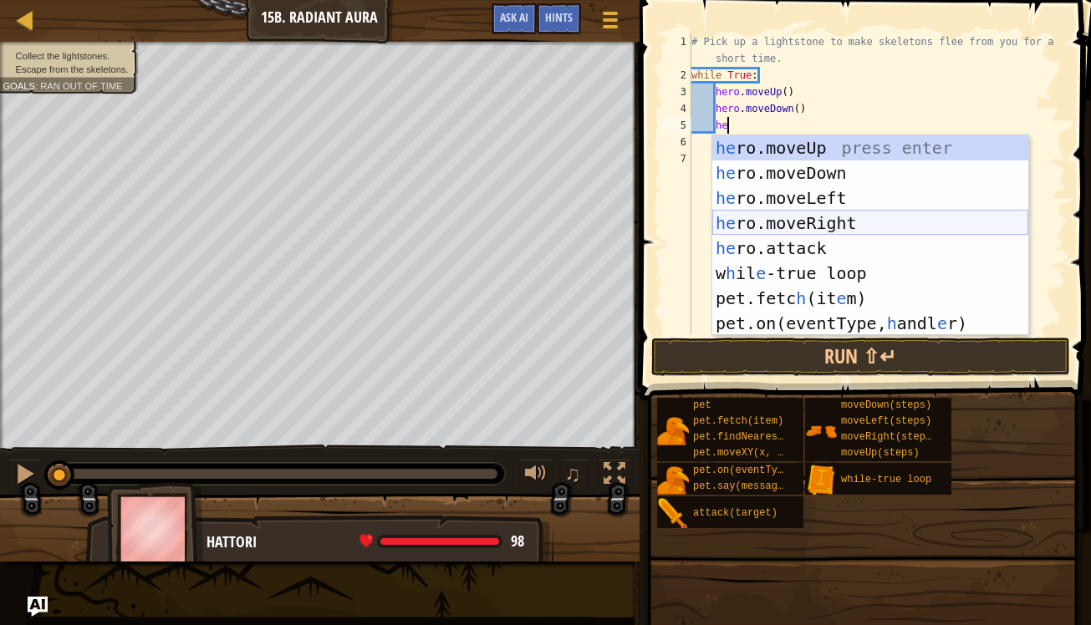
click at [821, 229] on div "he ro.moveUp press enter he ro.moveDown press enter he ro.moveLeft press enter …" at bounding box center [870, 260] width 316 height 251
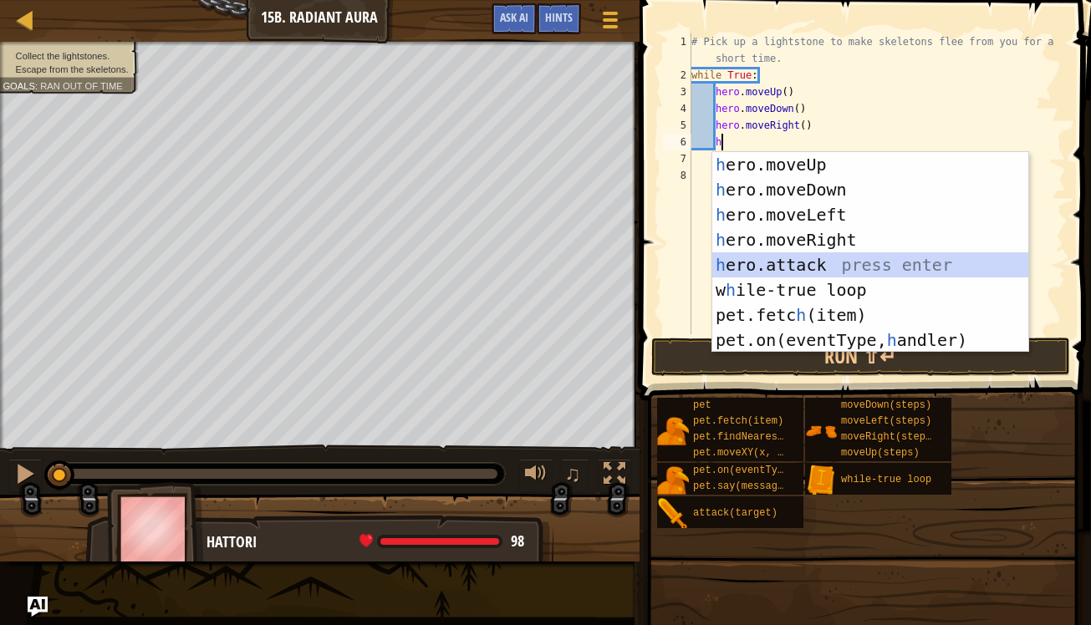
click at [822, 273] on div "h ero.moveUp press enter h ero.moveDown press enter h ero.moveLeft press enter …" at bounding box center [870, 277] width 316 height 251
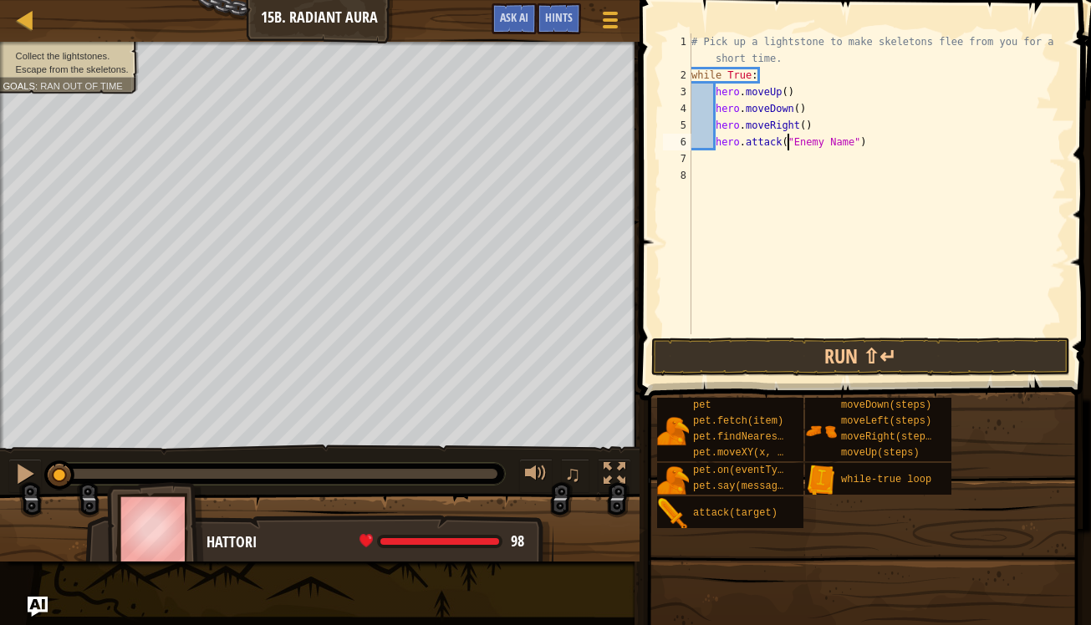
click at [785, 150] on div "# Pick up a lightstone to make skeletons flee from you for a short time. while …" at bounding box center [877, 208] width 378 height 351
drag, startPoint x: 862, startPoint y: 142, endPoint x: 789, endPoint y: 144, distance: 72.7
click at [789, 144] on div "# Pick up a lightstone to make skeletons flee from you for a short time. while …" at bounding box center [877, 208] width 378 height 351
type textarea "hero.attack()"
click at [798, 145] on div "# Pick up a lightstone to make skeletons flee from you for a short time. while …" at bounding box center [877, 208] width 378 height 351
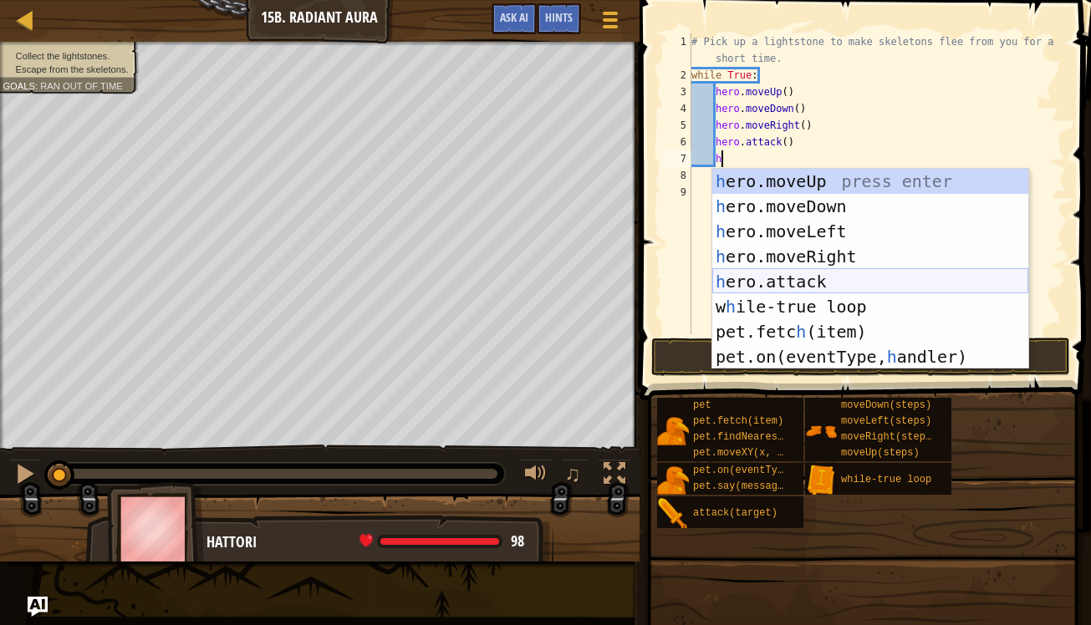
click at [809, 283] on div "h ero.moveUp press enter h ero.moveDown press enter h ero.moveLeft press enter …" at bounding box center [870, 294] width 316 height 251
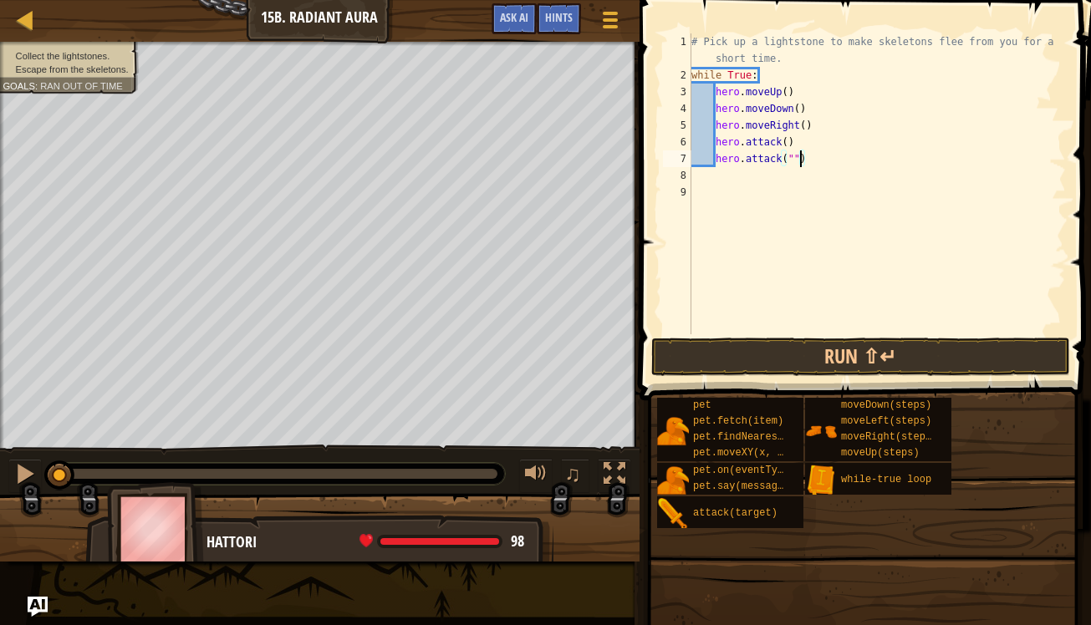
click at [798, 160] on div "# Pick up a lightstone to make skeletons flee from you for a short time. while …" at bounding box center [877, 208] width 378 height 351
type textarea "hero.attack()"
click at [804, 182] on div "# Pick up a lightstone to make skeletons flee from you for a short time. while …" at bounding box center [877, 208] width 378 height 351
click at [806, 164] on div "# Pick up a lightstone to make skeletons flee from you for a short time. while …" at bounding box center [877, 208] width 378 height 351
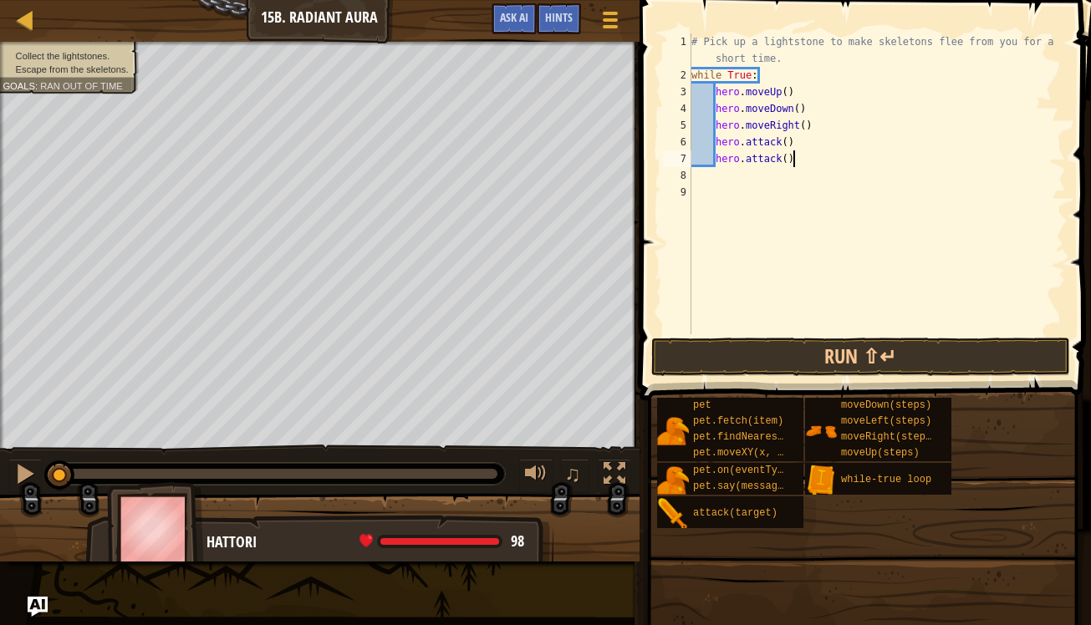
type textarea "hero.attack()"
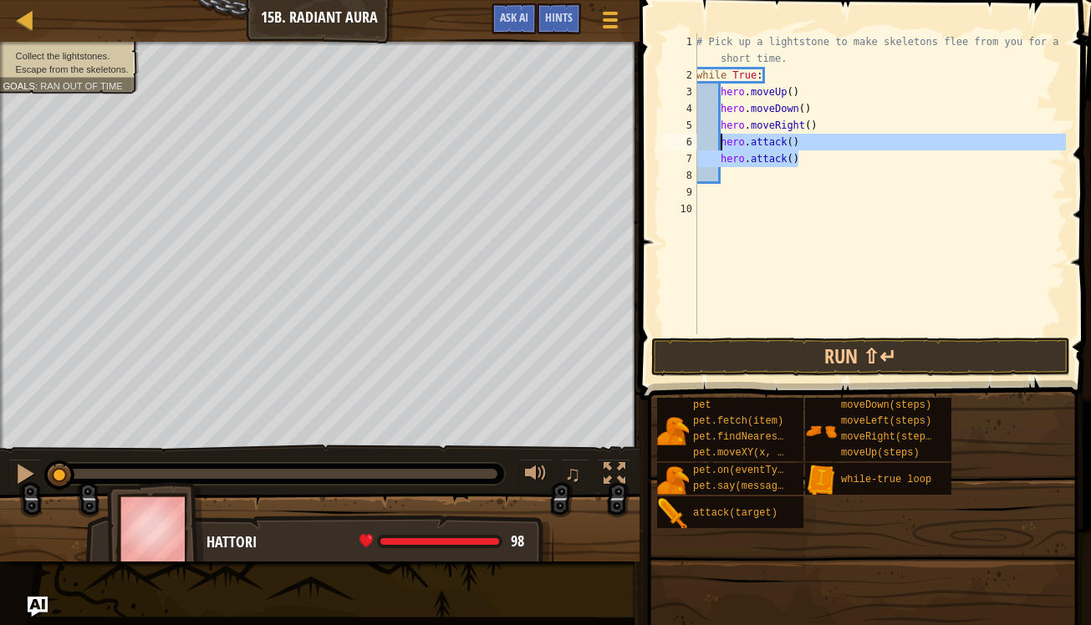
drag, startPoint x: 803, startPoint y: 159, endPoint x: 721, endPoint y: 136, distance: 85.8
click at [721, 136] on div "# Pick up a lightstone to make skeletons flee from you for a short time. while …" at bounding box center [879, 208] width 373 height 351
type textarea "hero.attack() hero.attack()"
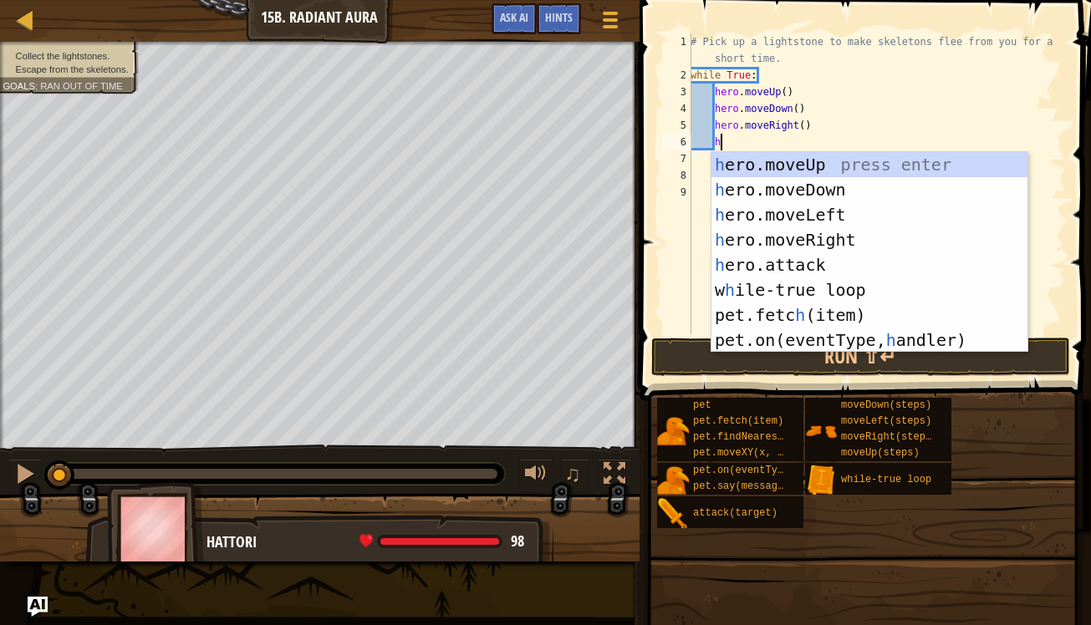
scroll to position [8, 2]
type textarea "he"
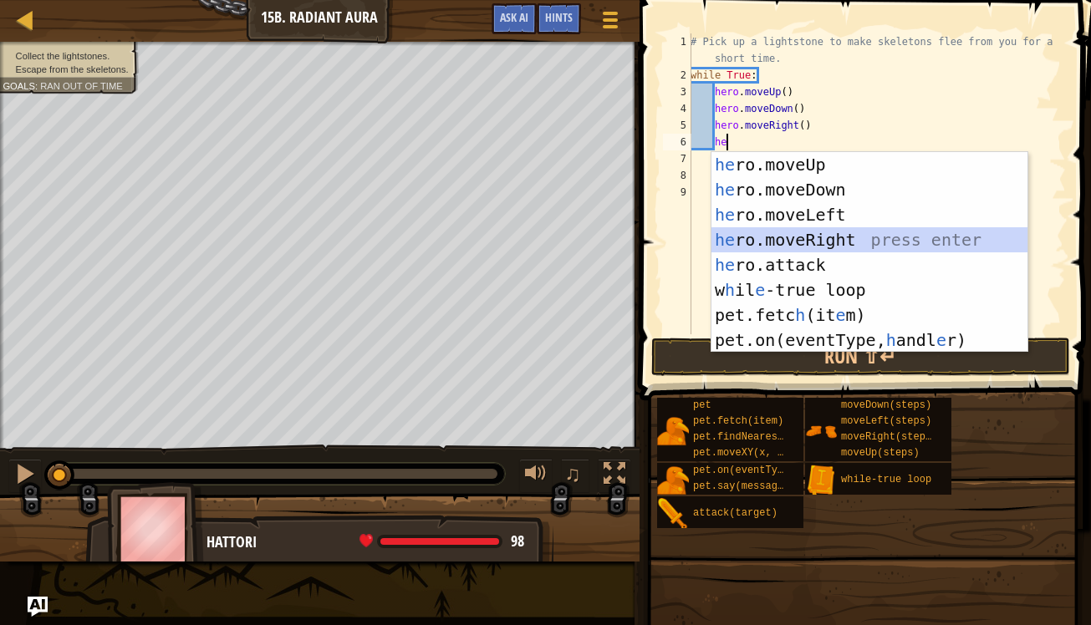
click at [778, 242] on div "he ro.moveUp press enter he ro.moveDown press enter he ro.moveLeft press enter …" at bounding box center [869, 277] width 316 height 251
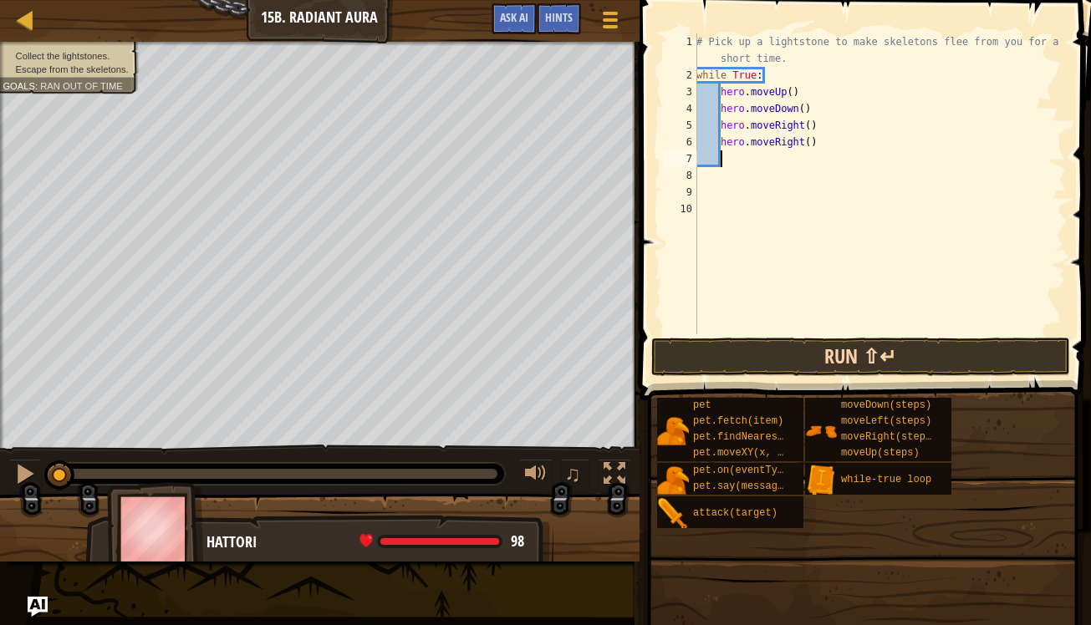
click at [834, 354] on button "Run ⇧↵" at bounding box center [860, 357] width 419 height 38
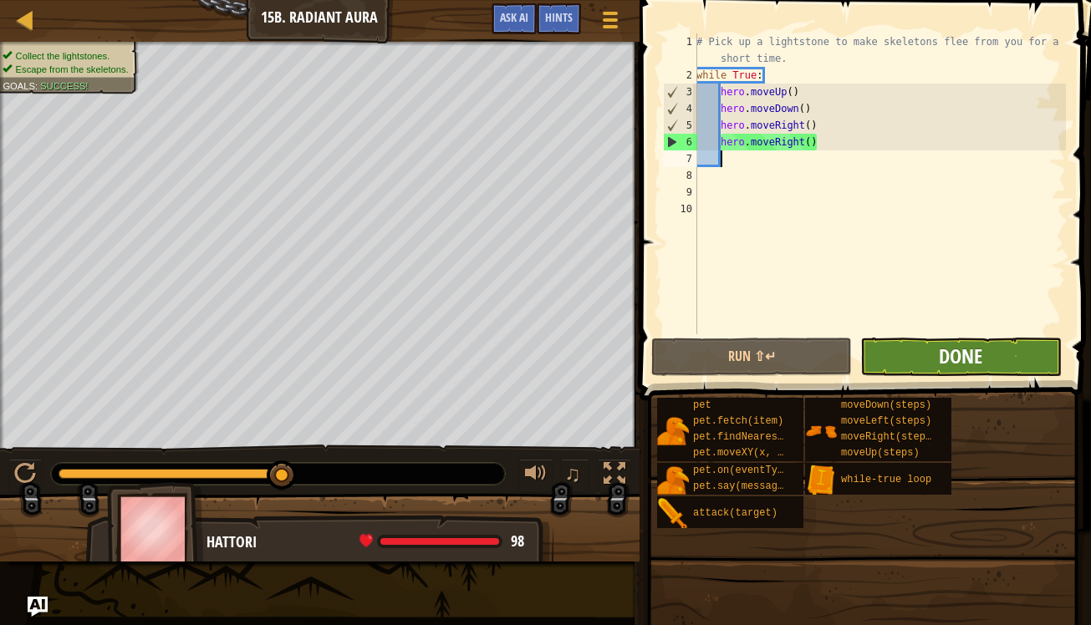
click at [957, 352] on span "Done" at bounding box center [960, 356] width 43 height 27
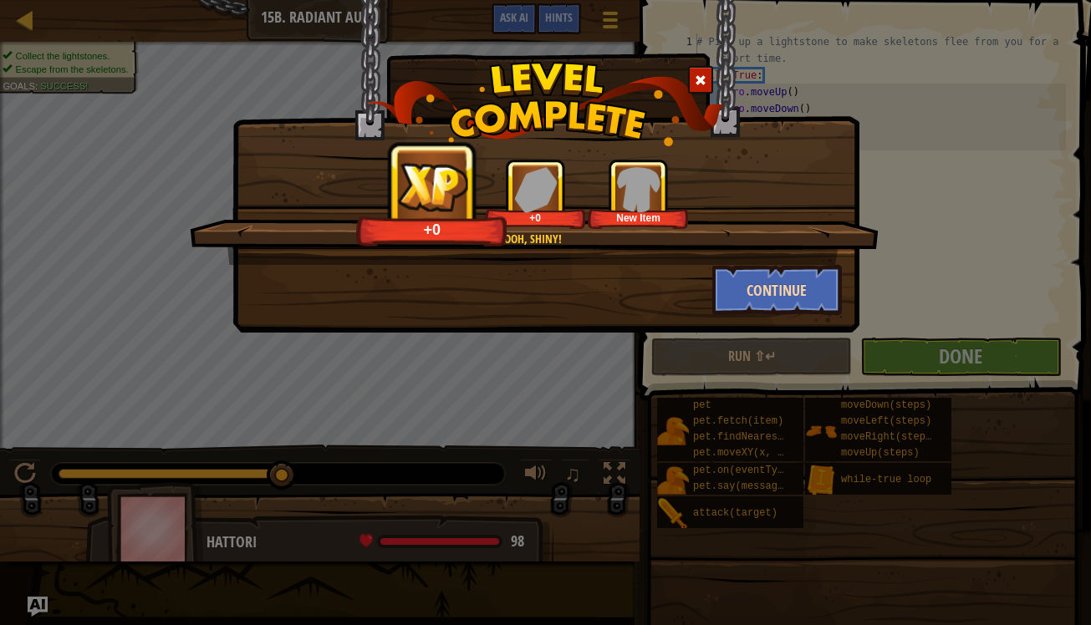
click at [741, 289] on button "Continue" at bounding box center [777, 290] width 130 height 50
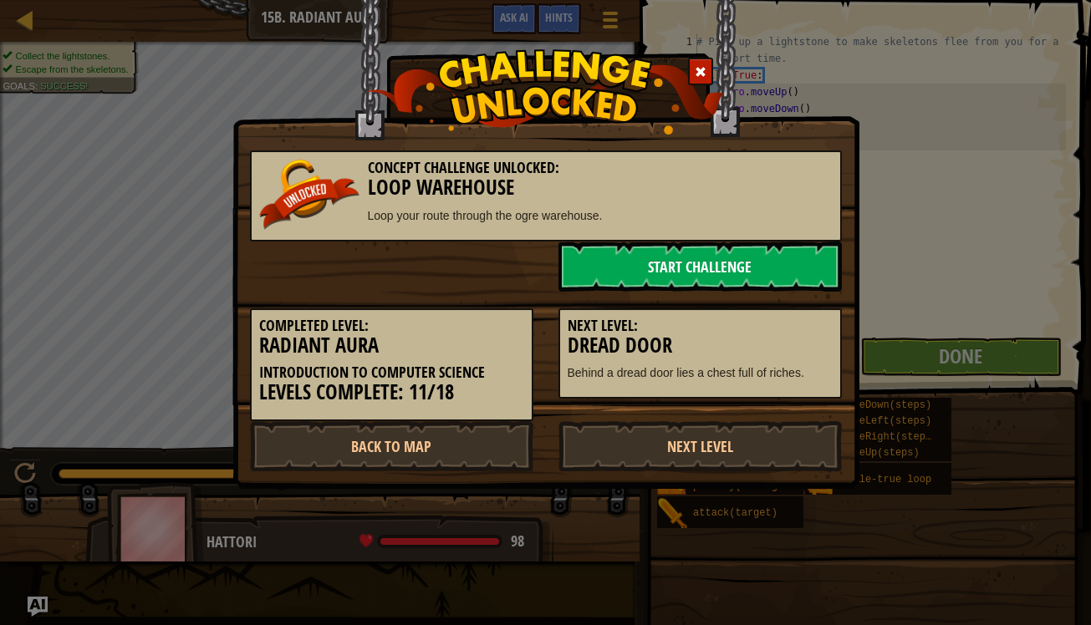
click at [738, 257] on link "Start Challenge" at bounding box center [699, 267] width 283 height 50
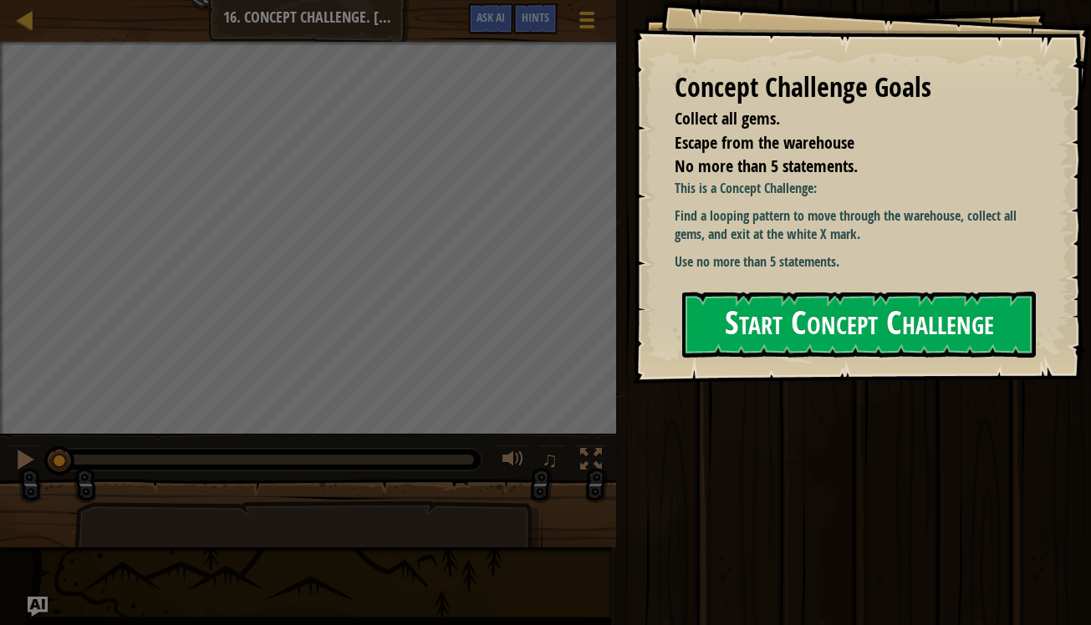
click at [736, 308] on button "Start Concept Challenge" at bounding box center [859, 325] width 354 height 66
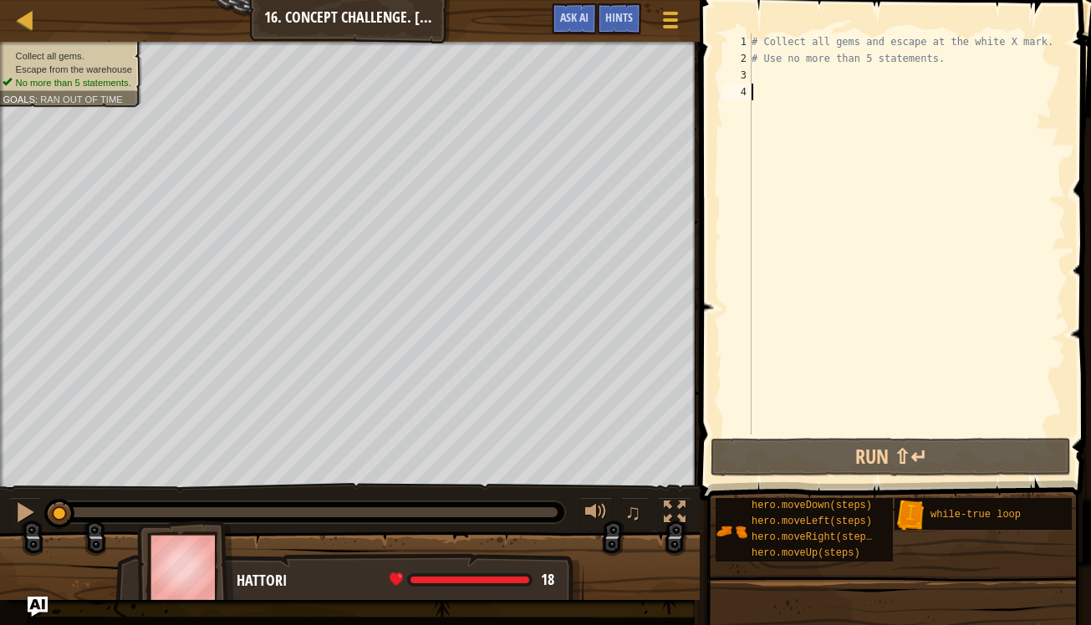
click at [777, 81] on div "# Collect all gems and escape at the white X mark. # Use no more than 5 stateme…" at bounding box center [907, 250] width 318 height 435
type textarea "h"
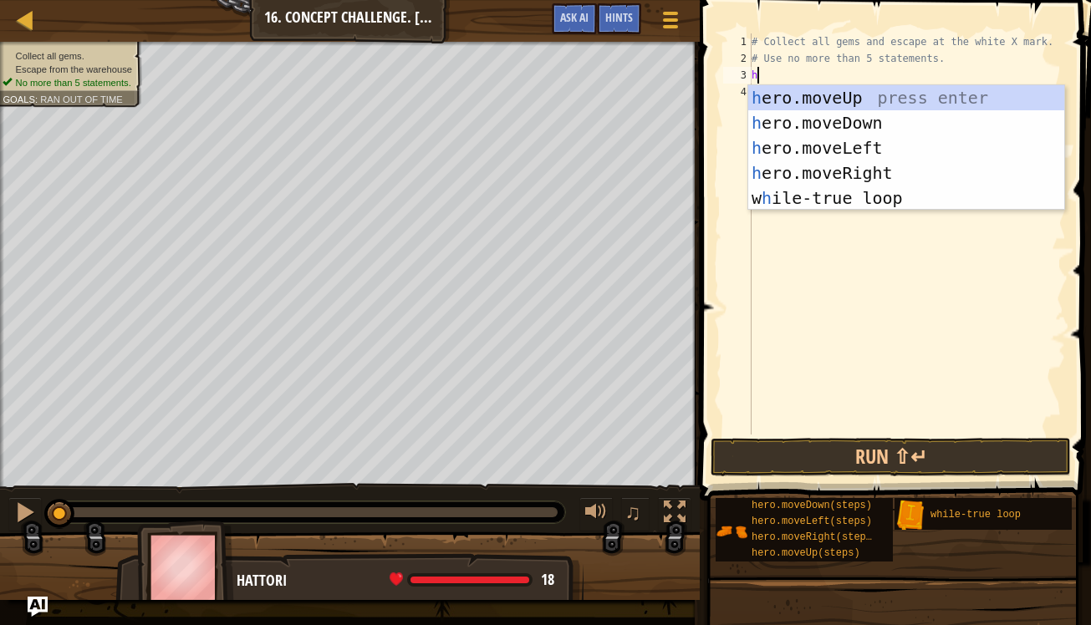
scroll to position [8, 0]
click at [817, 97] on div "h ero.moveUp press enter h ero.moveDown press enter h ero.moveLeft press enter …" at bounding box center [906, 173] width 316 height 176
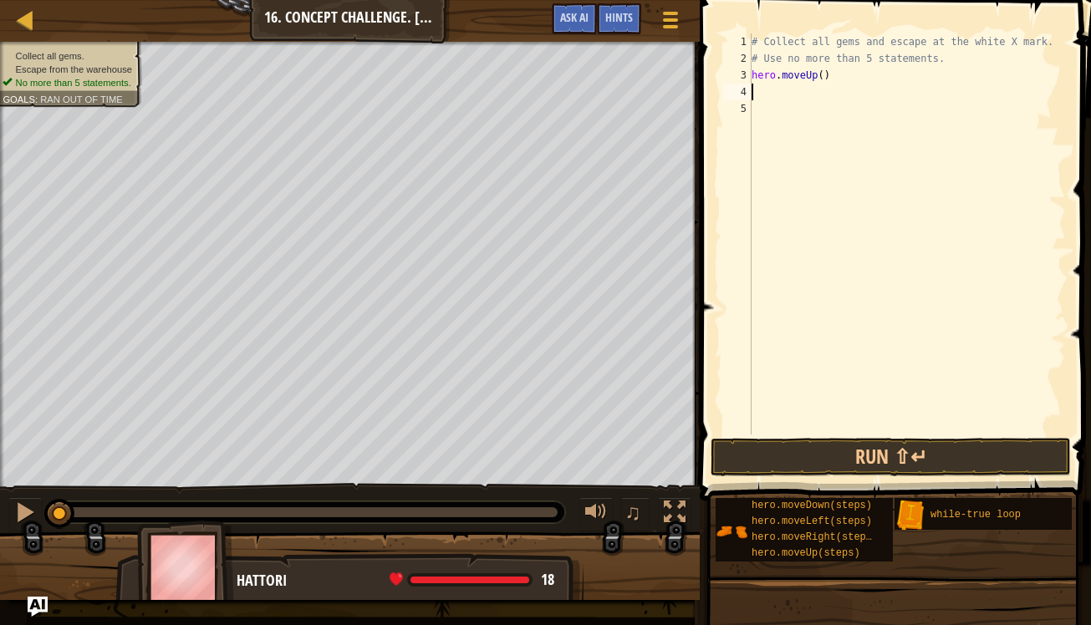
type textarea "h"
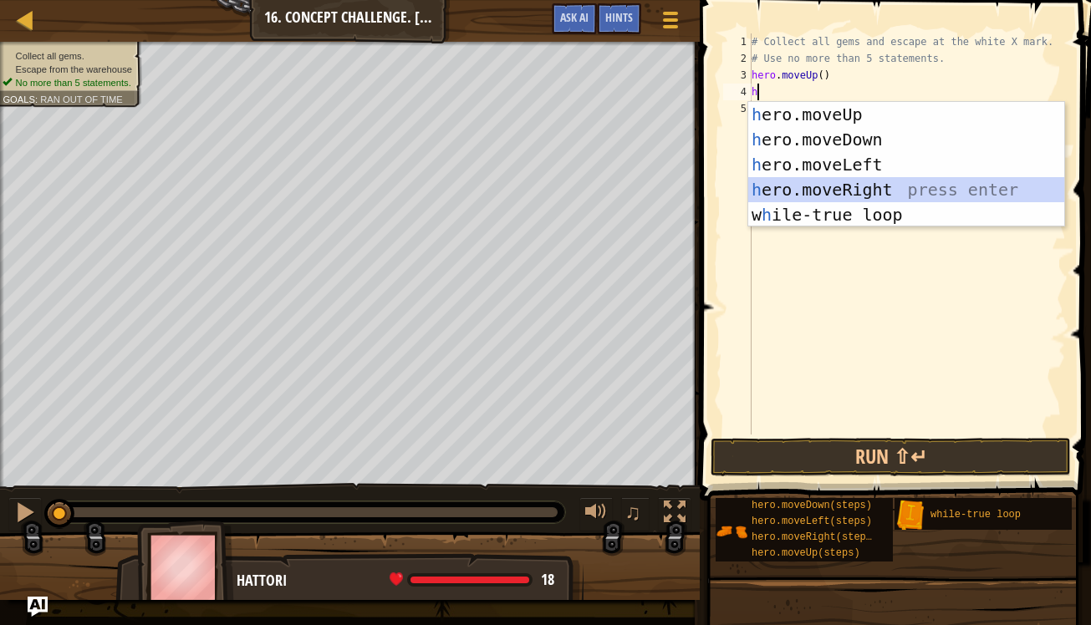
click at [946, 191] on div "h ero.moveUp press enter h ero.moveDown press enter h ero.moveLeft press enter …" at bounding box center [906, 190] width 316 height 176
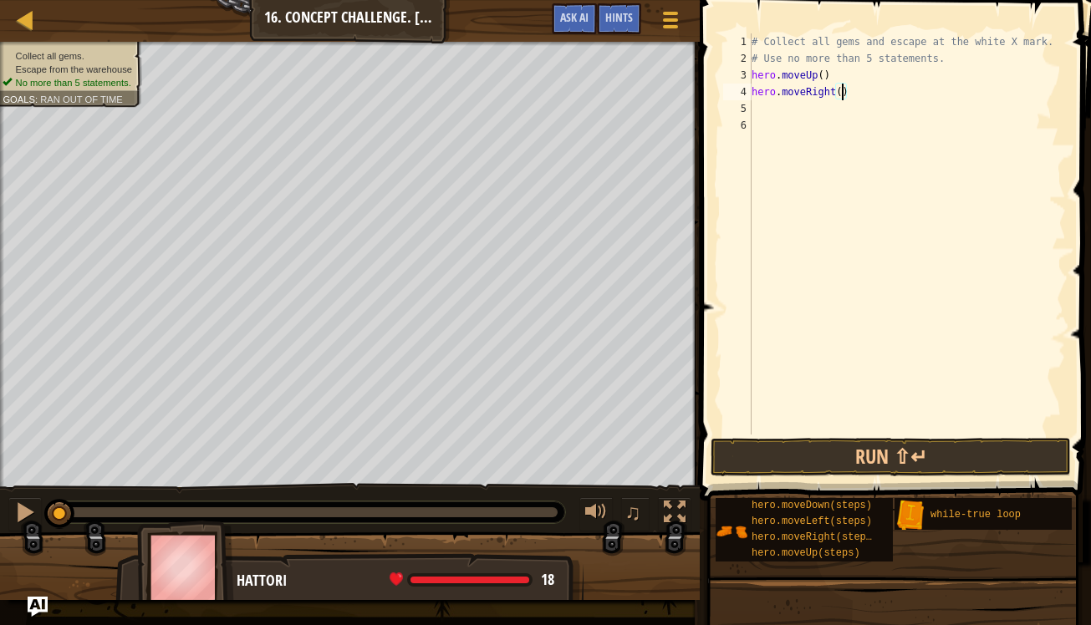
click at [843, 94] on div "# Collect all gems and escape at the white X mark. # Use no more than 5 stateme…" at bounding box center [907, 250] width 318 height 435
type textarea "hero.moveRight()"
click at [846, 104] on div "# Collect all gems and escape at the white X mark. # Use no more than 5 stateme…" at bounding box center [907, 250] width 318 height 435
click at [875, 459] on button "Run ⇧↵" at bounding box center [891, 457] width 360 height 38
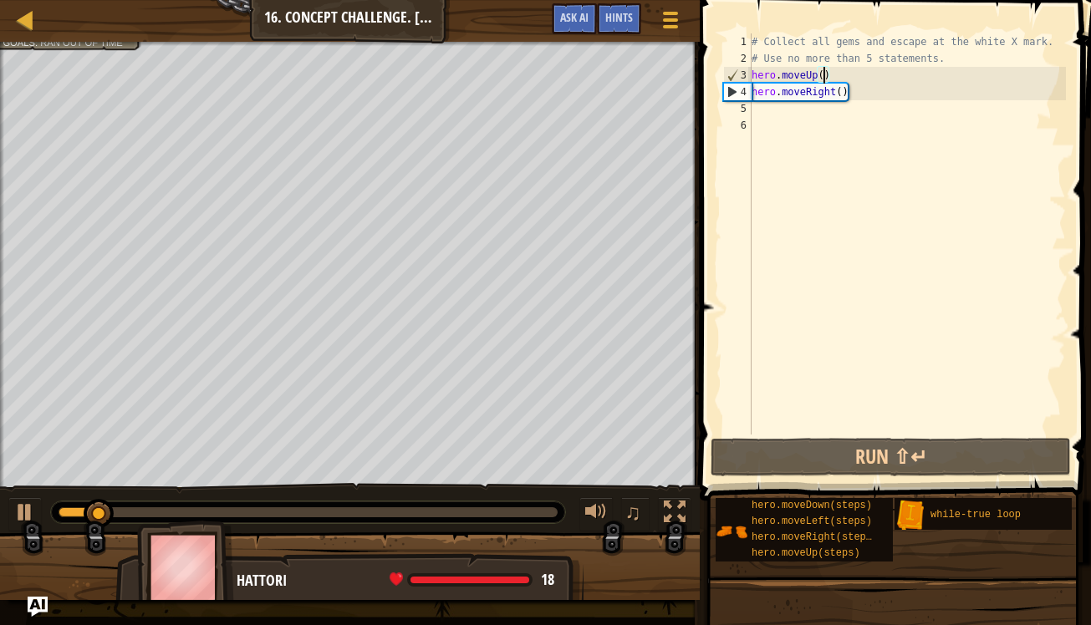
click at [823, 77] on div "# Collect all gems and escape at the white X mark. # Use no more than 5 stateme…" at bounding box center [907, 250] width 318 height 435
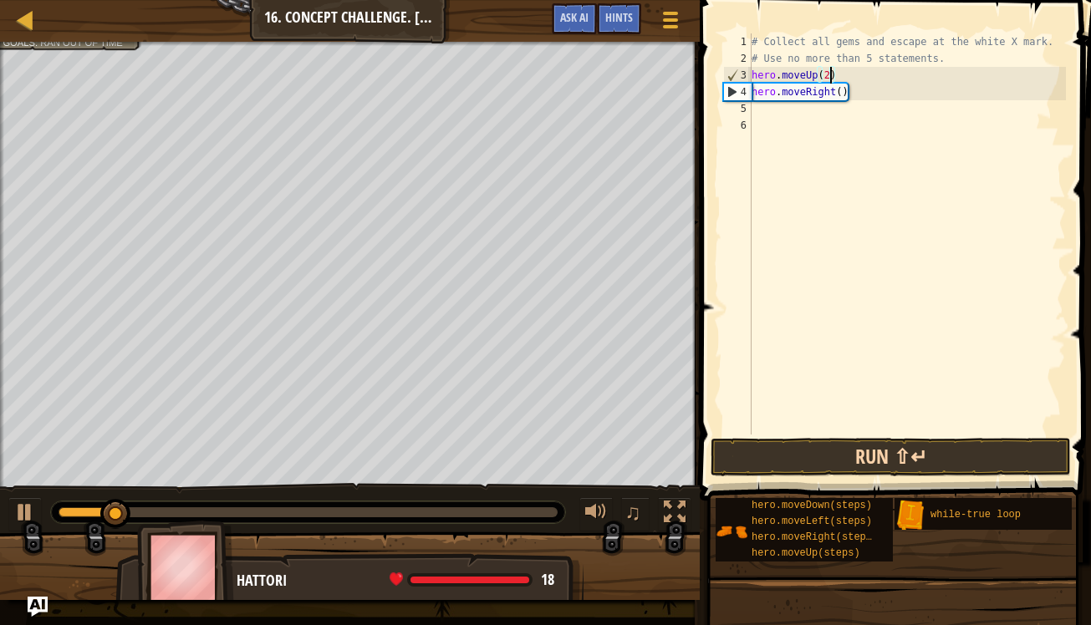
type textarea "hero.moveUp(2)"
click at [958, 460] on button "Run ⇧↵" at bounding box center [891, 457] width 360 height 38
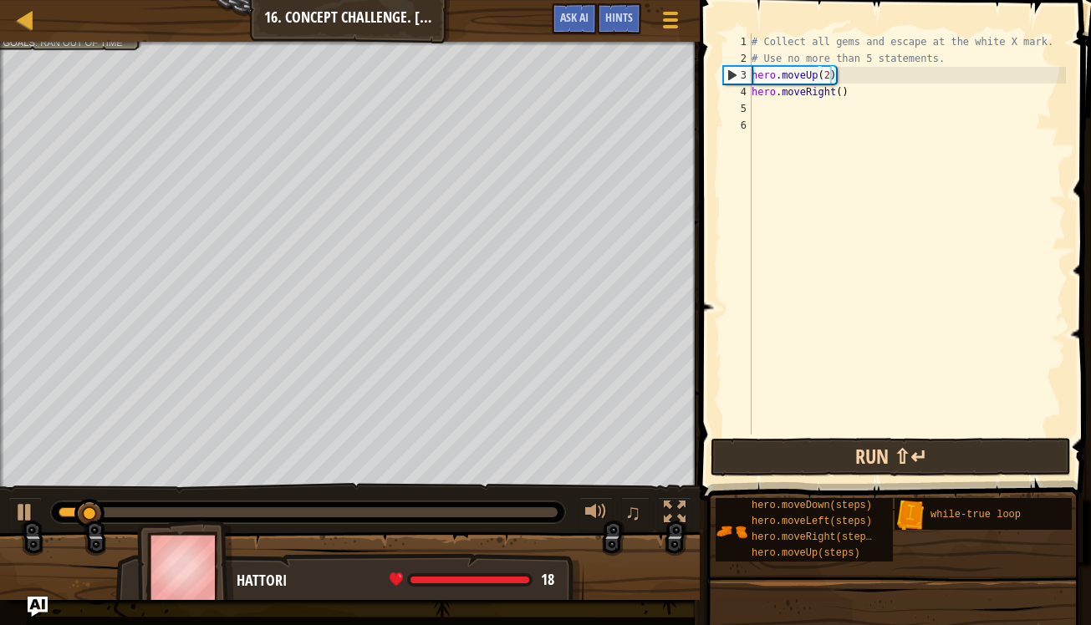
click at [962, 450] on button "Run ⇧↵" at bounding box center [891, 457] width 360 height 38
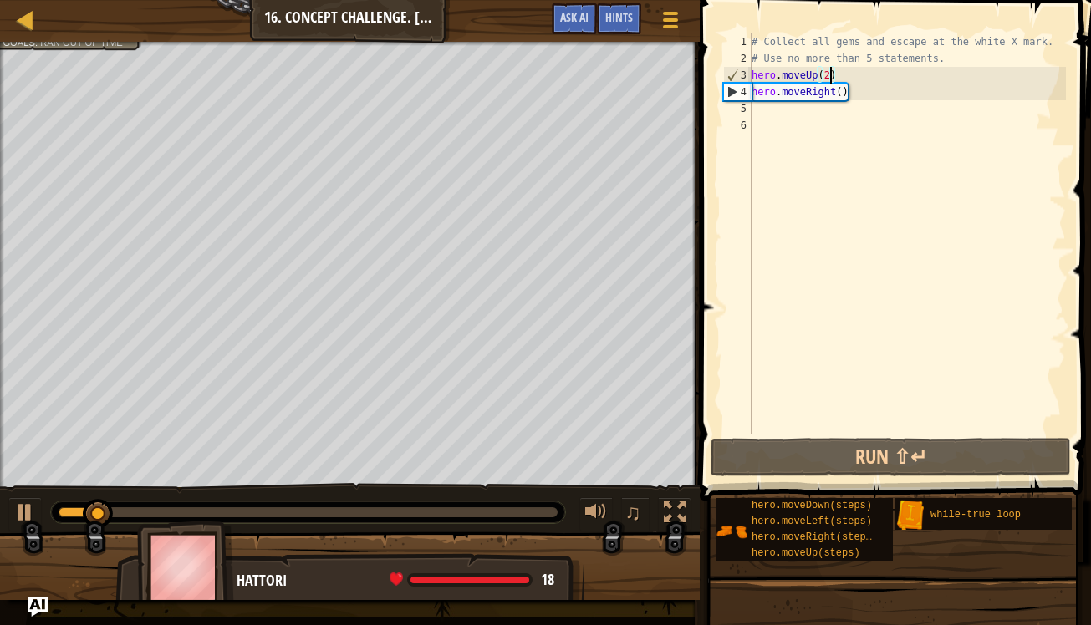
click at [857, 110] on div "# Collect all gems and escape at the white X mark. # Use no more than 5 stateme…" at bounding box center [907, 250] width 318 height 435
type textarea "h"
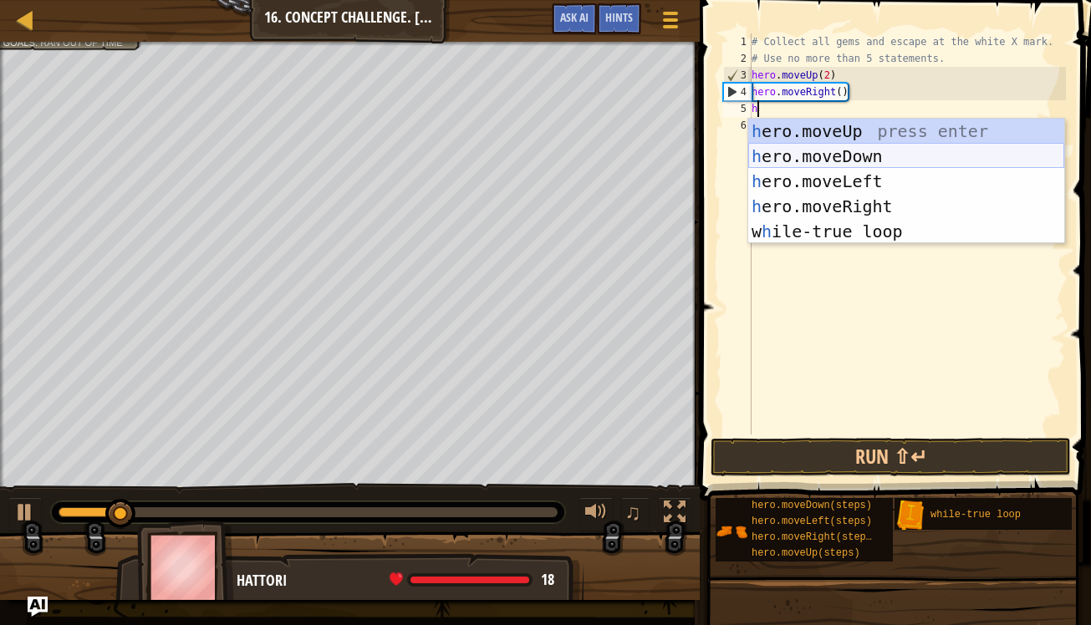
click at [863, 161] on div "h ero.moveUp press enter h ero.moveDown press enter h ero.moveLeft press enter …" at bounding box center [906, 207] width 316 height 176
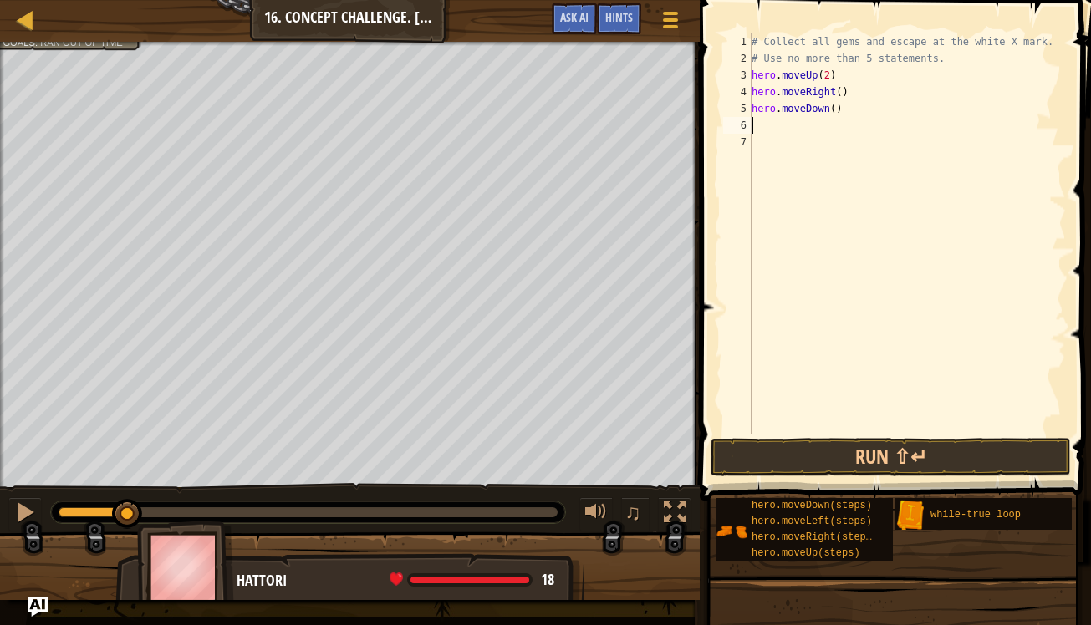
type textarea "h"
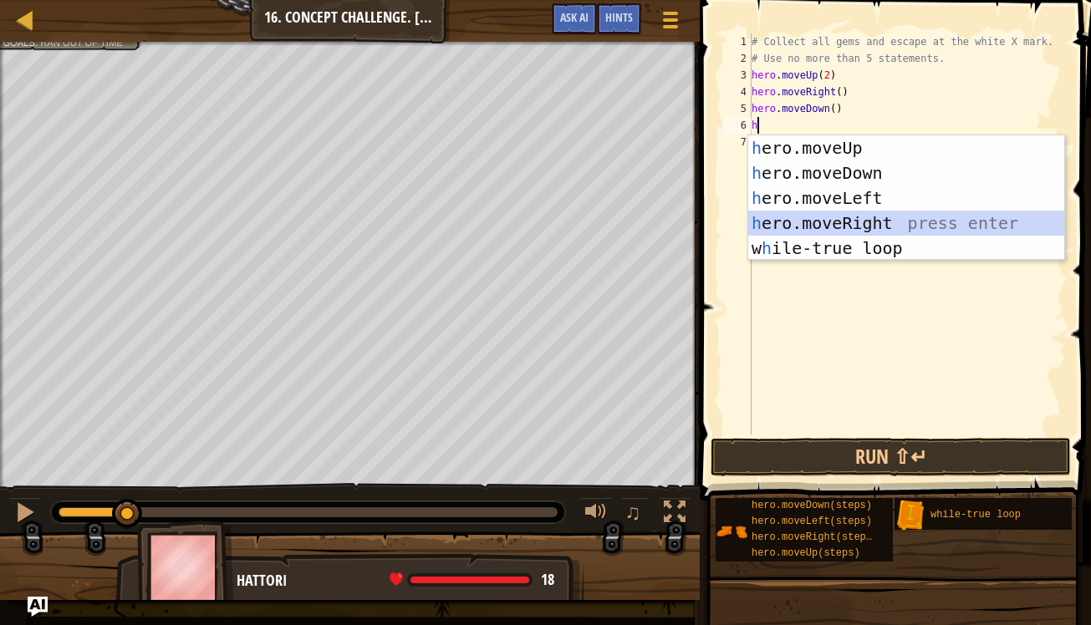
click at [829, 222] on div "h ero.moveUp press enter h ero.moveDown press enter h ero.moveLeft press enter …" at bounding box center [906, 223] width 316 height 176
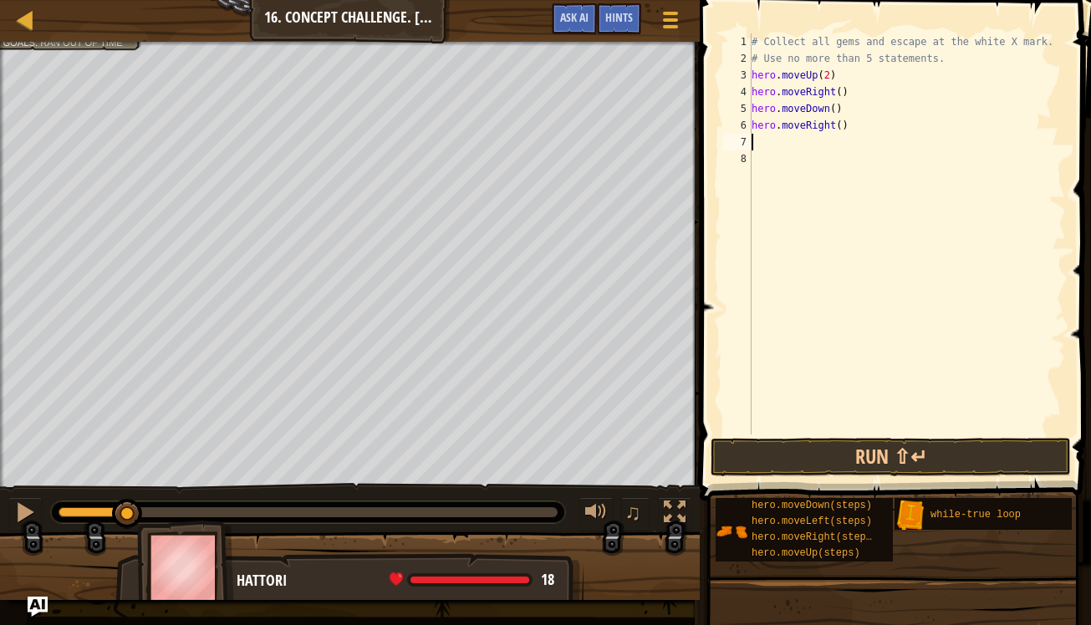
type textarea "h"
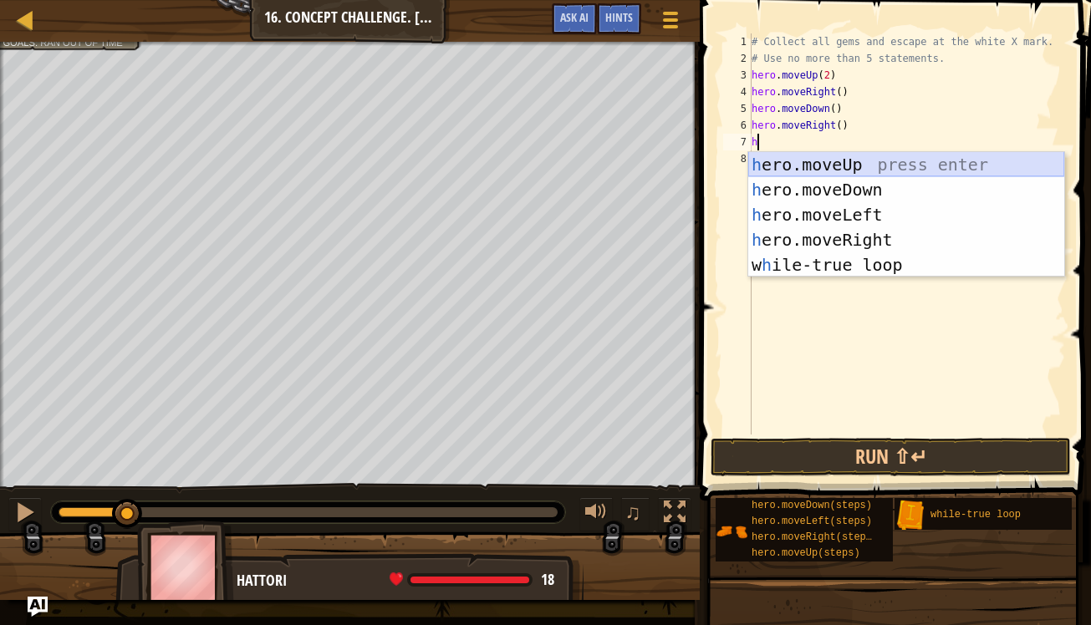
click at [809, 167] on div "h ero.moveUp press enter h ero.moveDown press enter h ero.moveLeft press enter …" at bounding box center [906, 240] width 316 height 176
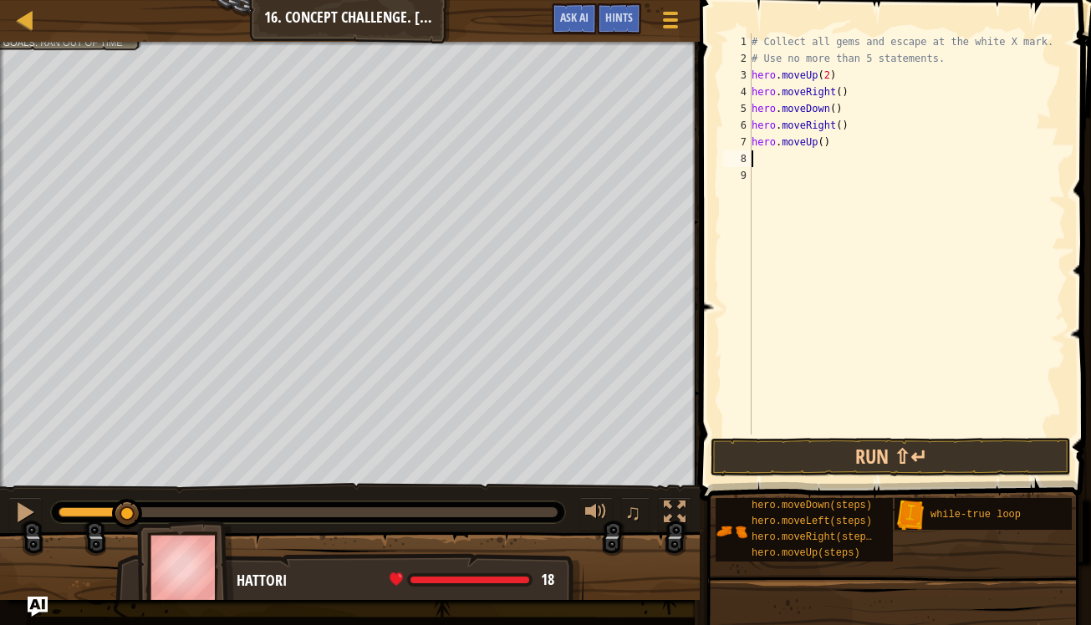
type textarea "h"
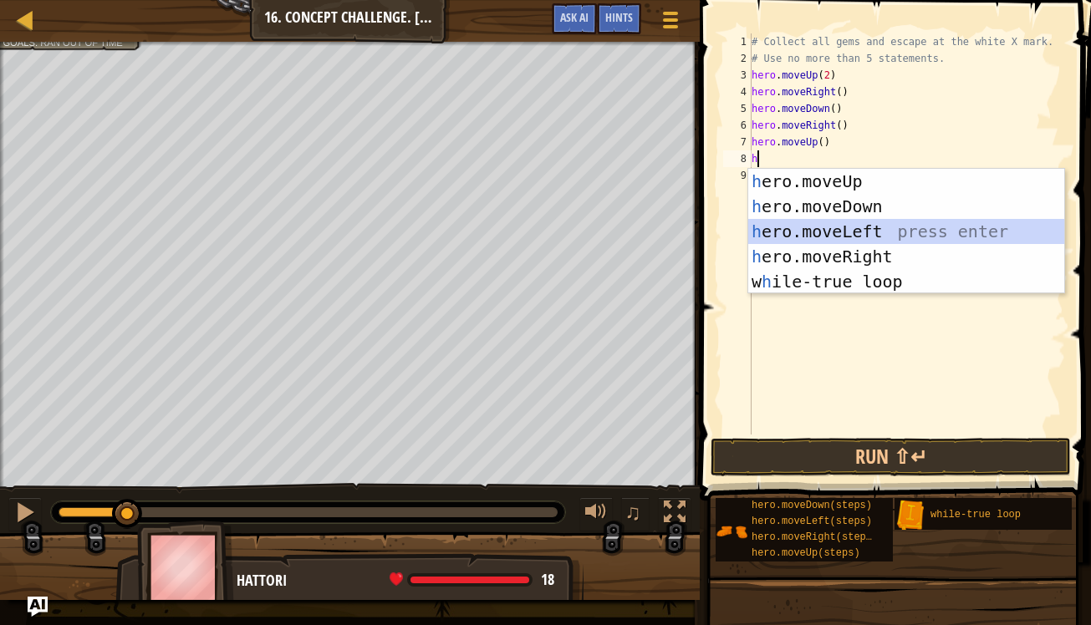
click at [813, 232] on div "h ero.moveUp press enter h ero.moveDown press enter h ero.moveLeft press enter …" at bounding box center [906, 257] width 316 height 176
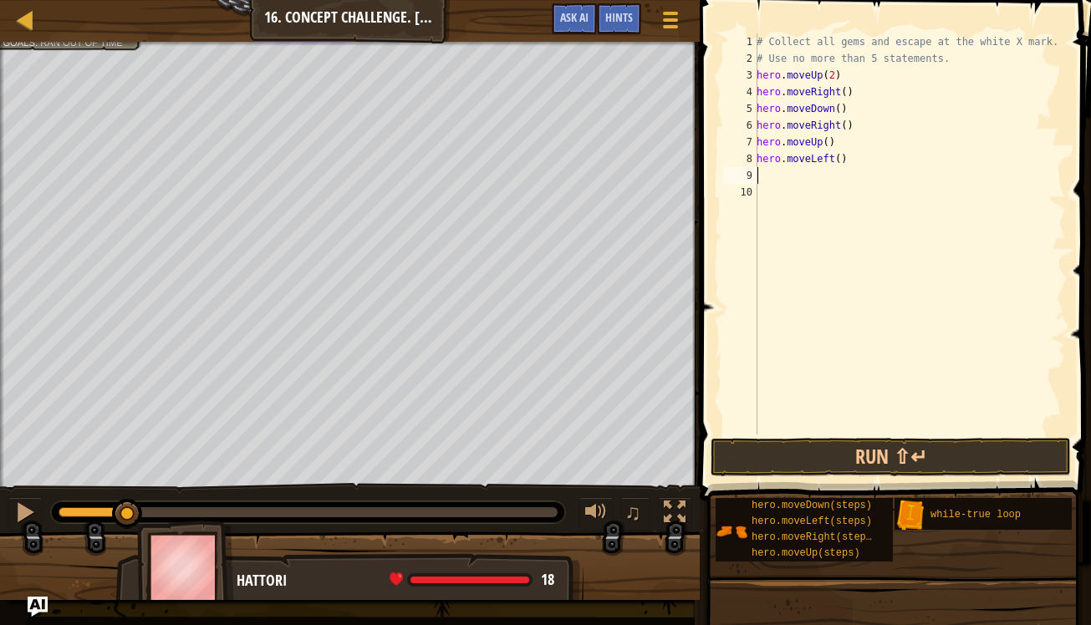
type textarea "h"
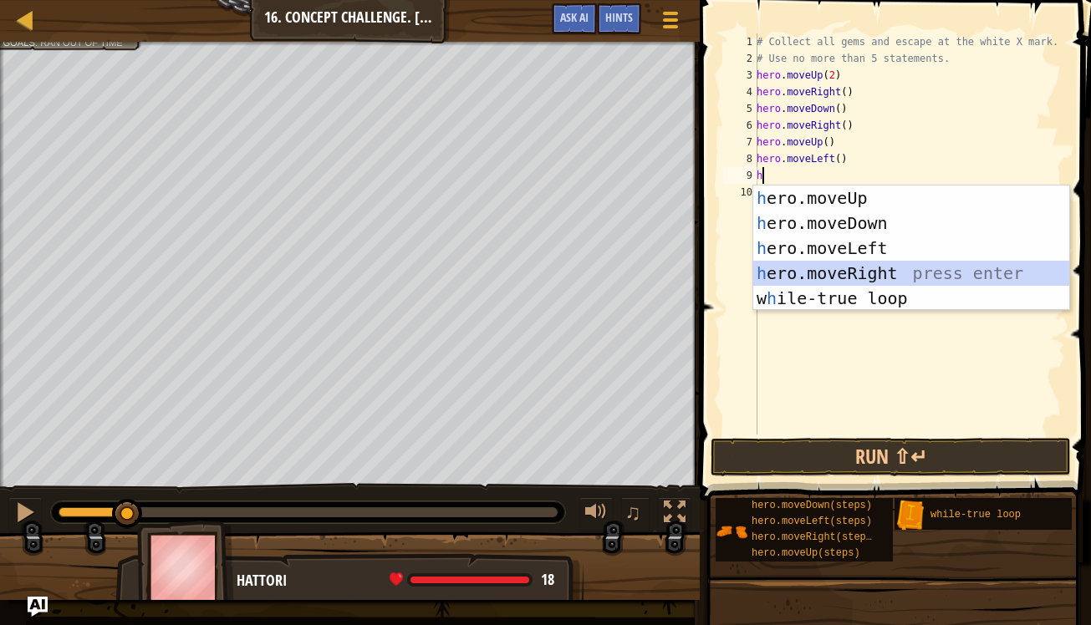
click at [816, 270] on div "h ero.moveUp press enter h ero.moveDown press enter h ero.moveLeft press enter …" at bounding box center [911, 274] width 316 height 176
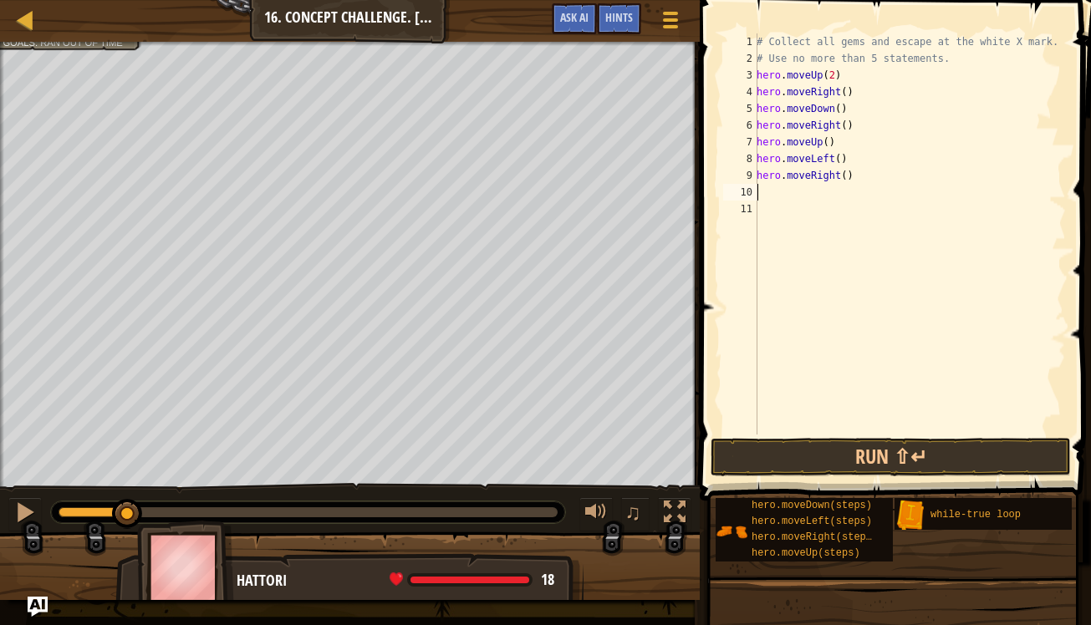
type textarea "h"
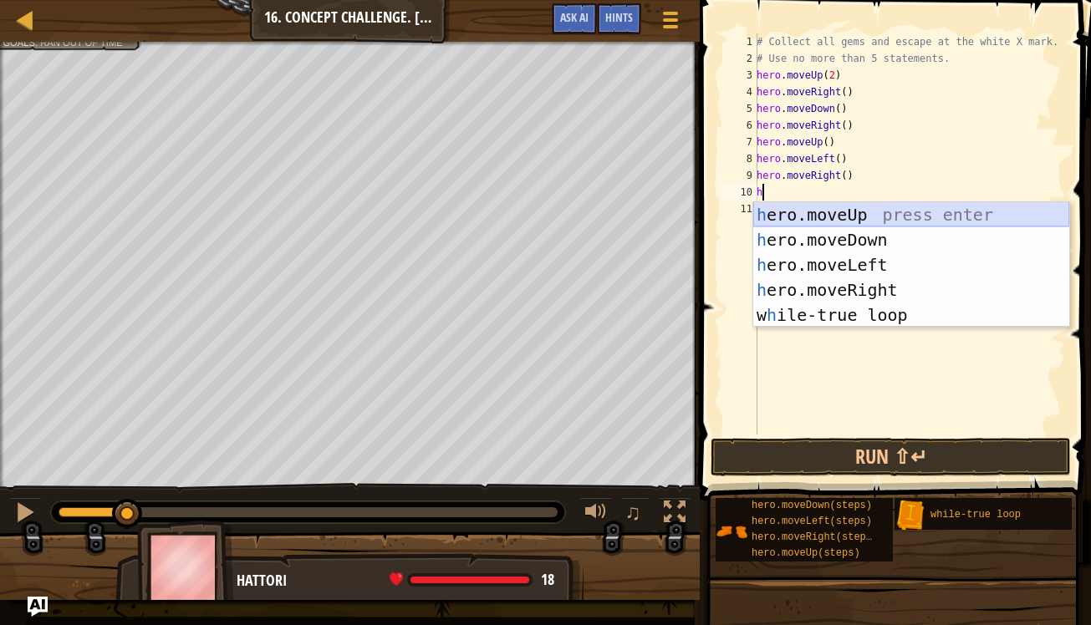
click at [803, 214] on div "h ero.moveUp press enter h ero.moveDown press enter h ero.moveLeft press enter …" at bounding box center [911, 290] width 316 height 176
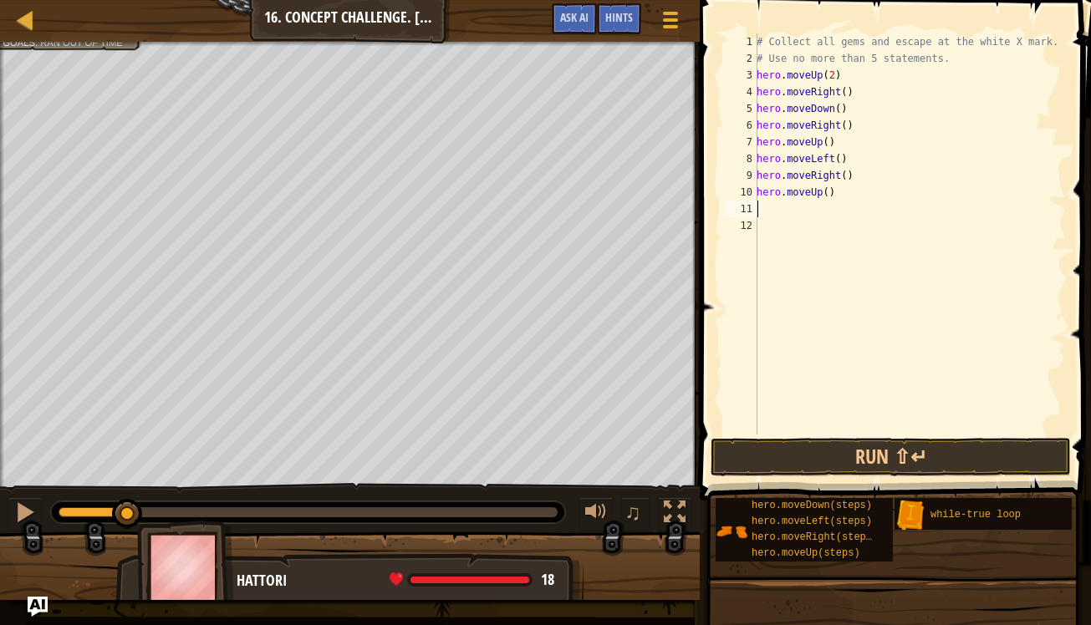
type textarea "h"
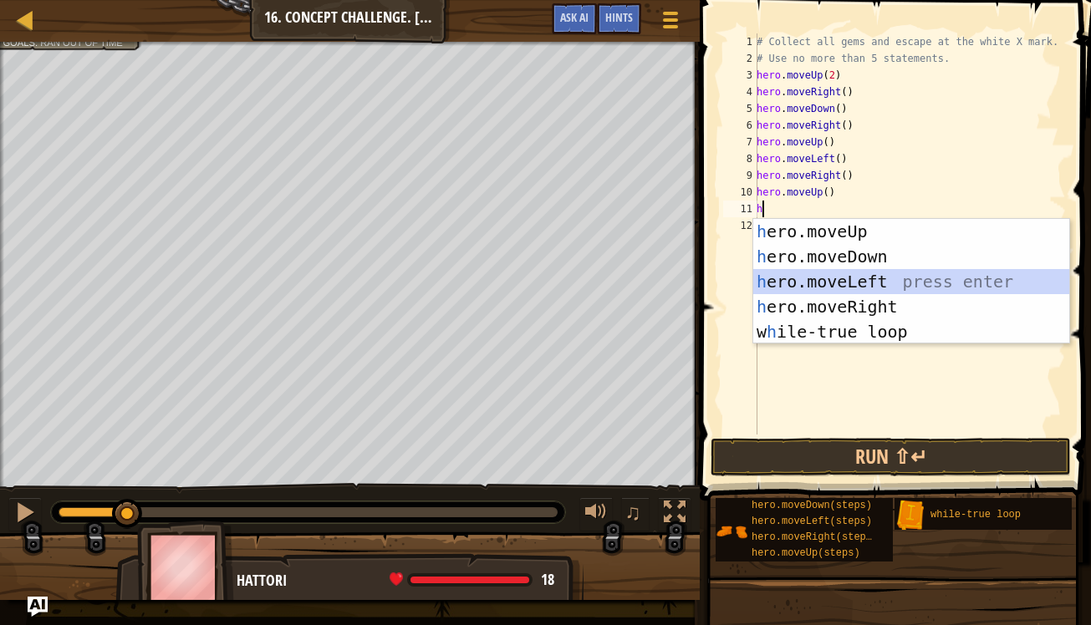
click at [818, 288] on div "h ero.moveUp press enter h ero.moveDown press enter h ero.moveLeft press enter …" at bounding box center [911, 307] width 316 height 176
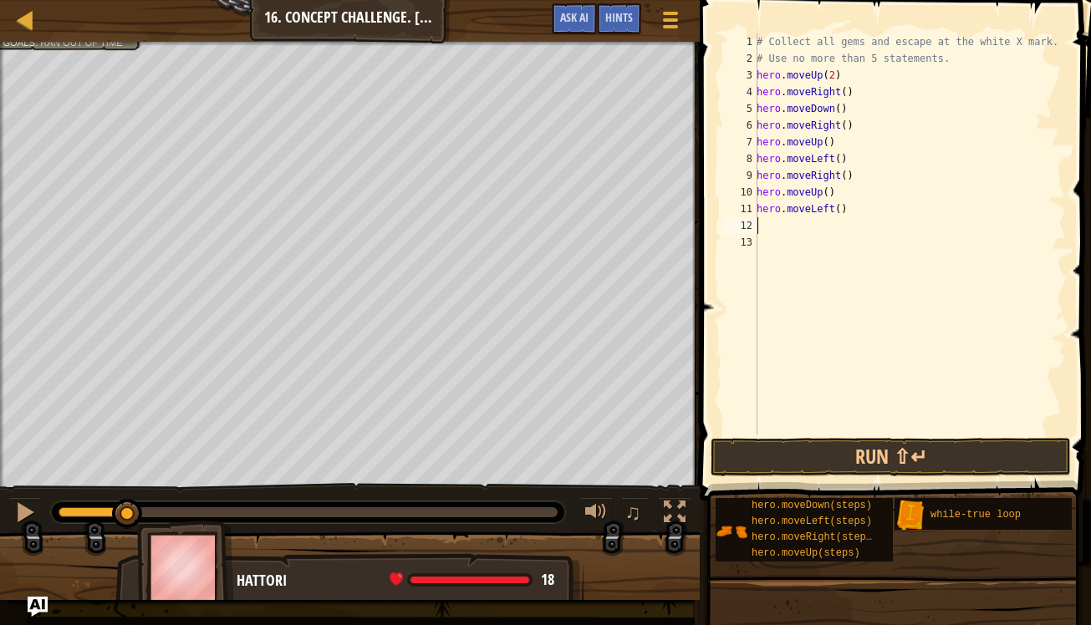
type textarea "h"
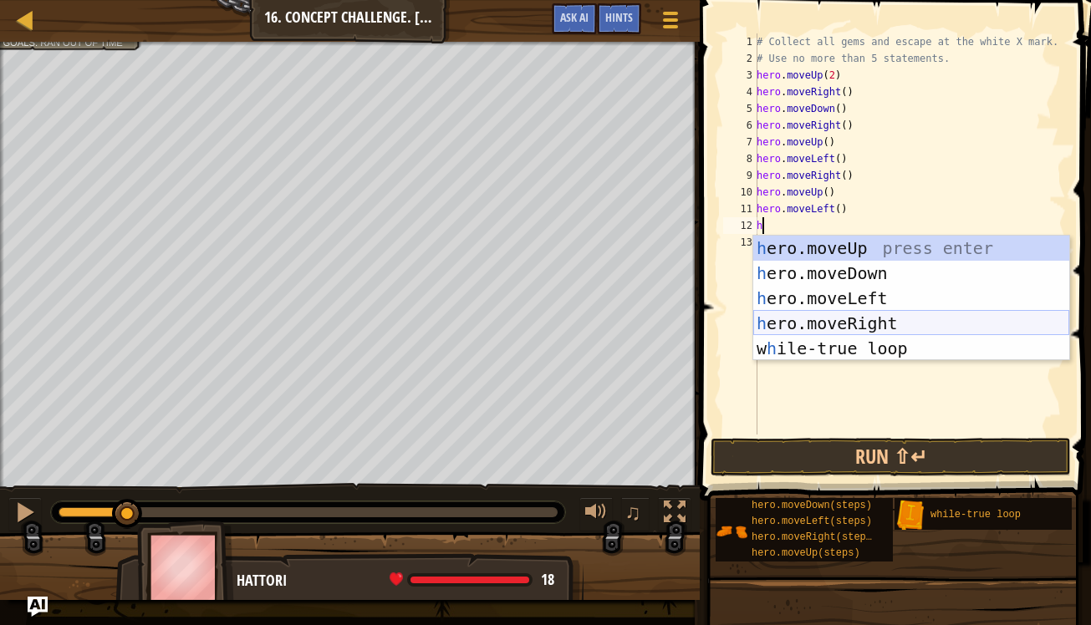
click at [818, 325] on div "h ero.moveUp press enter h ero.moveDown press enter h ero.moveLeft press enter …" at bounding box center [911, 324] width 316 height 176
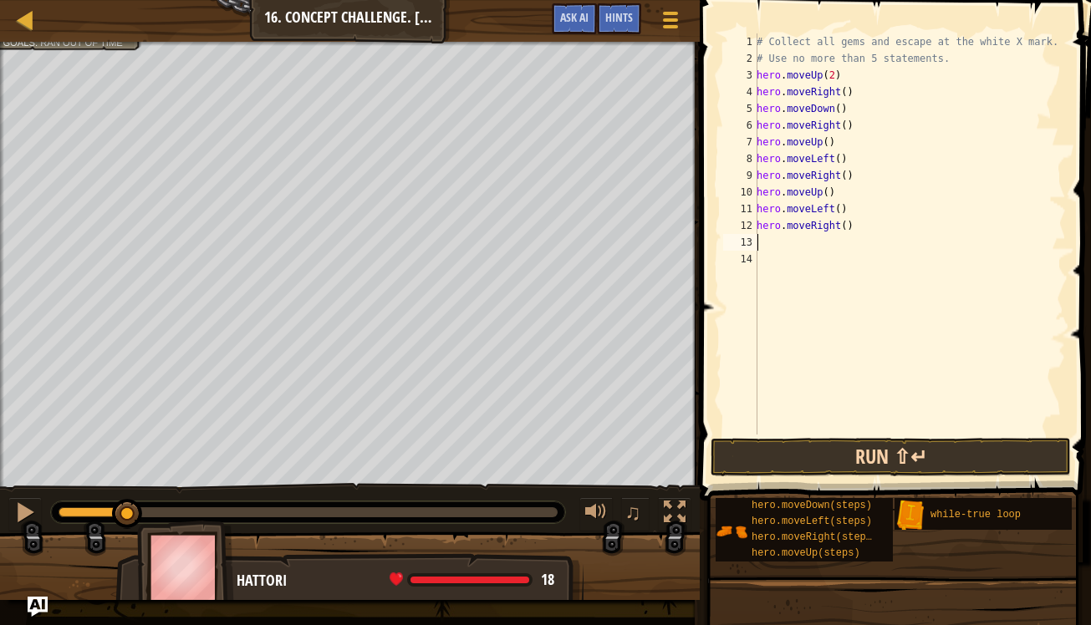
click at [866, 451] on button "Run ⇧↵" at bounding box center [891, 457] width 360 height 38
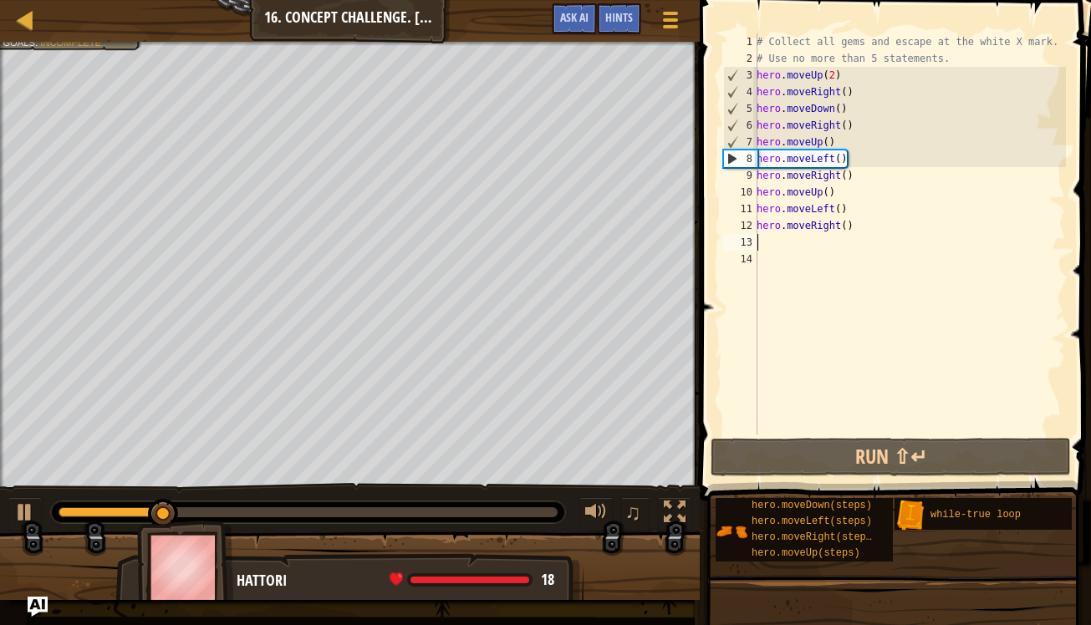
click at [828, 248] on div "# Collect all gems and escape at the white X mark. # Use no more than 5 stateme…" at bounding box center [909, 250] width 313 height 435
type textarea "h"
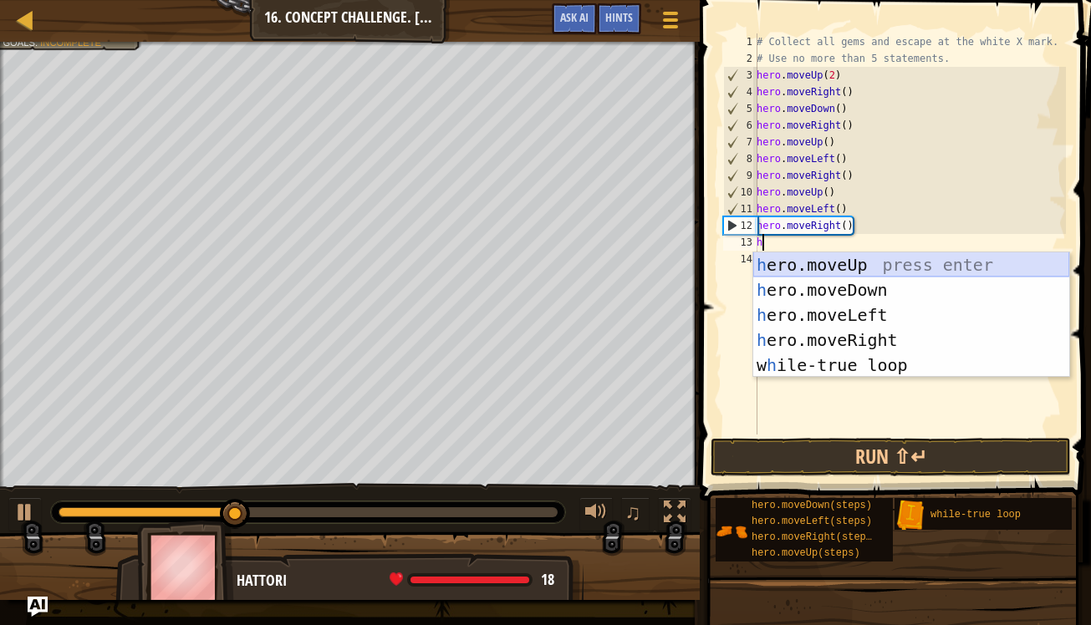
click at [821, 266] on div "h ero.moveUp press enter h ero.moveDown press enter h ero.moveLeft press enter …" at bounding box center [911, 340] width 316 height 176
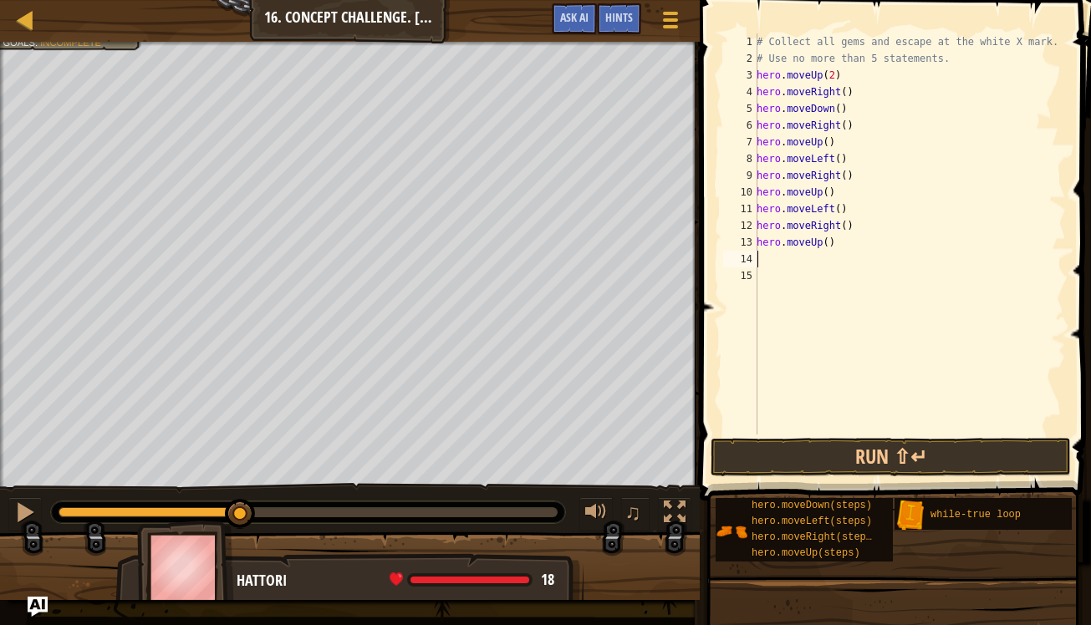
type textarea "h"
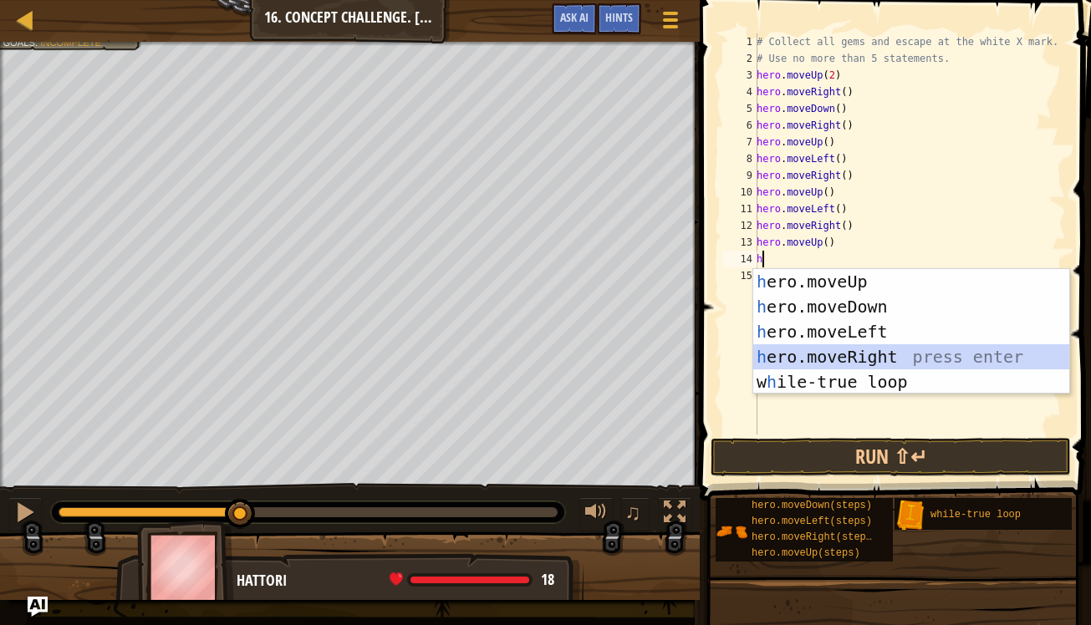
click at [826, 353] on div "h ero.moveUp press enter h ero.moveDown press enter h ero.moveLeft press enter …" at bounding box center [911, 357] width 316 height 176
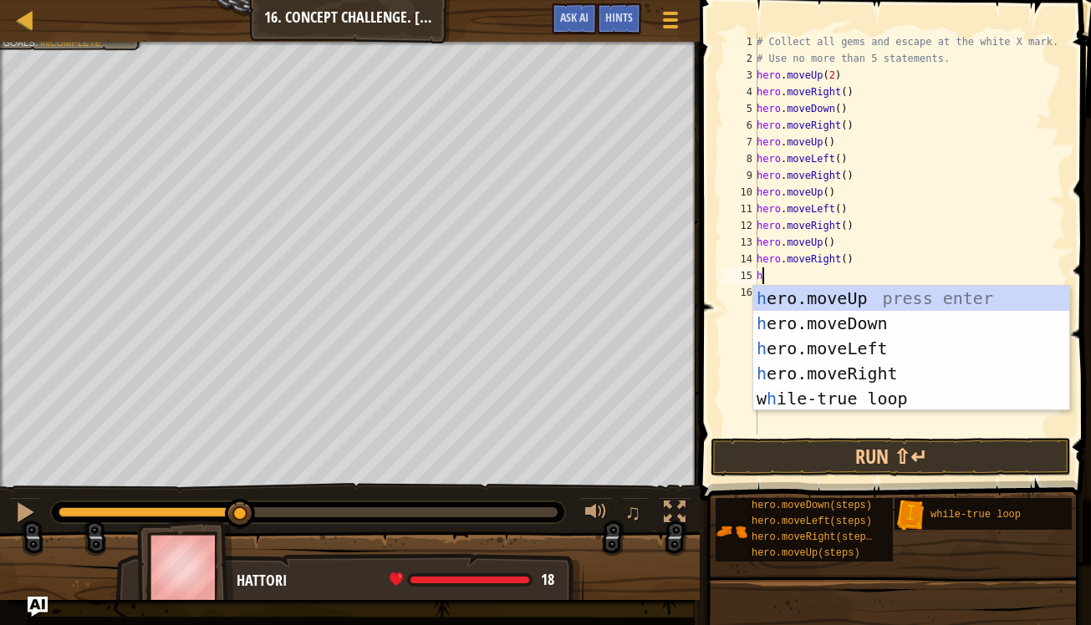
click at [846, 260] on div "# Collect all gems and escape at the white X mark. # Use no more than 5 stateme…" at bounding box center [909, 250] width 313 height 435
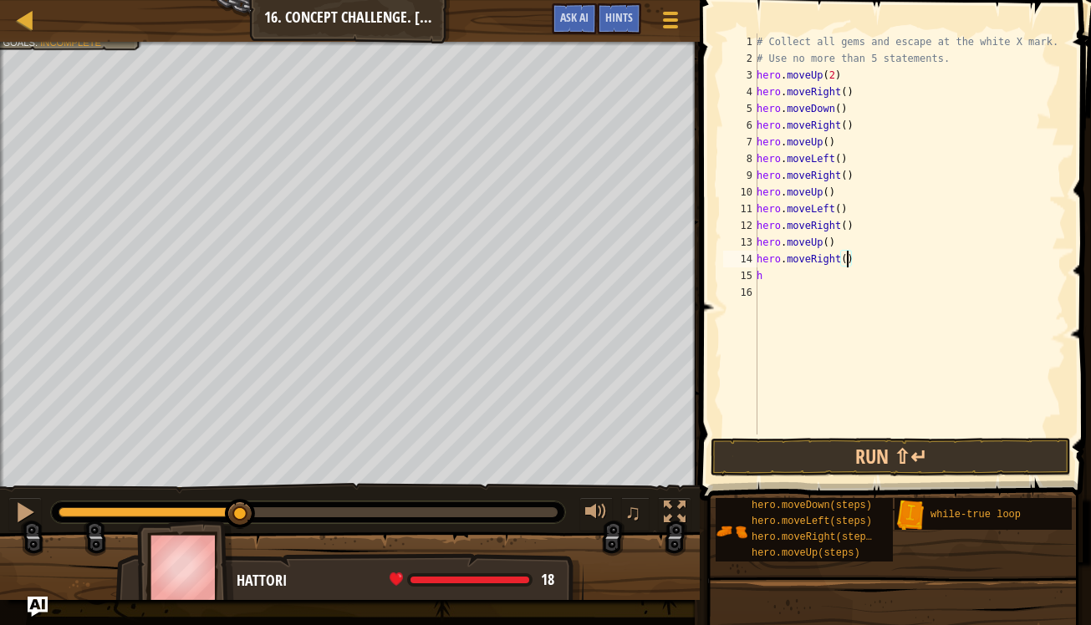
scroll to position [8, 8]
click at [835, 279] on div "# Collect all gems and escape at the white X mark. # Use no more than 5 stateme…" at bounding box center [909, 250] width 313 height 435
type textarea "h"
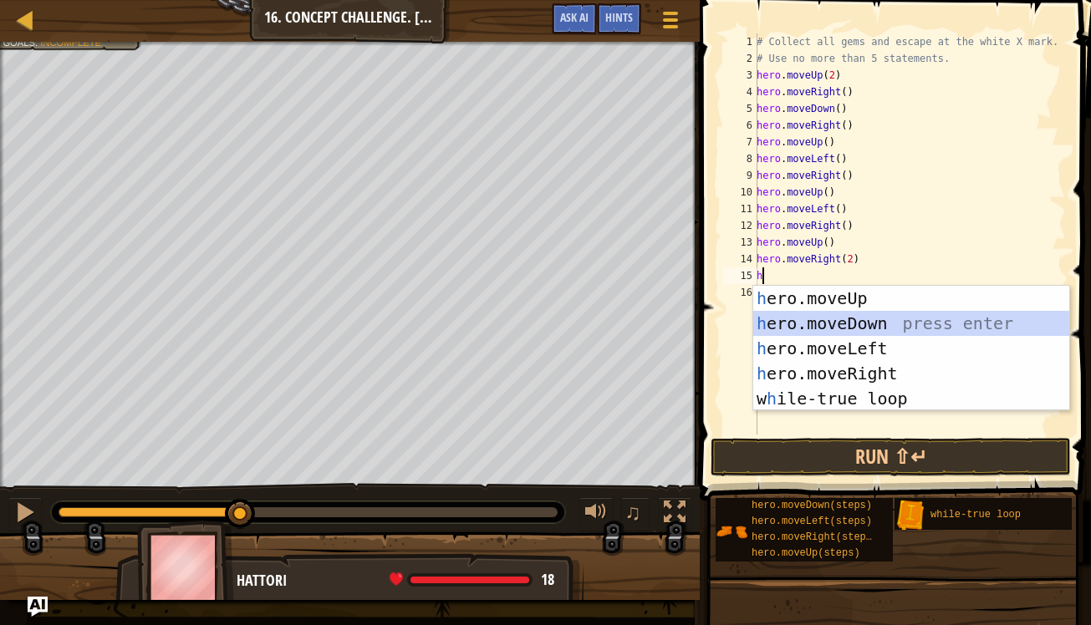
click at [820, 323] on div "h ero.moveUp press enter h ero.moveDown press enter h ero.moveLeft press enter …" at bounding box center [911, 374] width 316 height 176
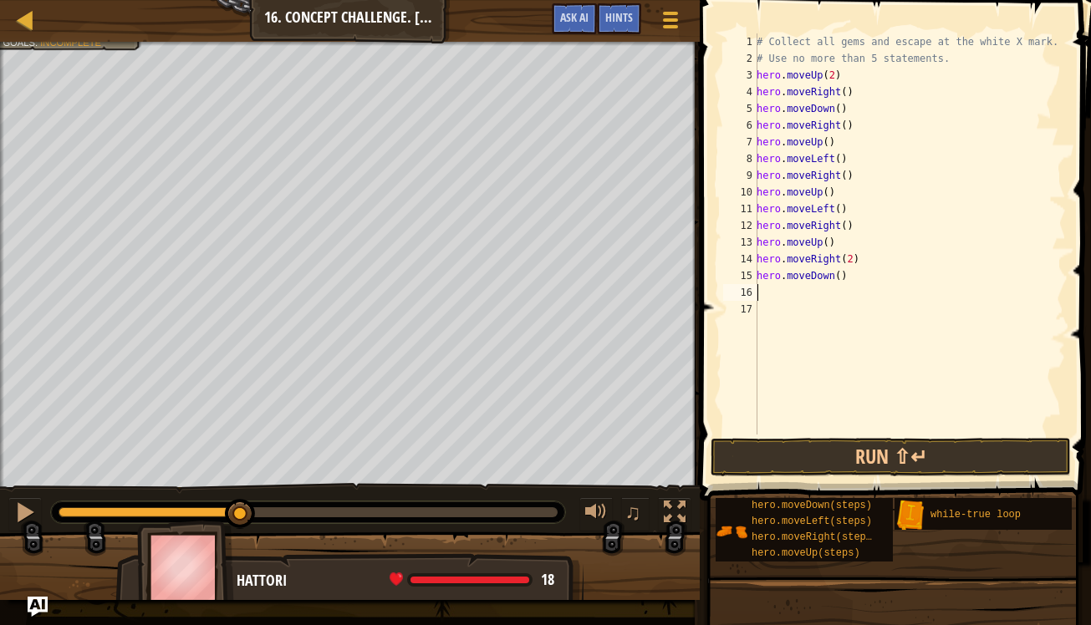
click at [850, 262] on div "# Collect all gems and escape at the white X mark. # Use no more than 5 stateme…" at bounding box center [909, 250] width 313 height 435
click at [845, 280] on div "# Collect all gems and escape at the white X mark. # Use no more than 5 stateme…" at bounding box center [909, 250] width 313 height 435
click at [843, 452] on button "Run ⇧↵" at bounding box center [891, 457] width 360 height 38
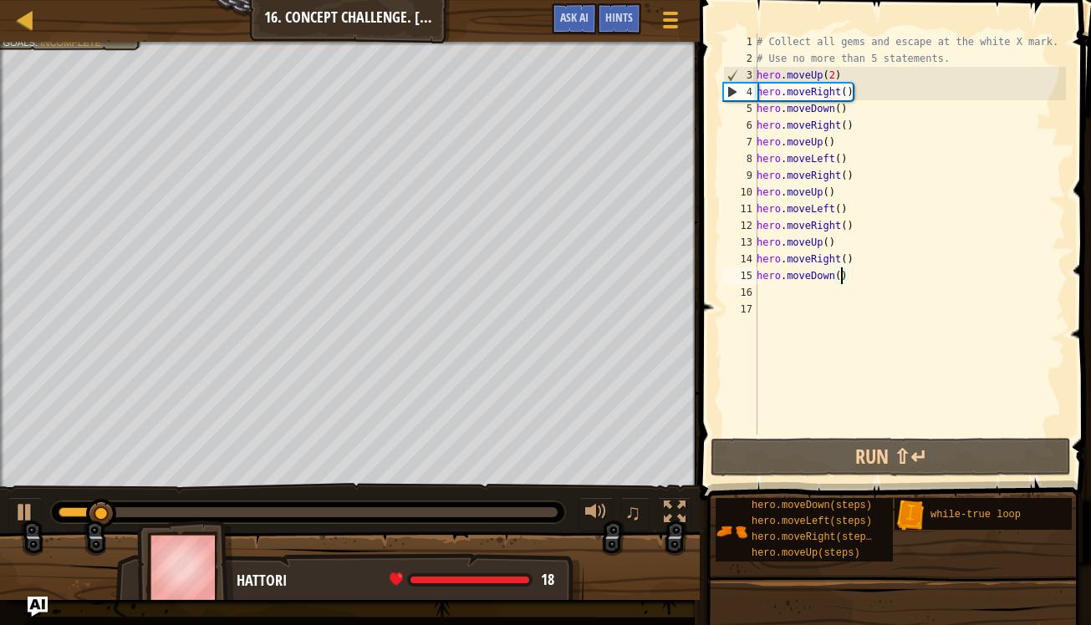
click at [840, 276] on div "# Collect all gems and escape at the white X mark. # Use no more than 5 stateme…" at bounding box center [909, 250] width 313 height 435
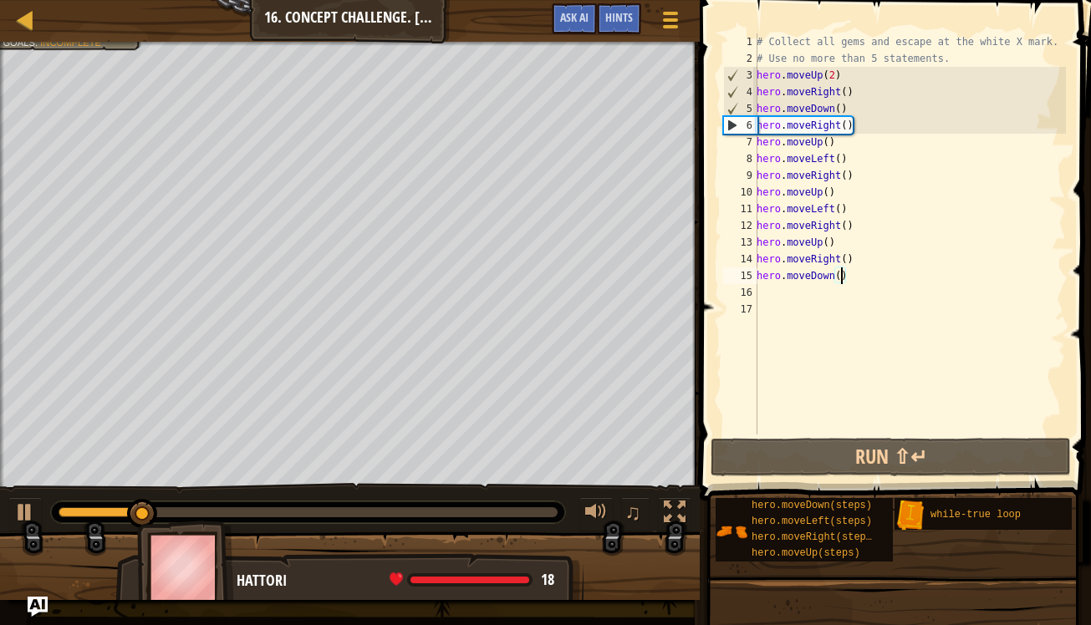
type textarea "hero.moveDown(2)"
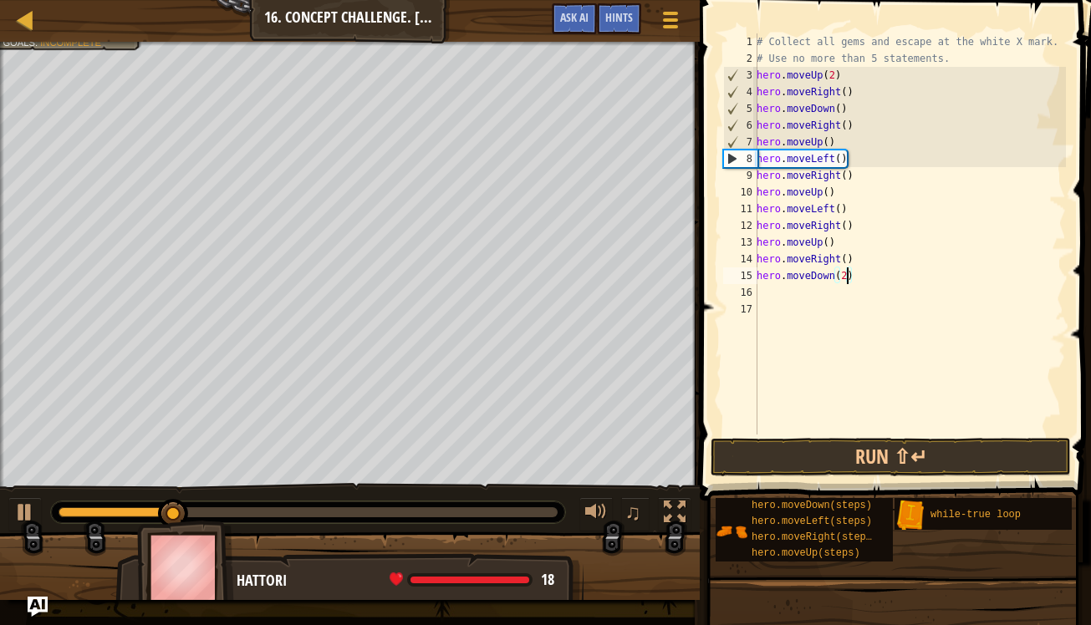
click at [796, 288] on div "# Collect all gems and escape at the white X mark. # Use no more than 5 stateme…" at bounding box center [909, 250] width 313 height 435
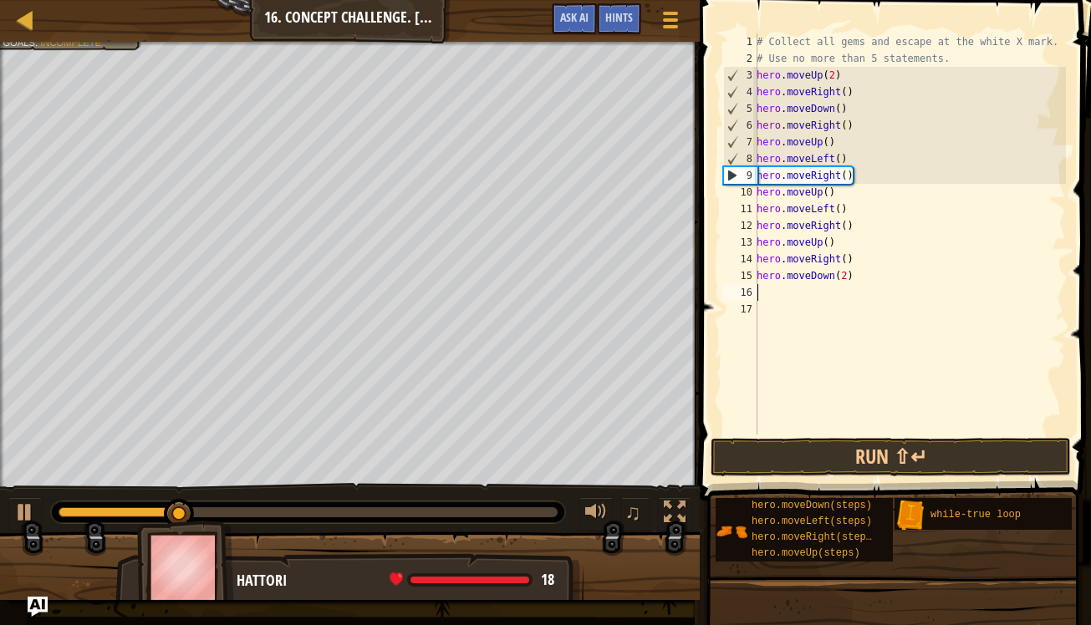
scroll to position [8, 0]
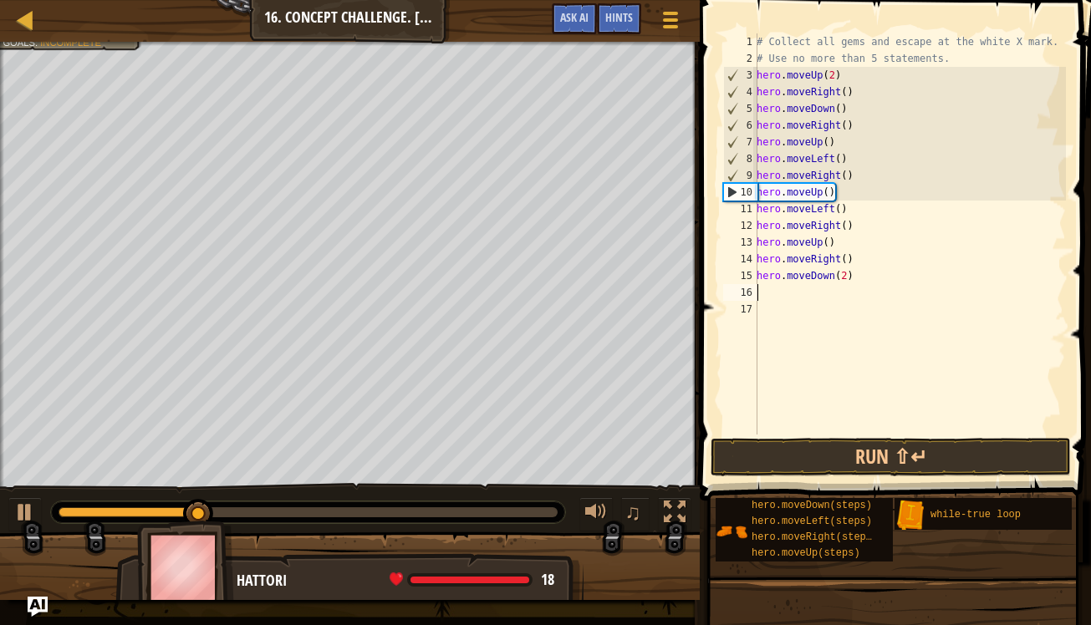
type textarea "h"
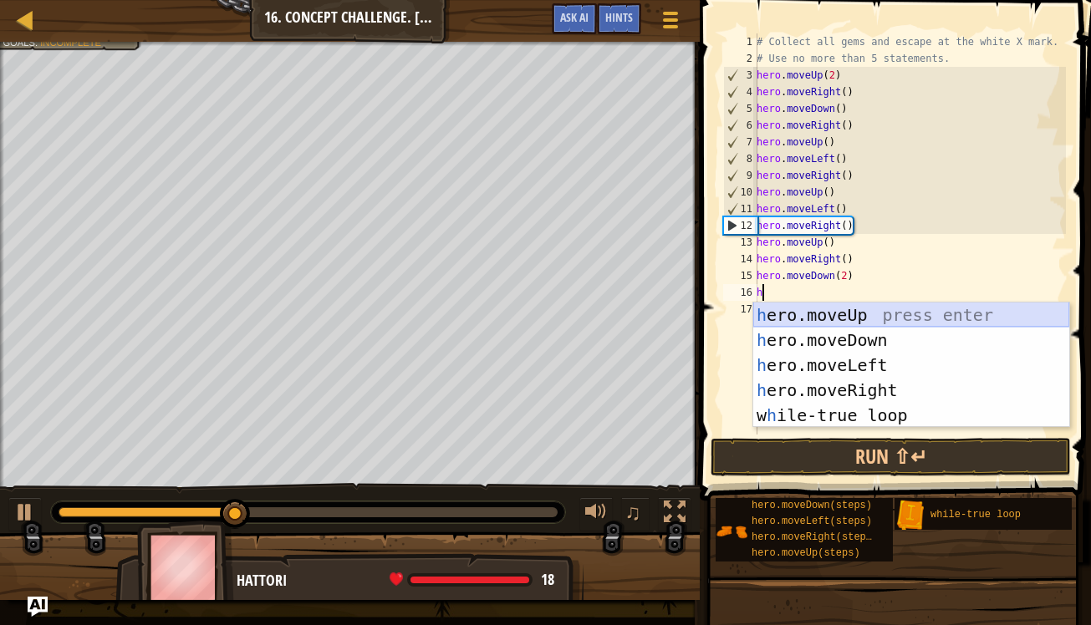
click at [805, 314] on div "h ero.moveUp press enter h ero.moveDown press enter h ero.moveLeft press enter …" at bounding box center [911, 391] width 316 height 176
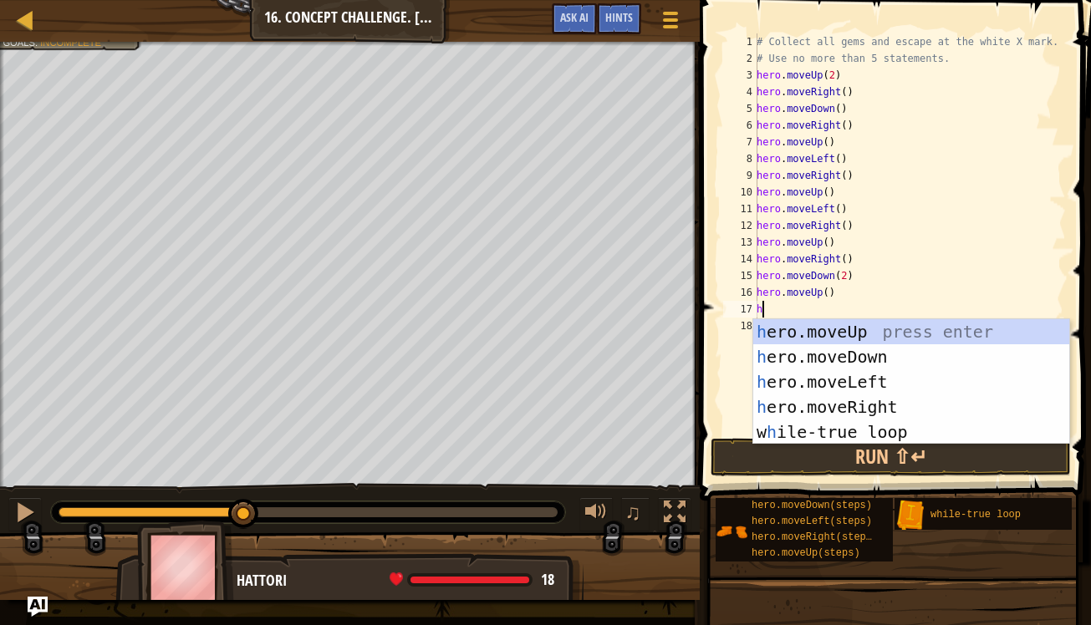
click at [828, 293] on div "# Collect all gems and escape at the white X mark. # Use no more than 5 stateme…" at bounding box center [909, 250] width 313 height 435
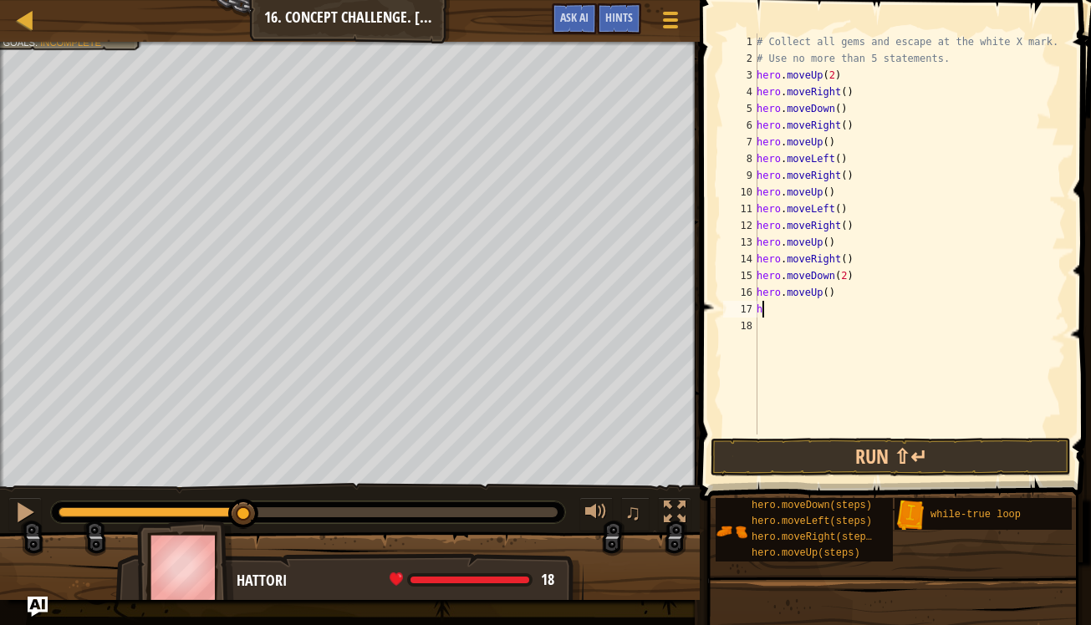
click at [811, 313] on div "# Collect all gems and escape at the white X mark. # Use no more than 5 stateme…" at bounding box center [909, 250] width 313 height 435
type textarea "h"
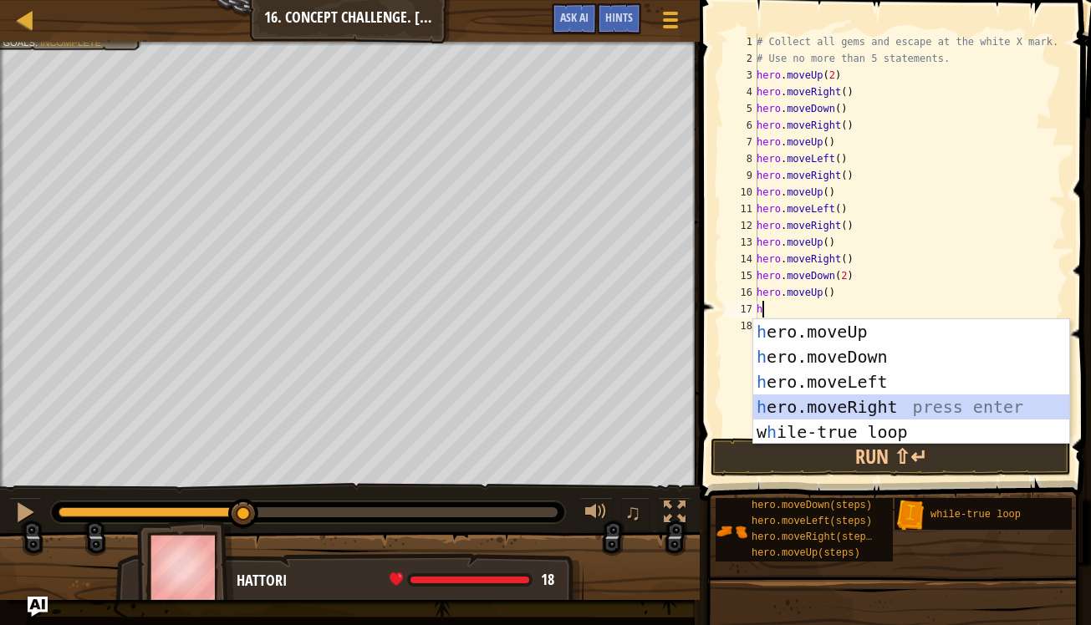
click at [793, 400] on div "h ero.moveUp press enter h ero.moveDown press enter h ero.moveLeft press enter …" at bounding box center [911, 407] width 316 height 176
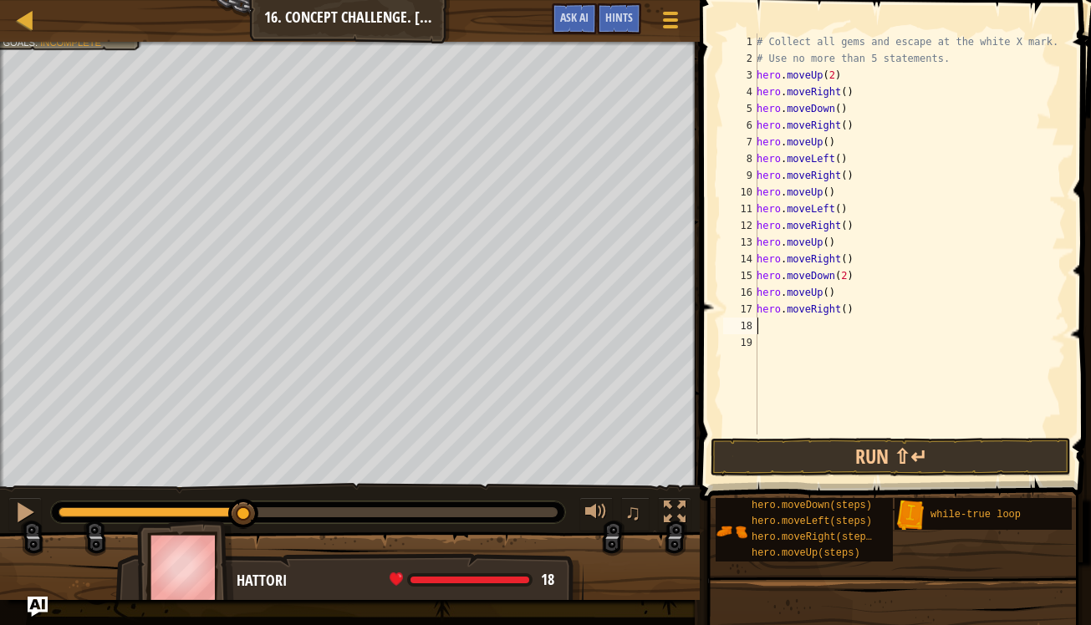
type textarea "h"
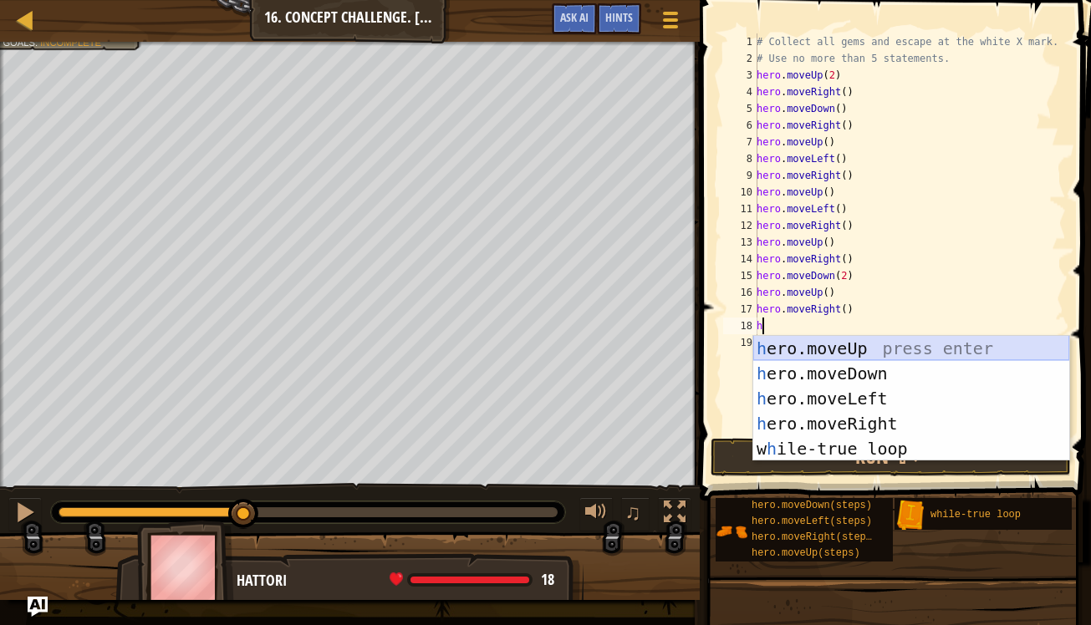
click at [798, 346] on div "h ero.moveUp press enter h ero.moveDown press enter h ero.moveLeft press enter …" at bounding box center [911, 424] width 316 height 176
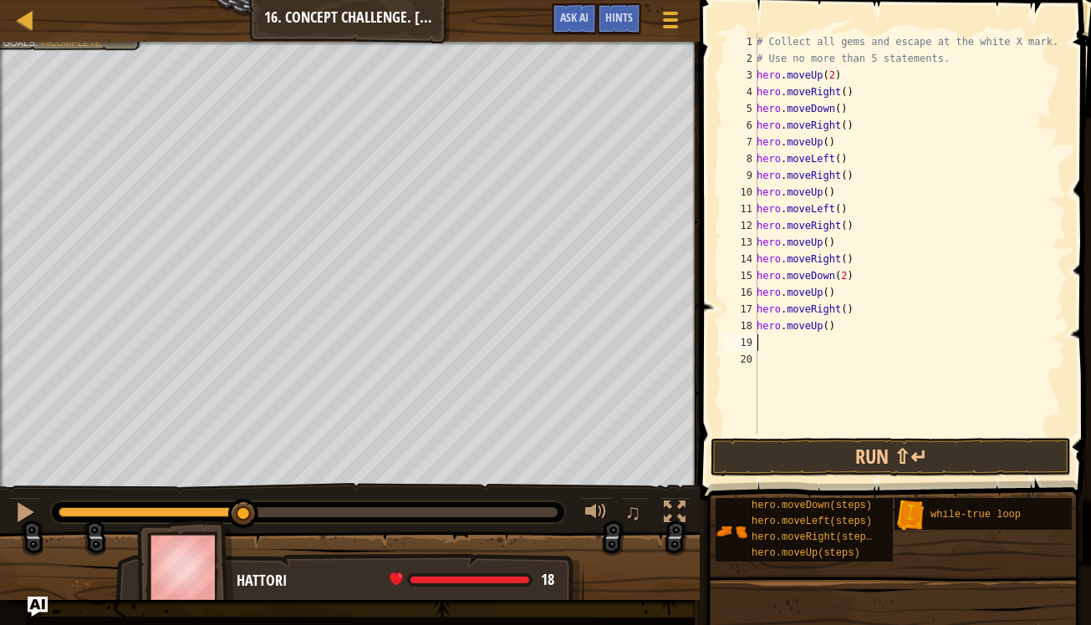
type textarea "h"
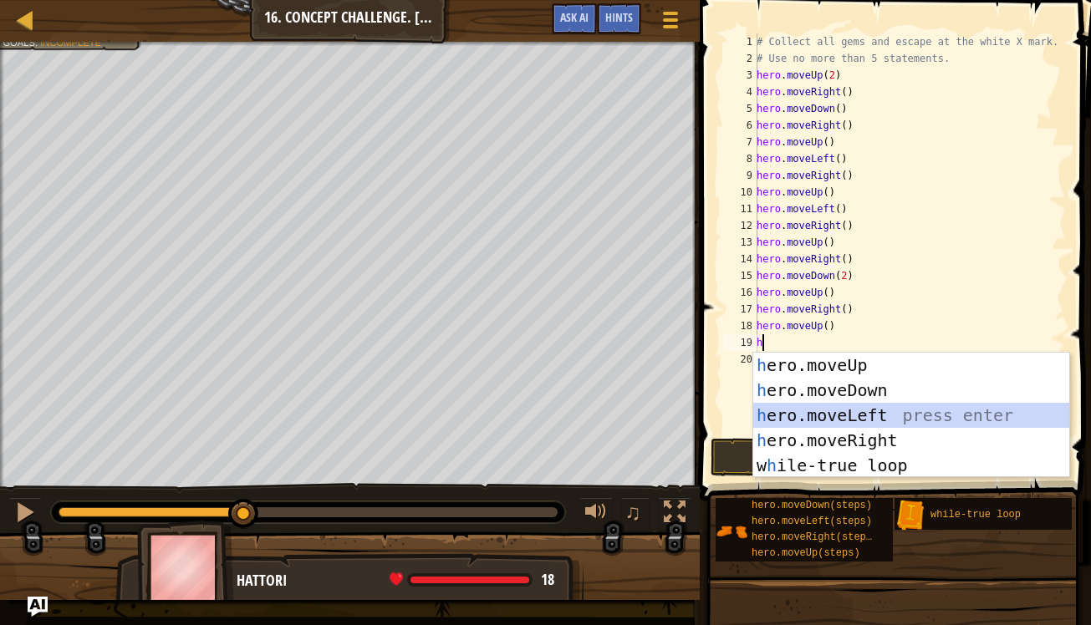
click at [794, 410] on div "h ero.moveUp press enter h ero.moveDown press enter h ero.moveLeft press enter …" at bounding box center [911, 441] width 316 height 176
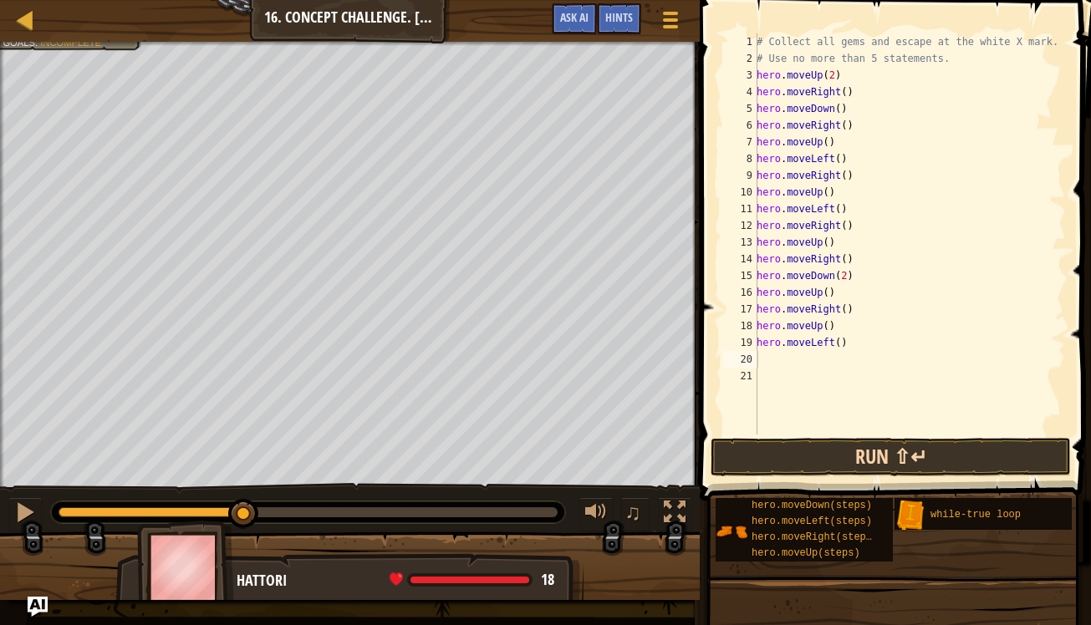
click at [797, 461] on button "Run ⇧↵" at bounding box center [891, 457] width 360 height 38
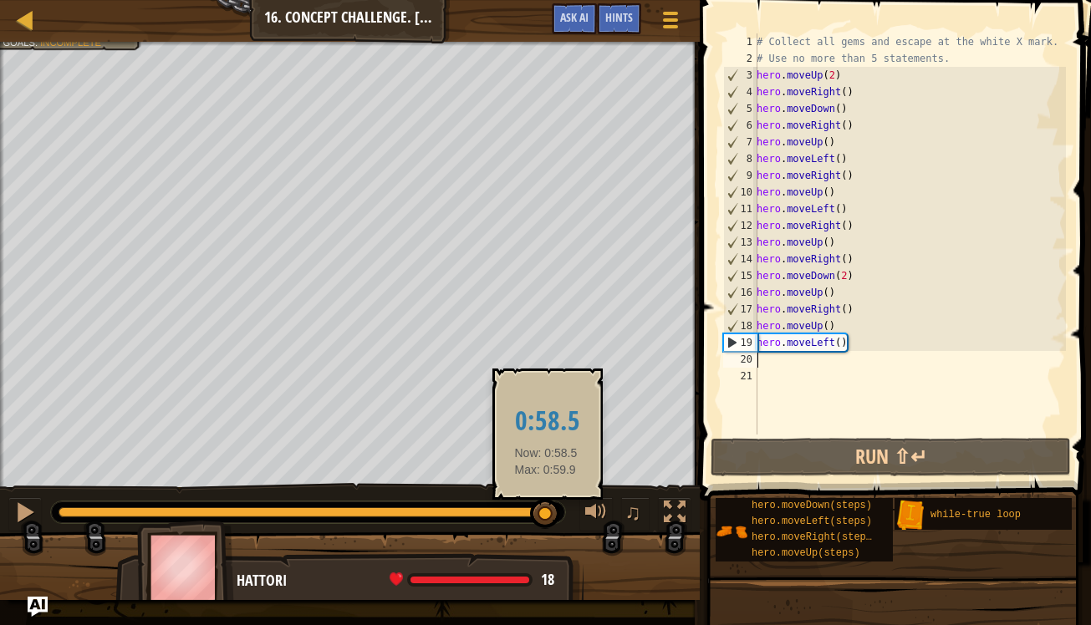
drag, startPoint x: 428, startPoint y: 516, endPoint x: 547, endPoint y: 512, distance: 118.8
click at [547, 514] on div at bounding box center [545, 514] width 30 height 30
